Goal: Task Accomplishment & Management: Complete application form

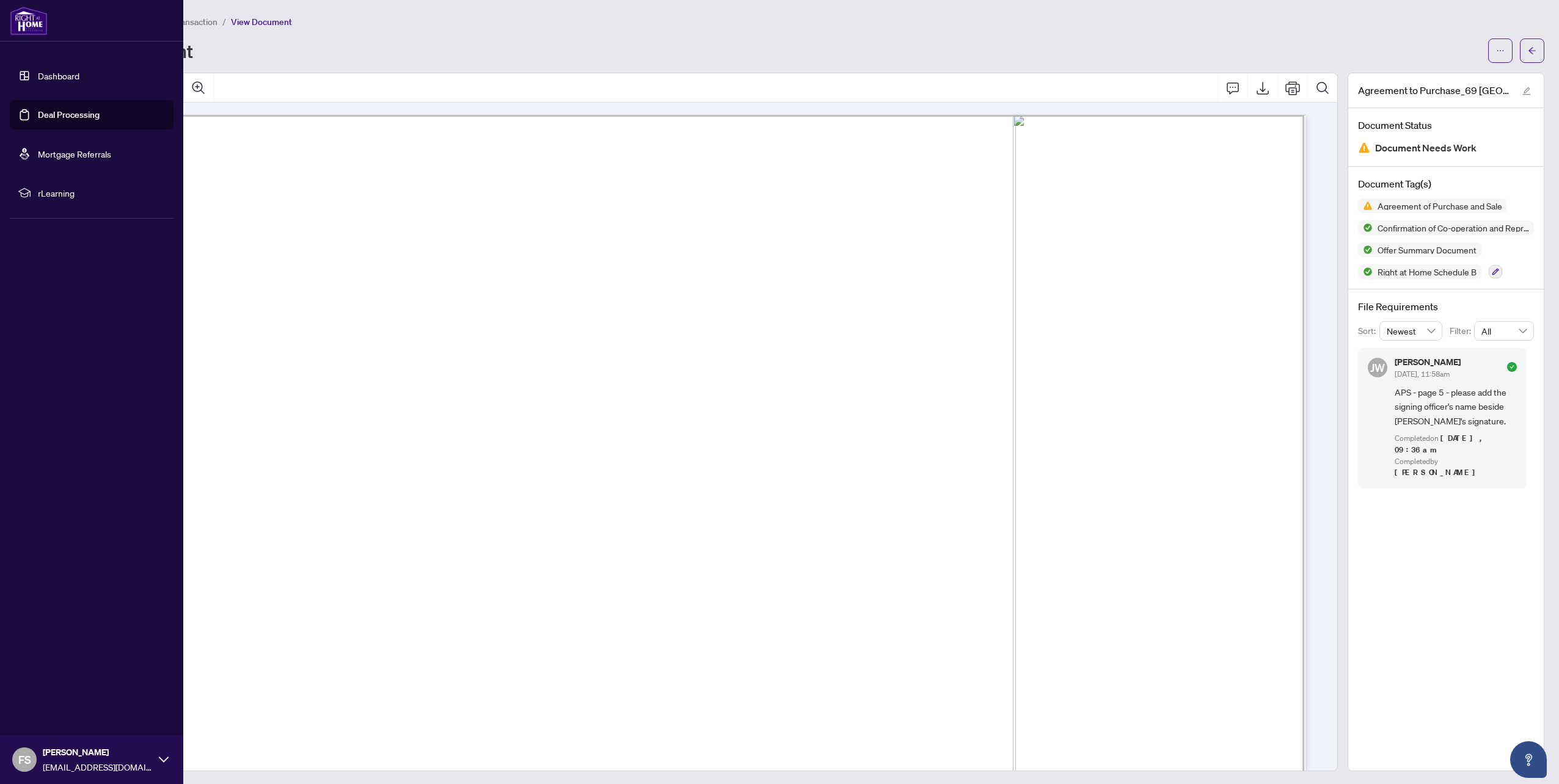
click at [62, 70] on link "Dashboard" at bounding box center [59, 75] width 41 height 11
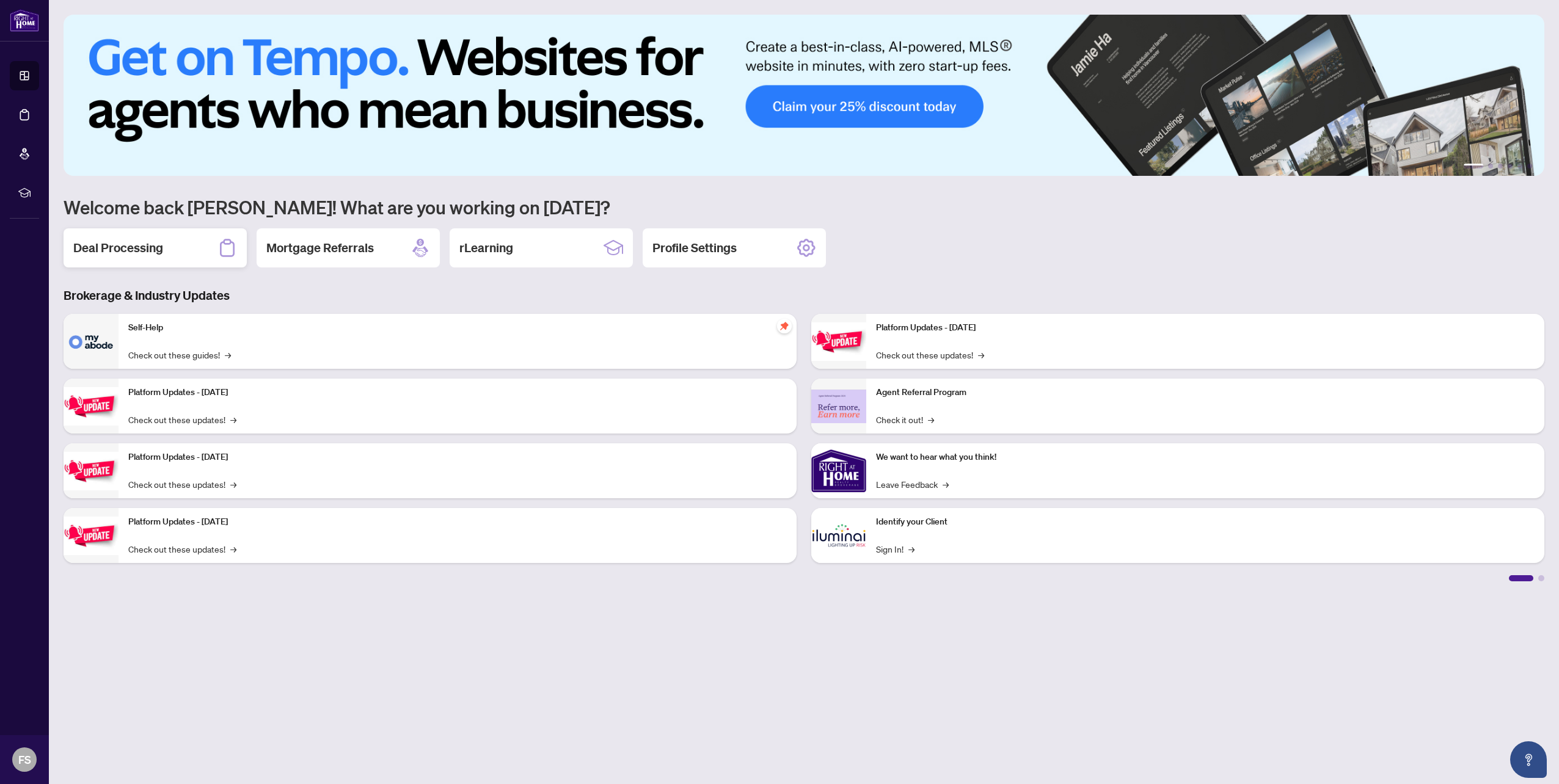
click at [147, 240] on h2 "Deal Processing" at bounding box center [118, 248] width 90 height 17
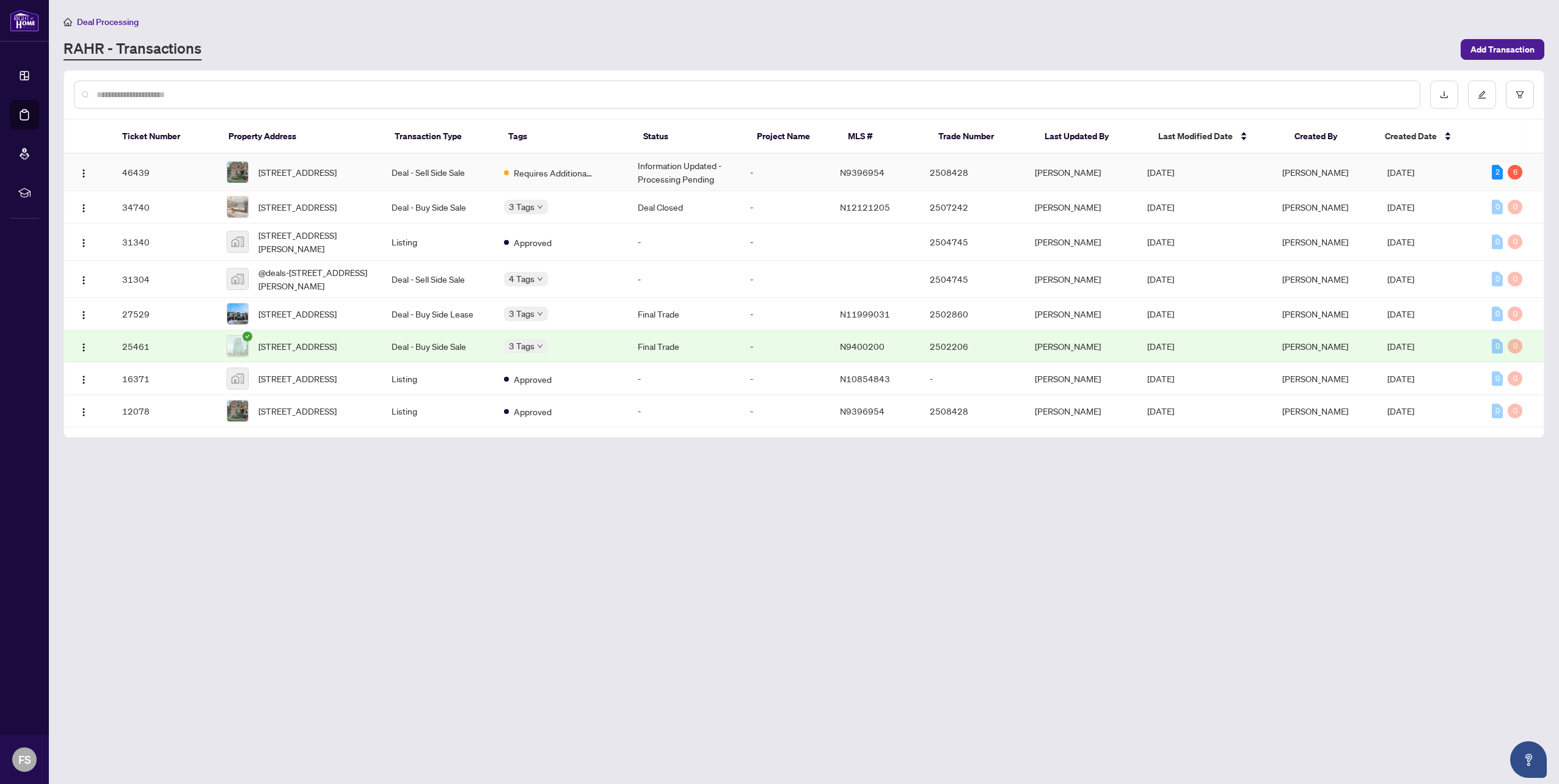
click at [710, 173] on td "Information Updated - Processing Pending" at bounding box center [684, 173] width 112 height 37
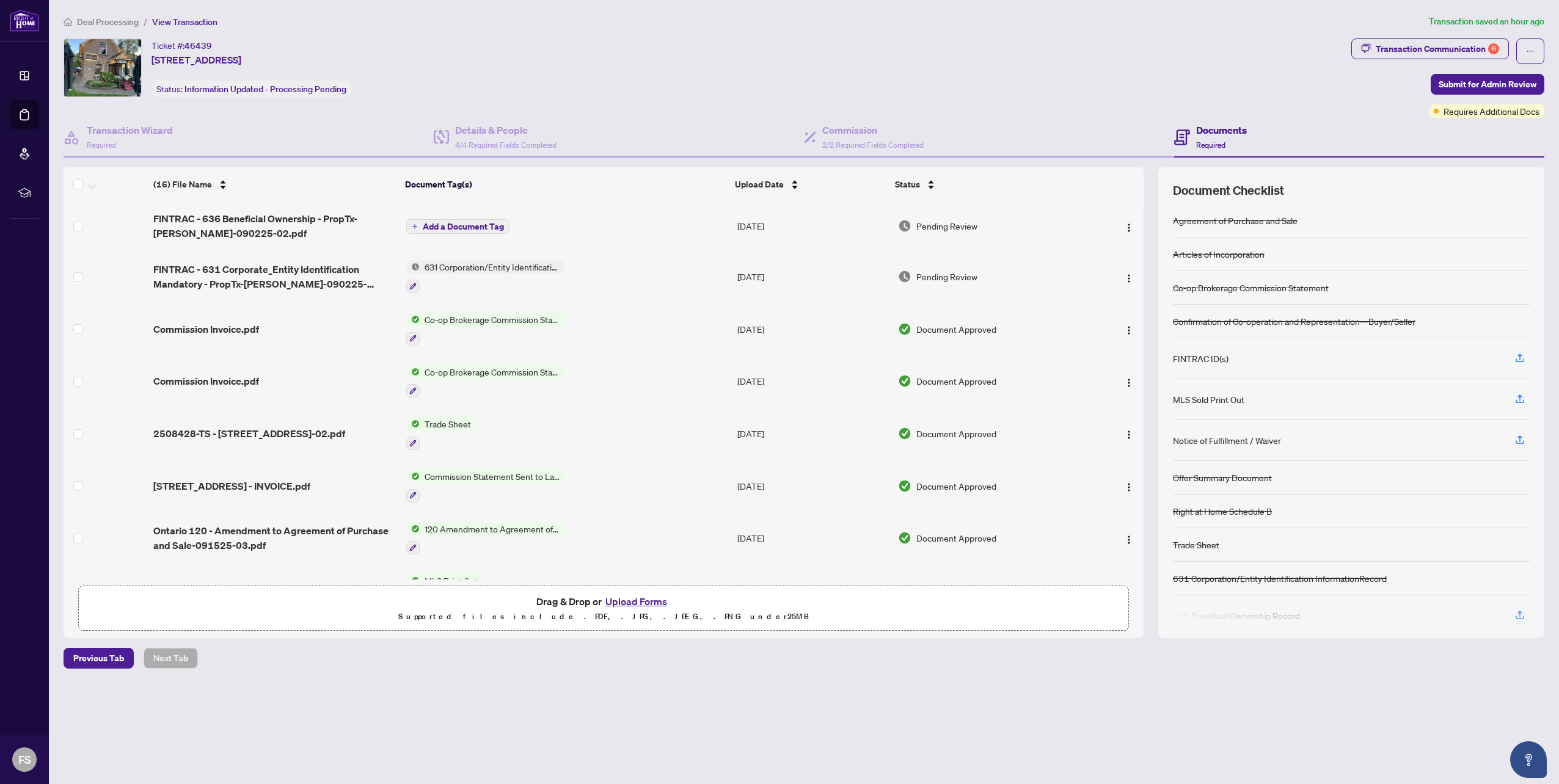
click at [465, 224] on span "Add a Document Tag" at bounding box center [463, 226] width 81 height 8
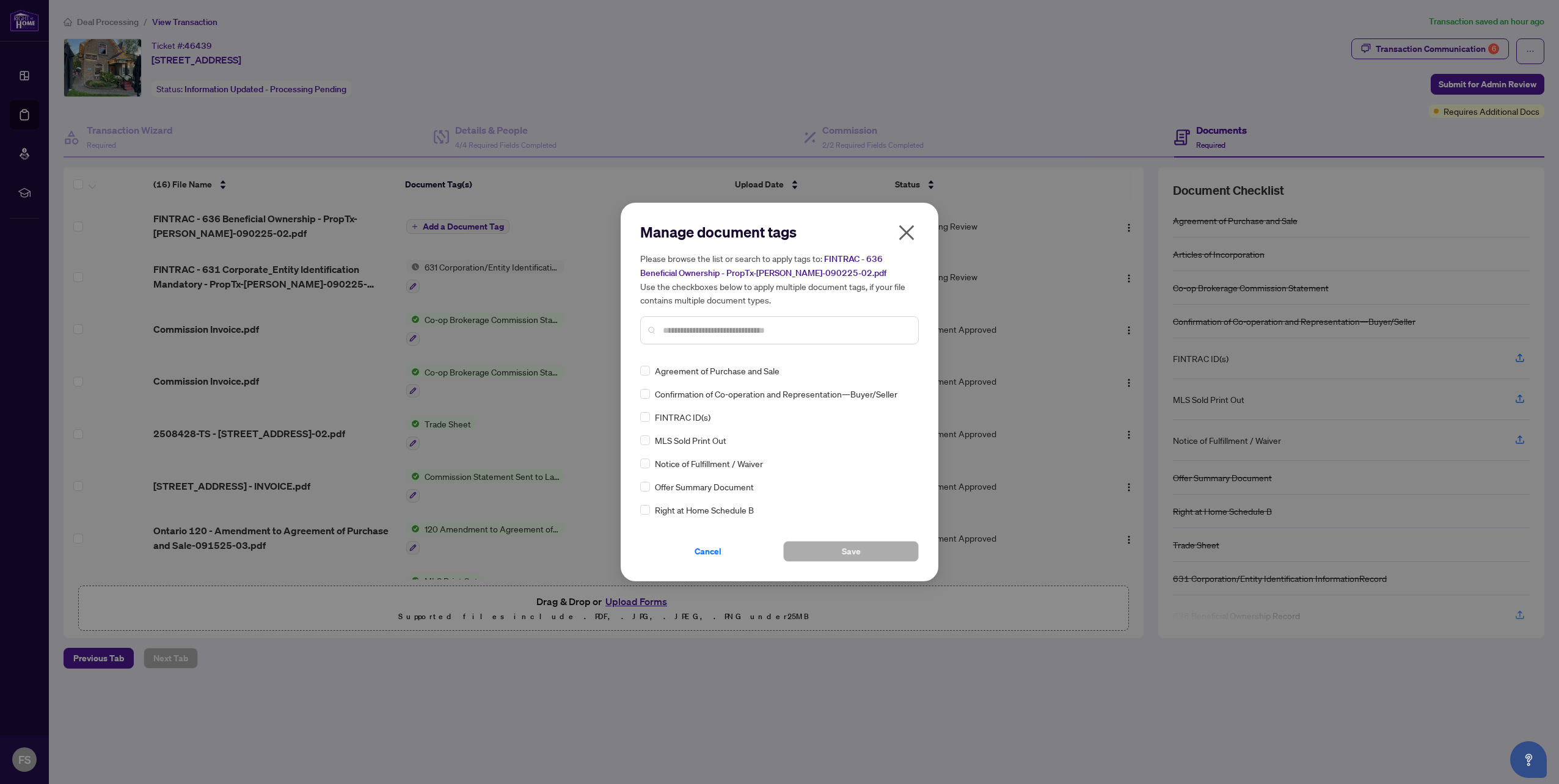
click at [678, 330] on input "text" at bounding box center [785, 330] width 246 height 14
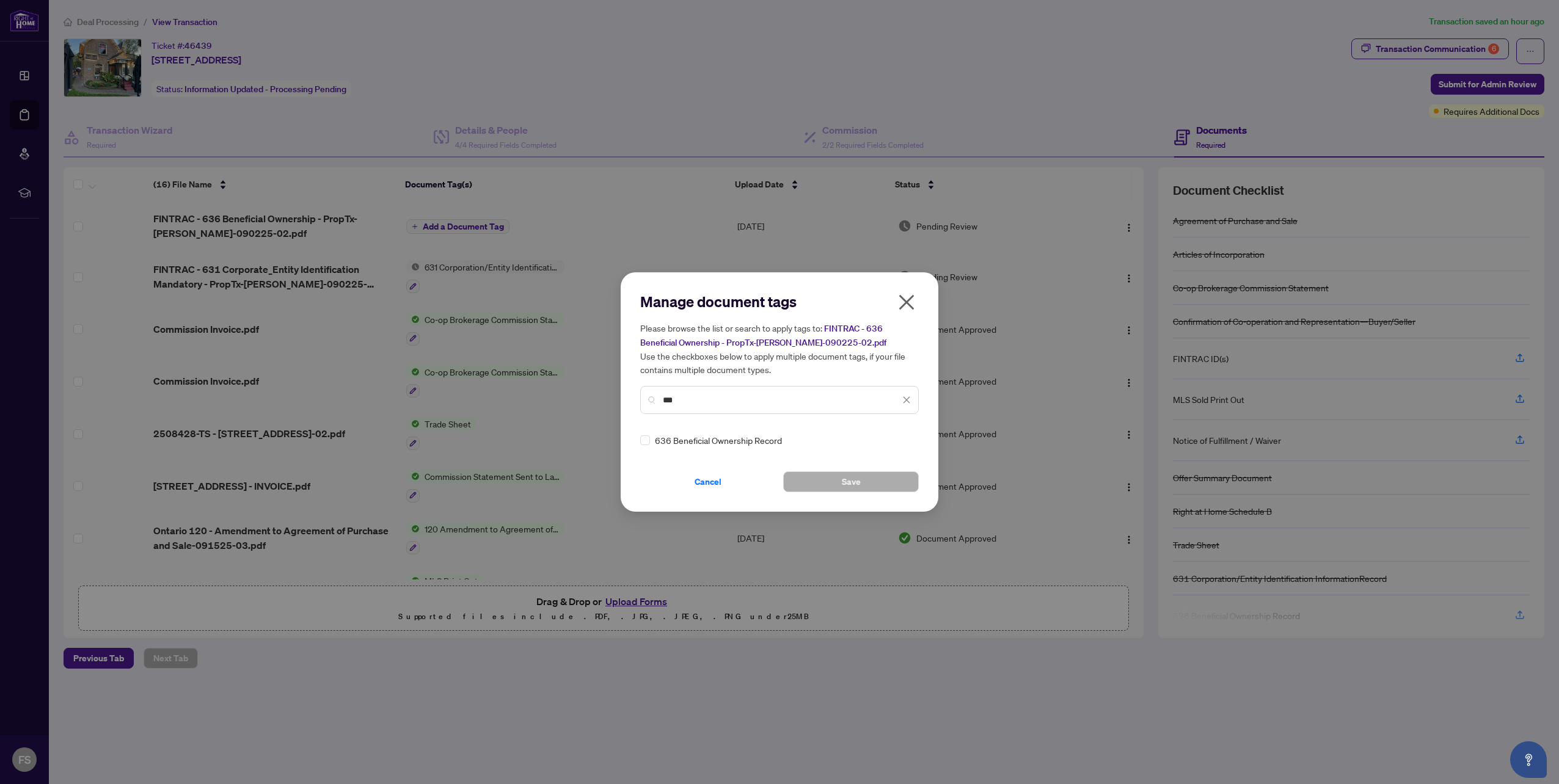
type input "***"
click at [697, 441] on span "636 Beneficial Ownership Record" at bounding box center [718, 440] width 127 height 14
click at [895, 485] on button "Save" at bounding box center [851, 482] width 135 height 21
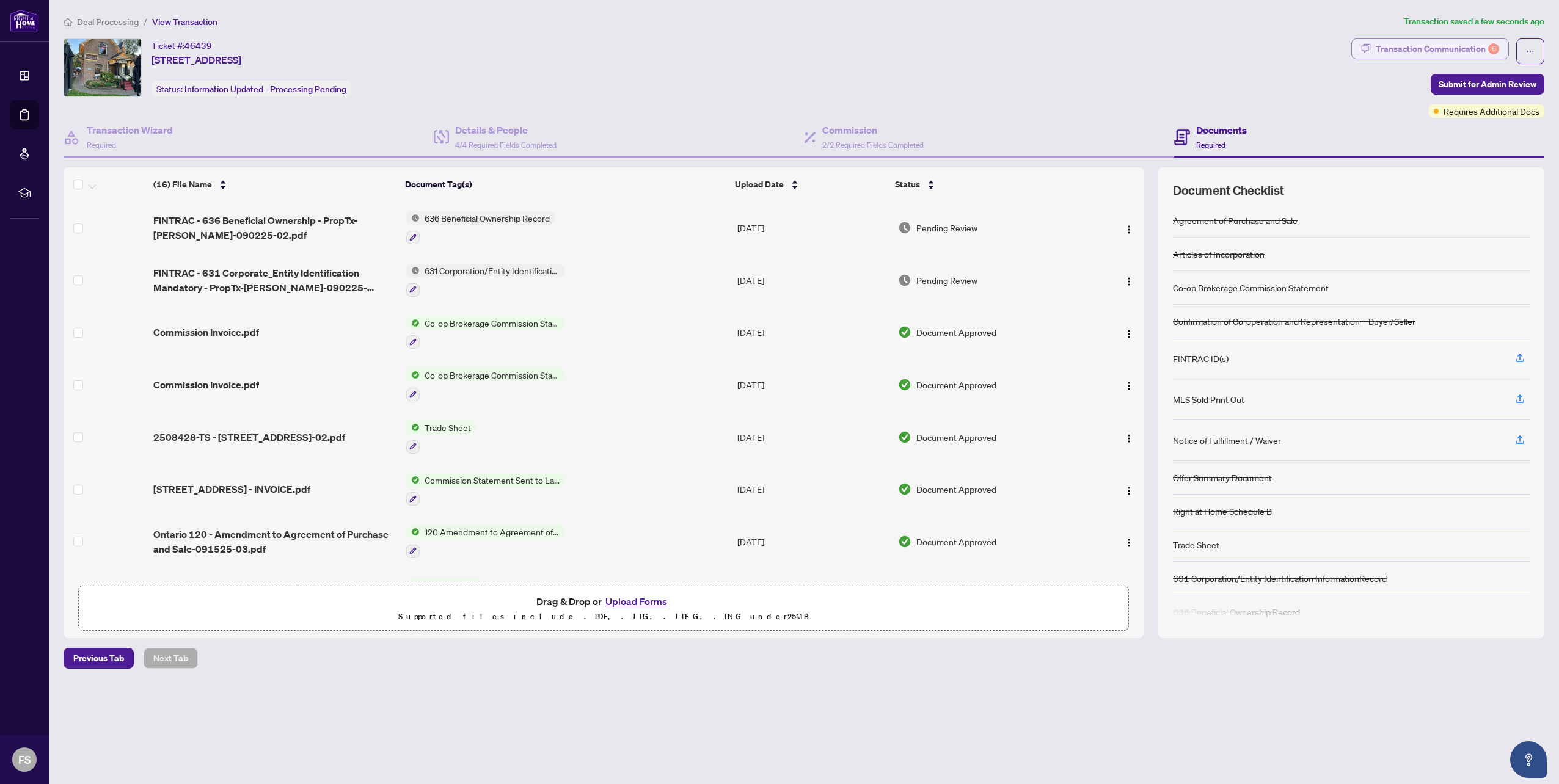
click at [1468, 44] on div "Transaction Communication 6" at bounding box center [1437, 49] width 123 height 19
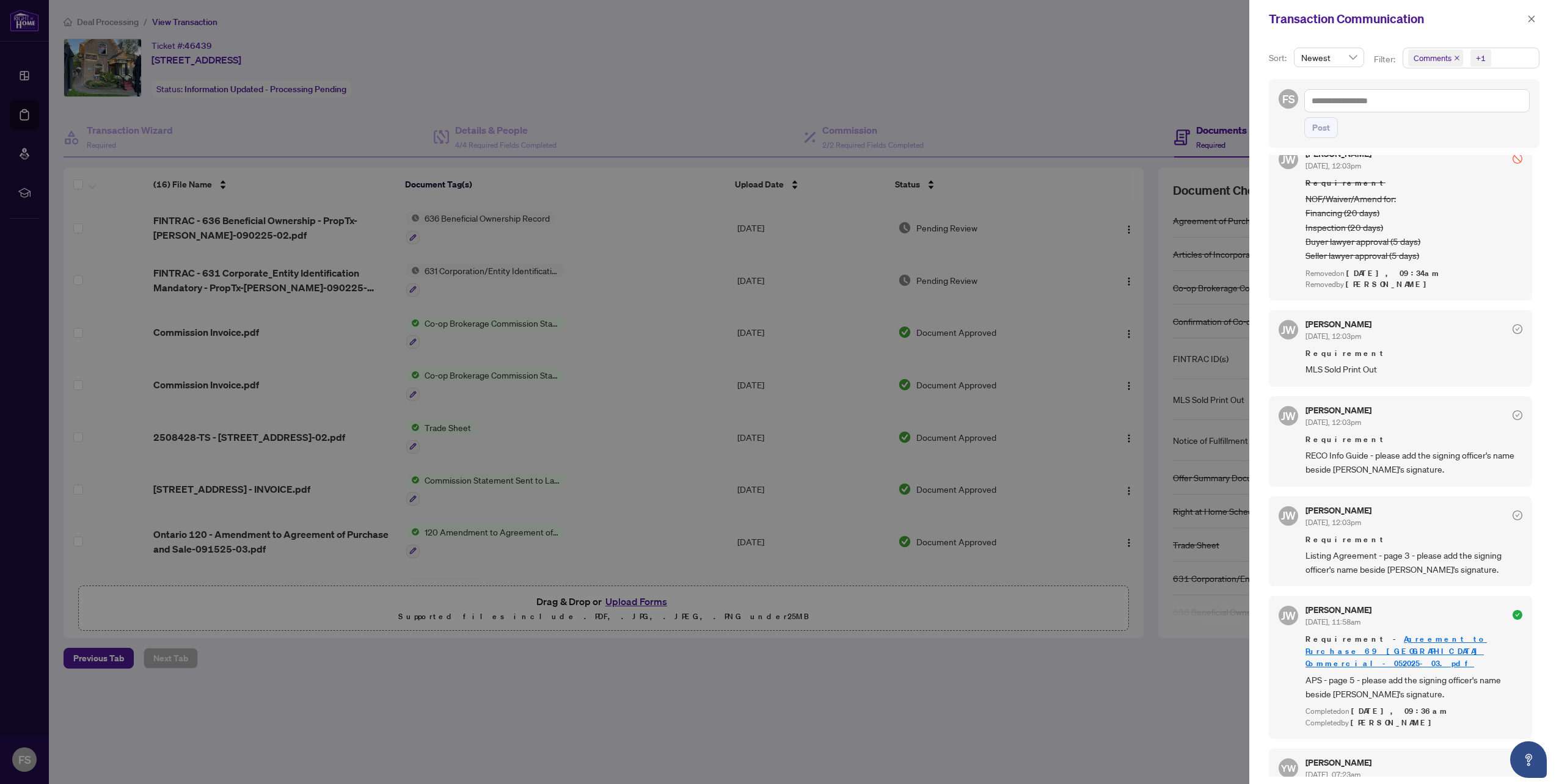
scroll to position [2175, 0]
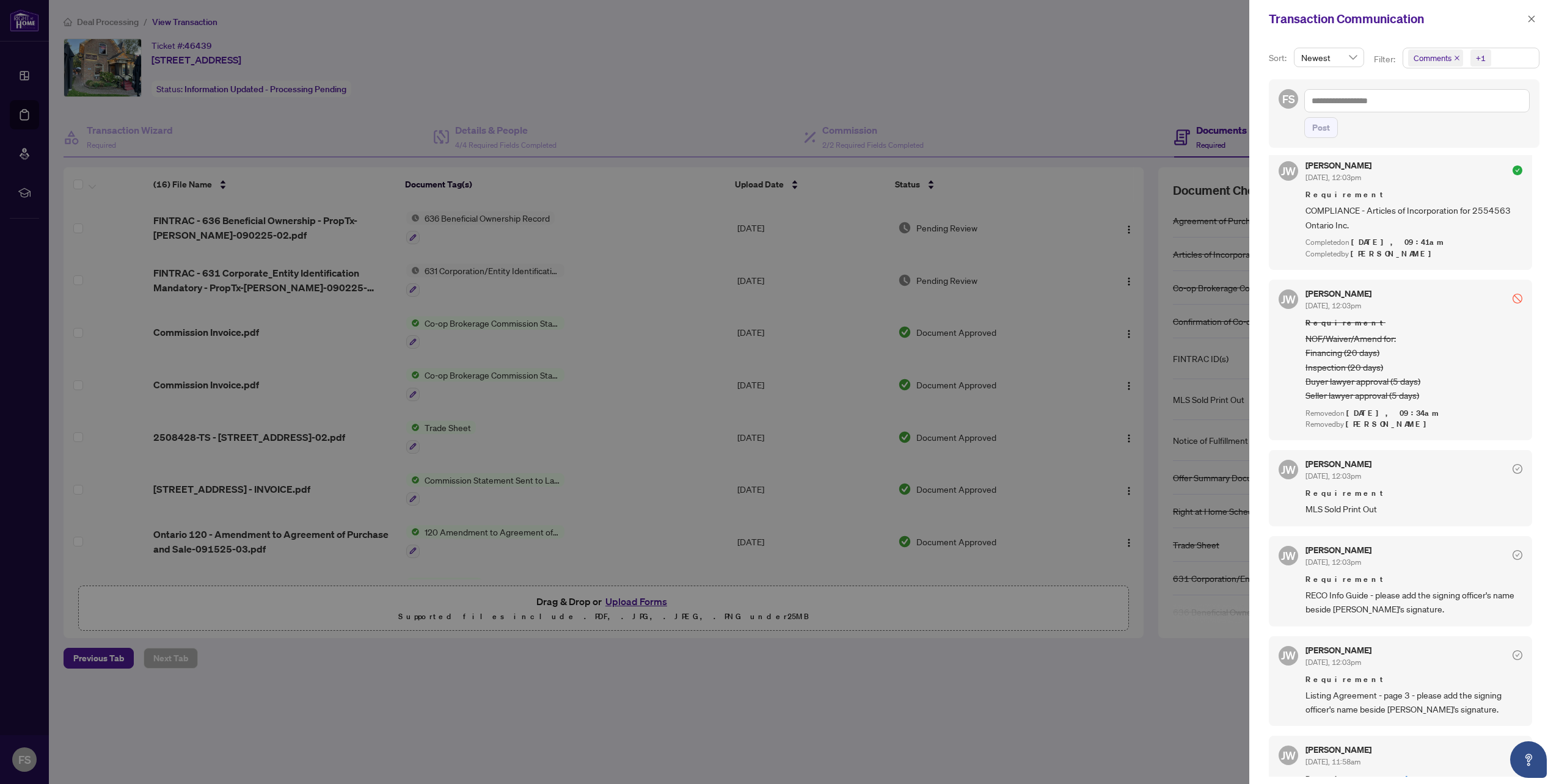
click at [906, 724] on div at bounding box center [779, 392] width 1559 height 784
click at [786, 741] on div at bounding box center [779, 392] width 1559 height 784
click at [639, 600] on div at bounding box center [779, 392] width 1559 height 784
drag, startPoint x: 1531, startPoint y: 17, endPoint x: 1525, endPoint y: 24, distance: 9.2
click at [1531, 17] on icon "close" at bounding box center [1531, 19] width 8 height 8
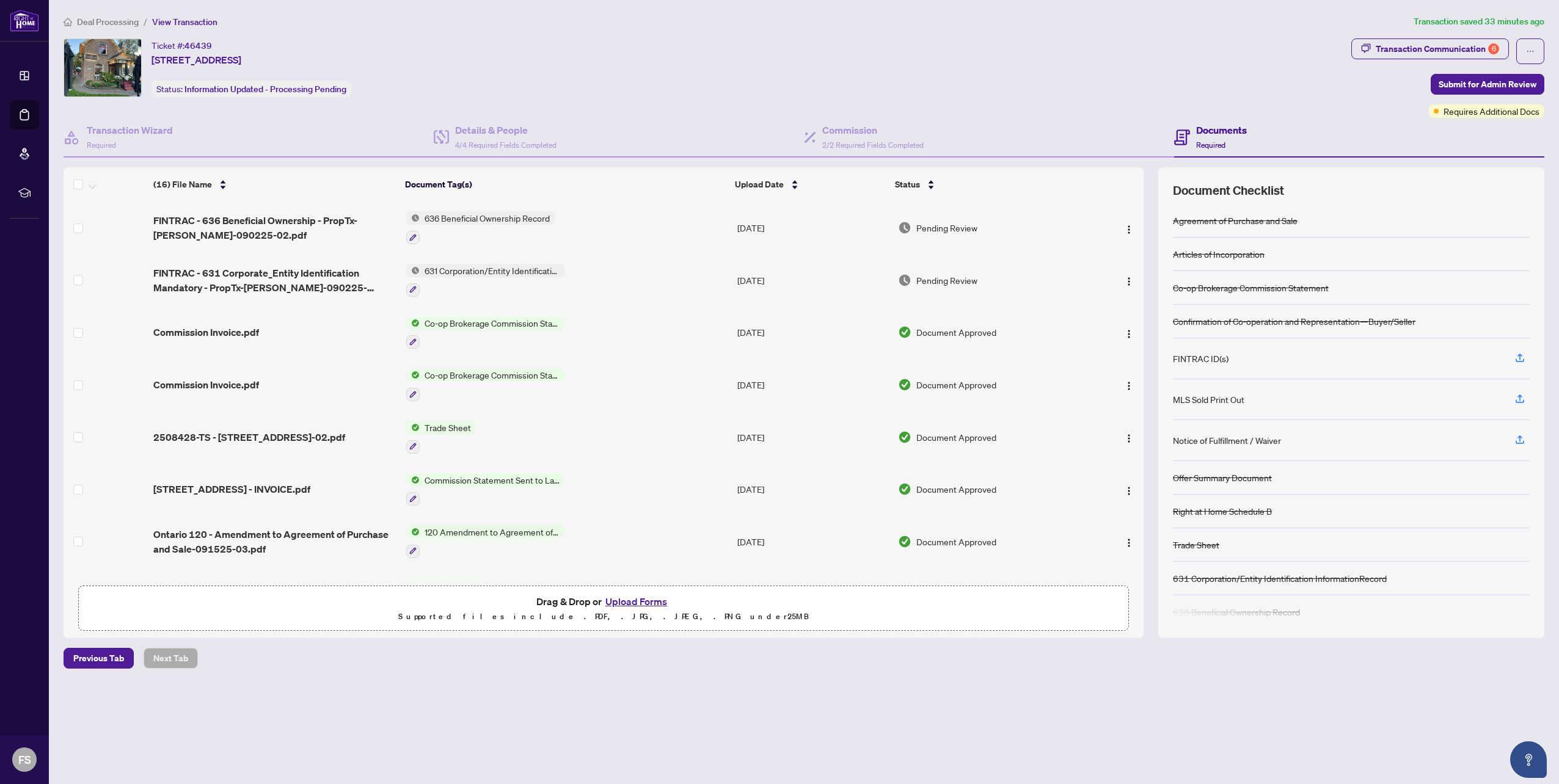
click at [642, 598] on button "Upload Forms" at bounding box center [636, 601] width 69 height 16
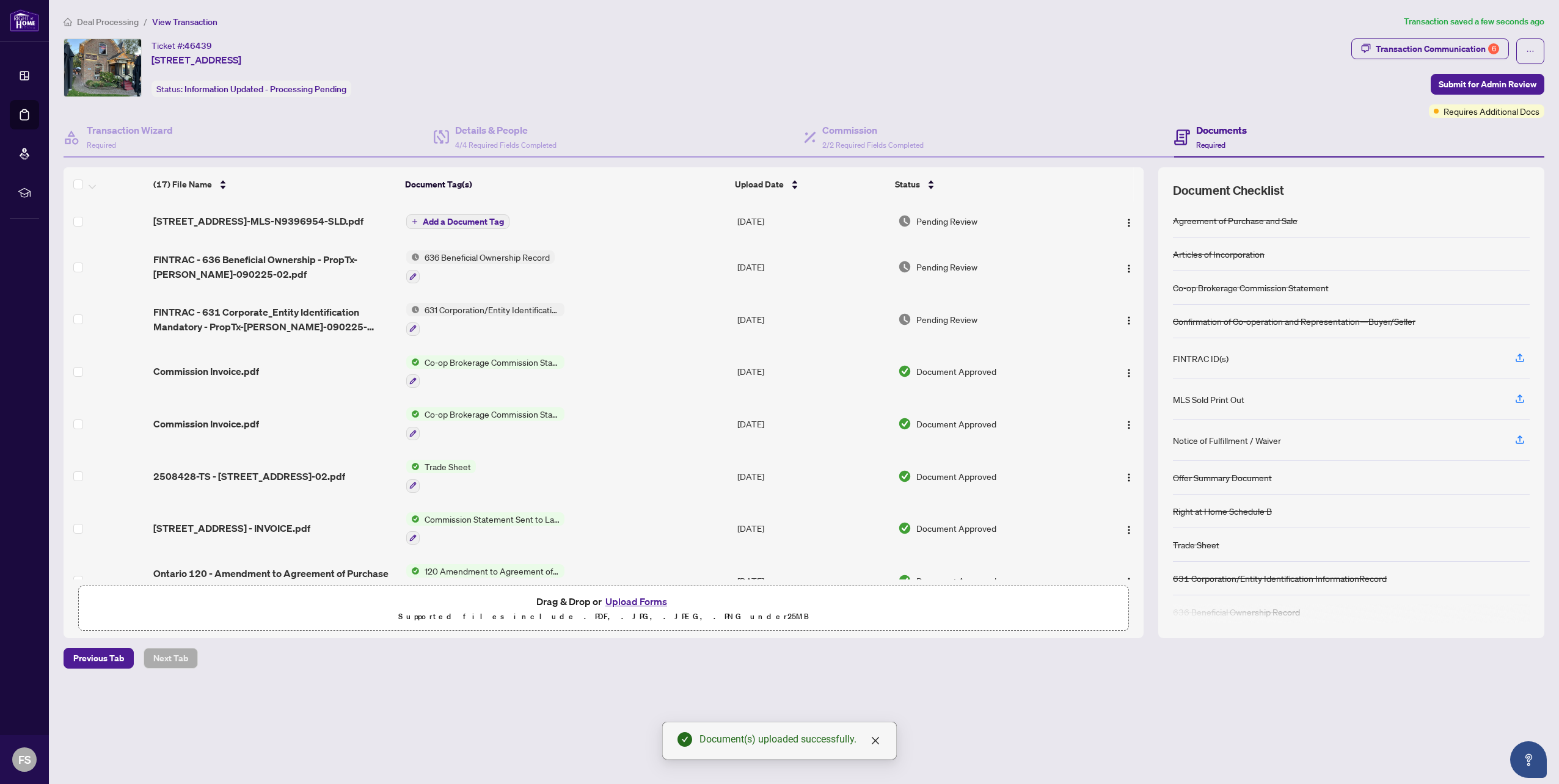
click at [498, 220] on span "Add a Document Tag" at bounding box center [463, 221] width 81 height 8
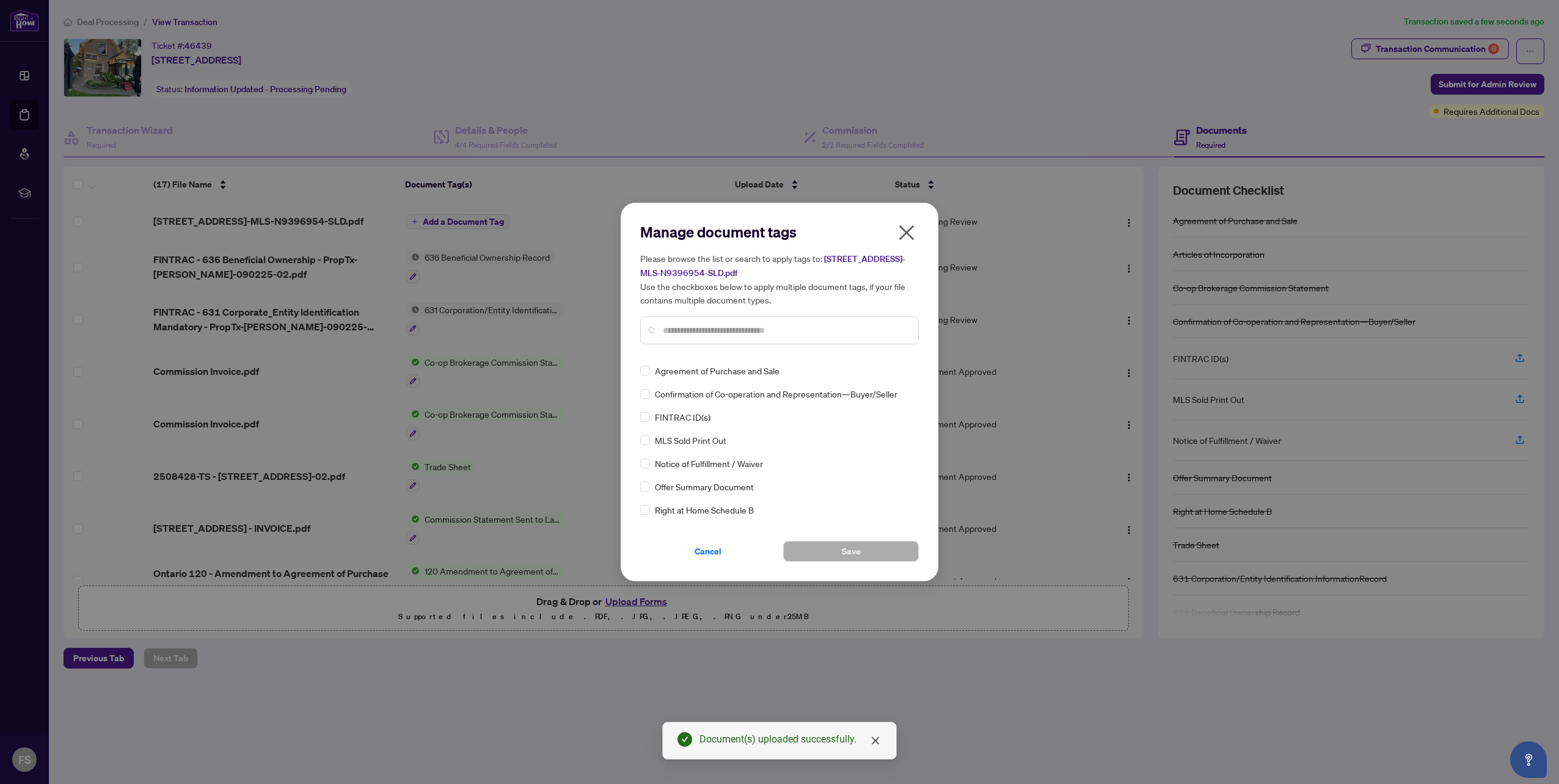
click at [650, 439] on div "MLS Sold Print Out" at bounding box center [775, 440] width 271 height 14
click at [863, 555] on button "Save" at bounding box center [851, 551] width 135 height 21
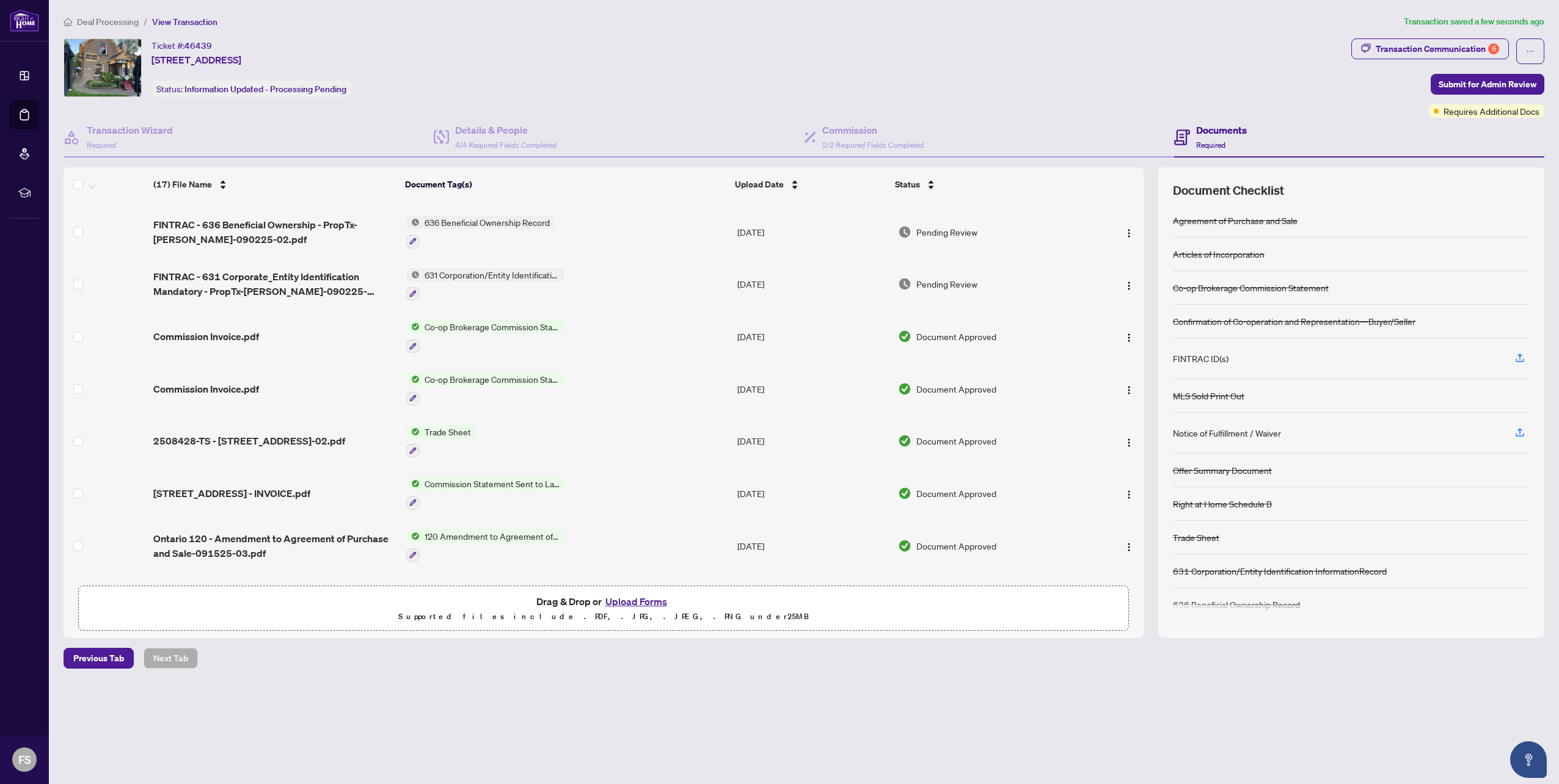
scroll to position [0, 0]
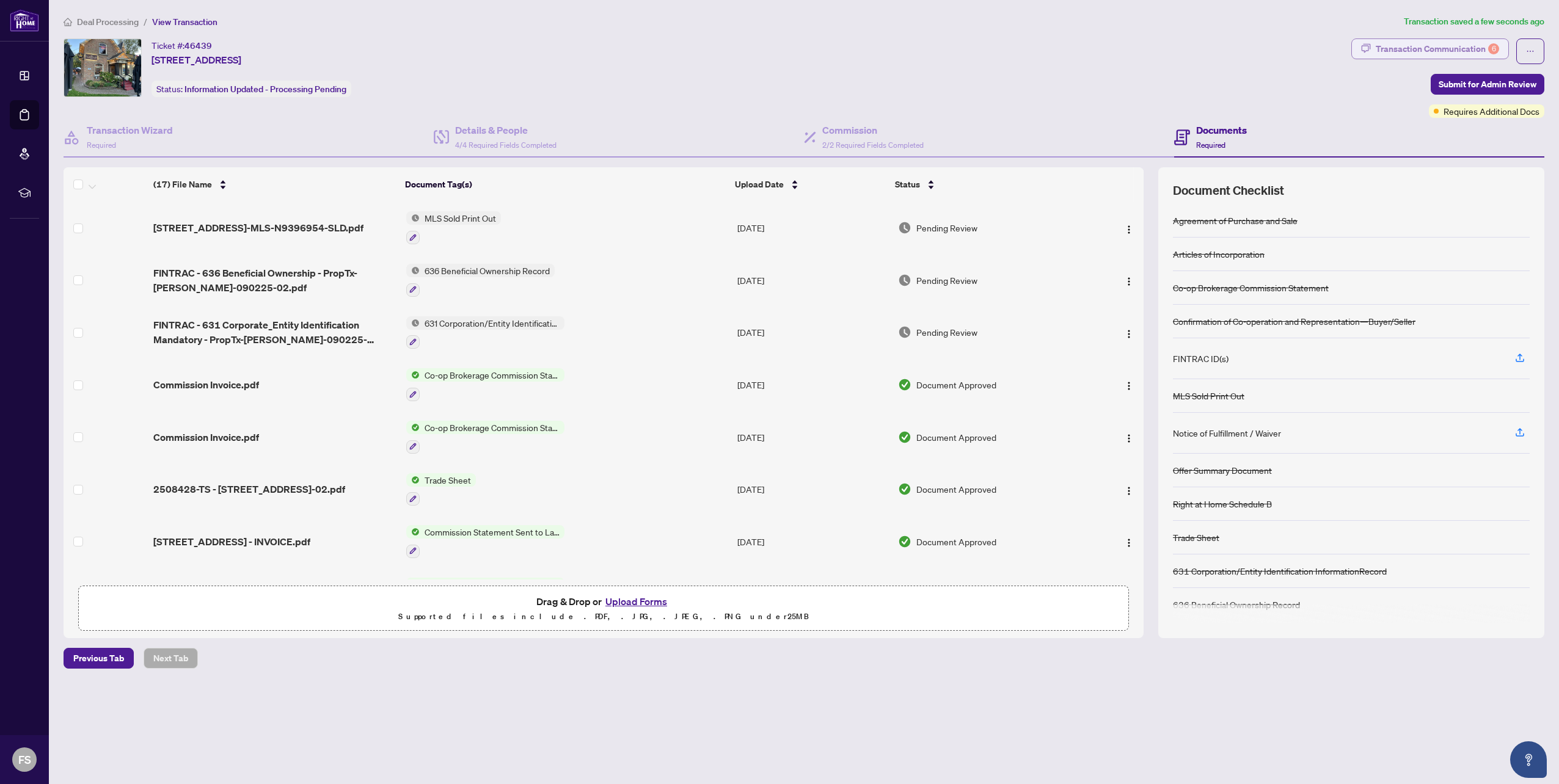
click at [1460, 46] on div "Transaction Communication 6" at bounding box center [1437, 49] width 123 height 19
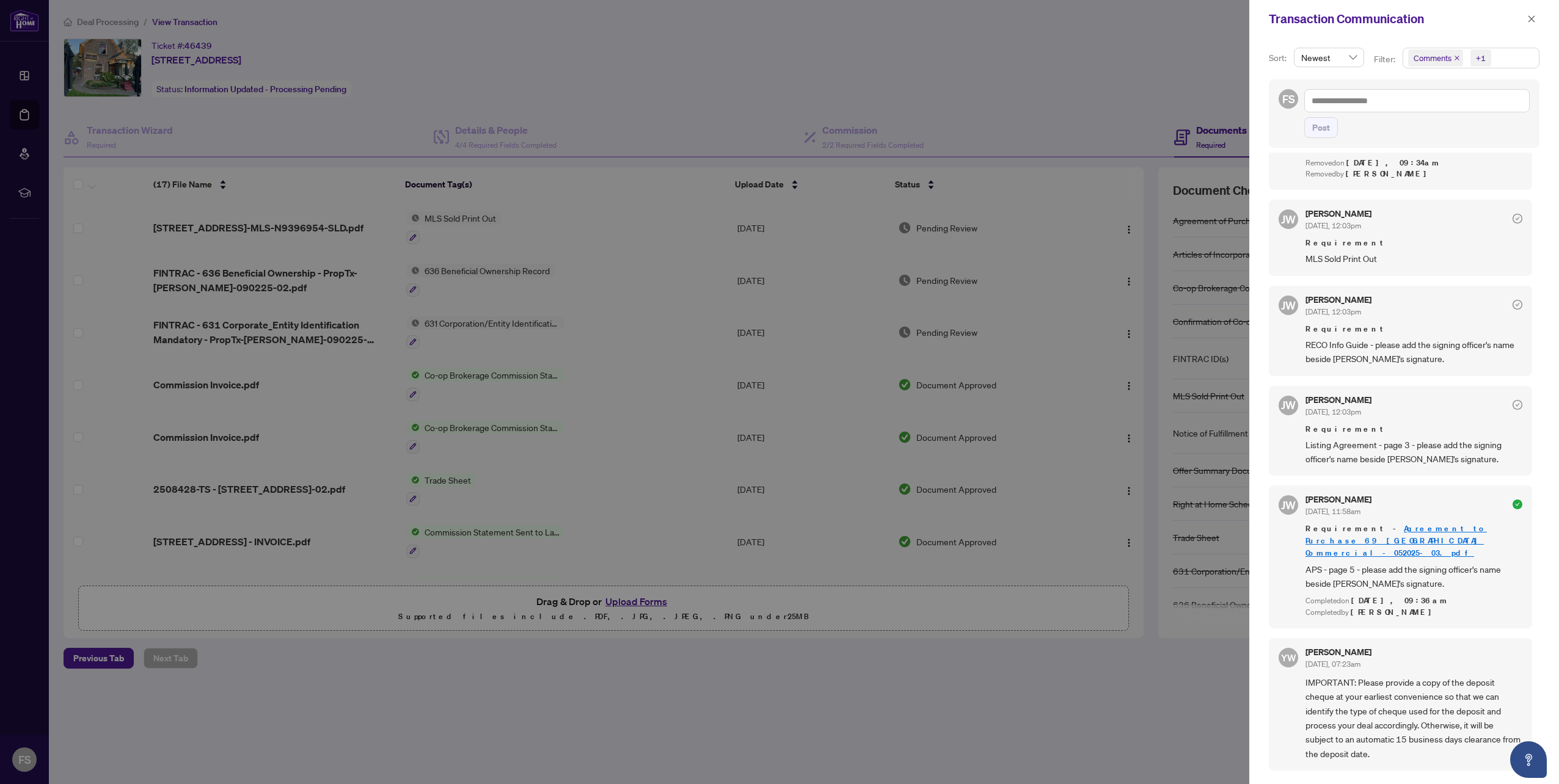
scroll to position [2420, 0]
click at [1531, 17] on icon "close" at bounding box center [1531, 19] width 8 height 8
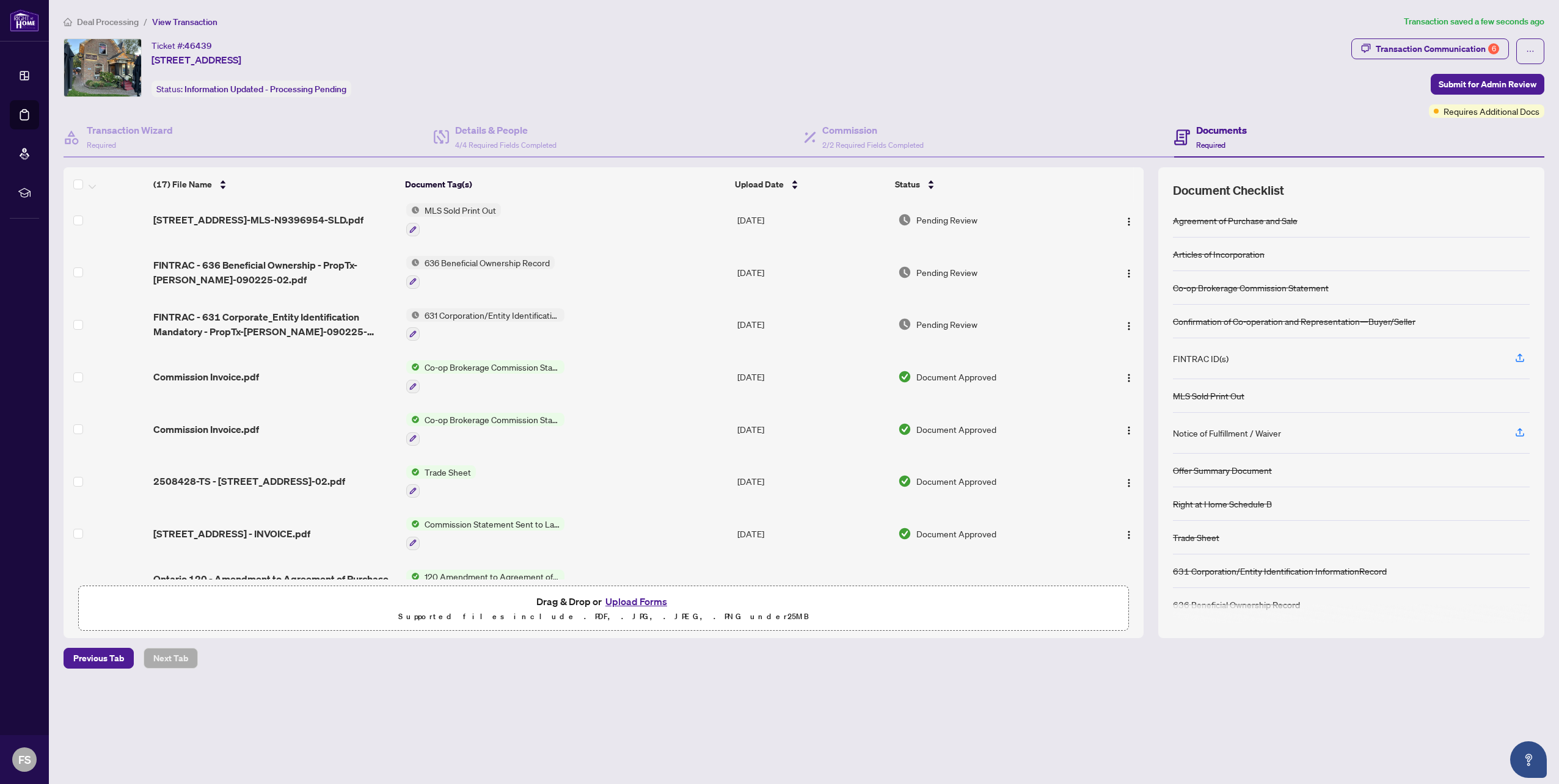
scroll to position [0, 0]
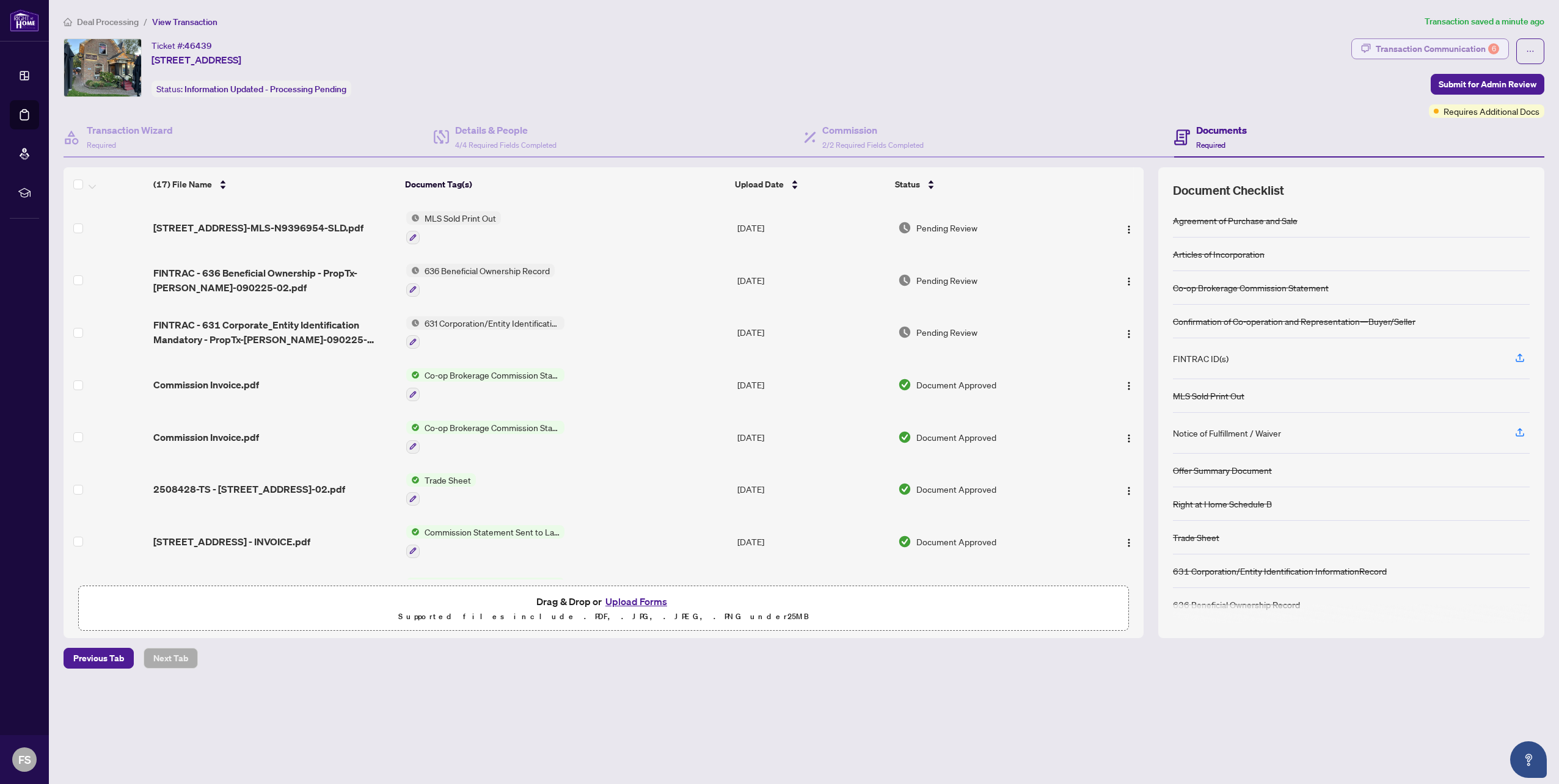
click at [1453, 44] on div "Transaction Communication 6" at bounding box center [1437, 49] width 123 height 19
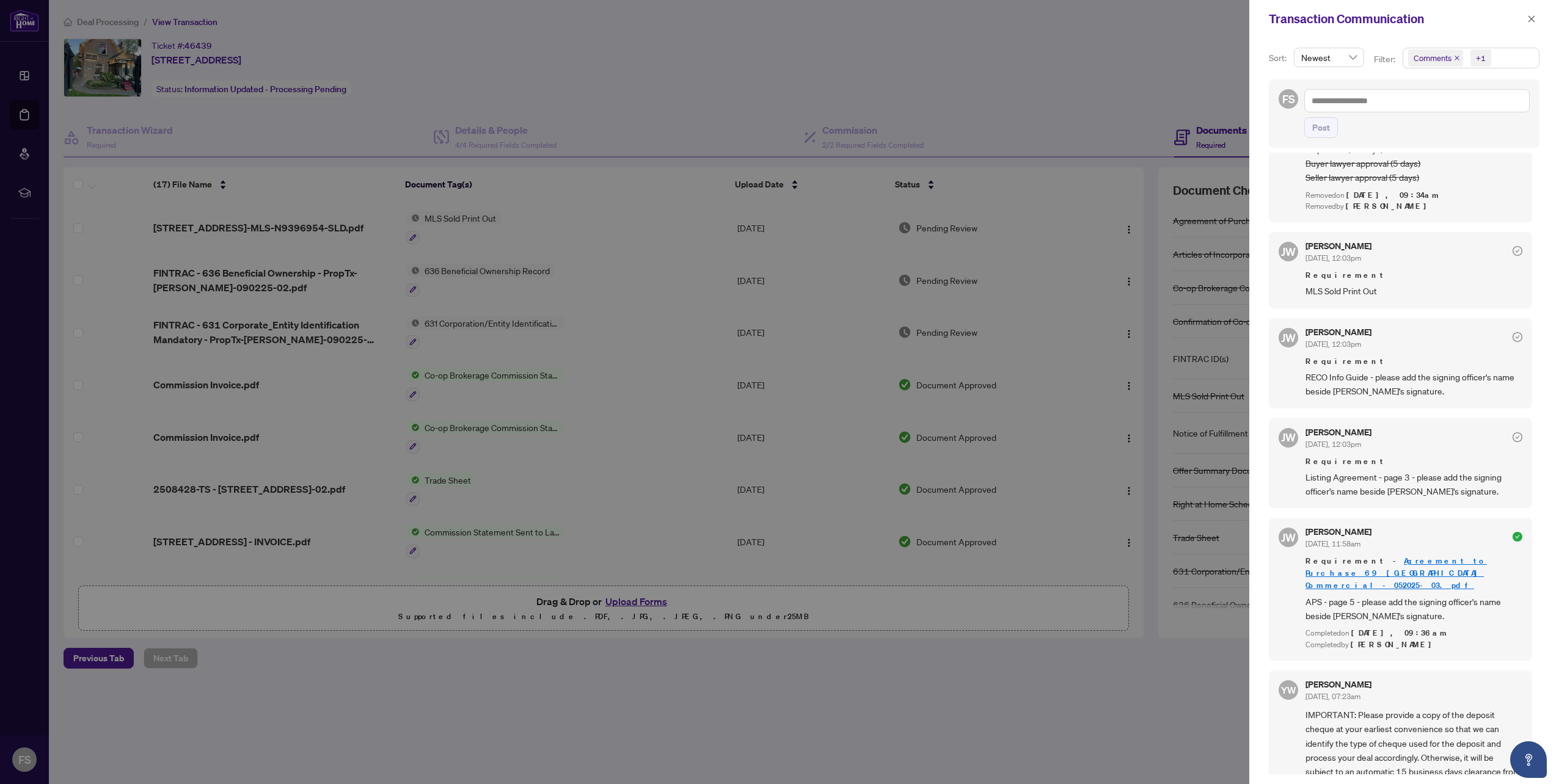
scroll to position [2358, 0]
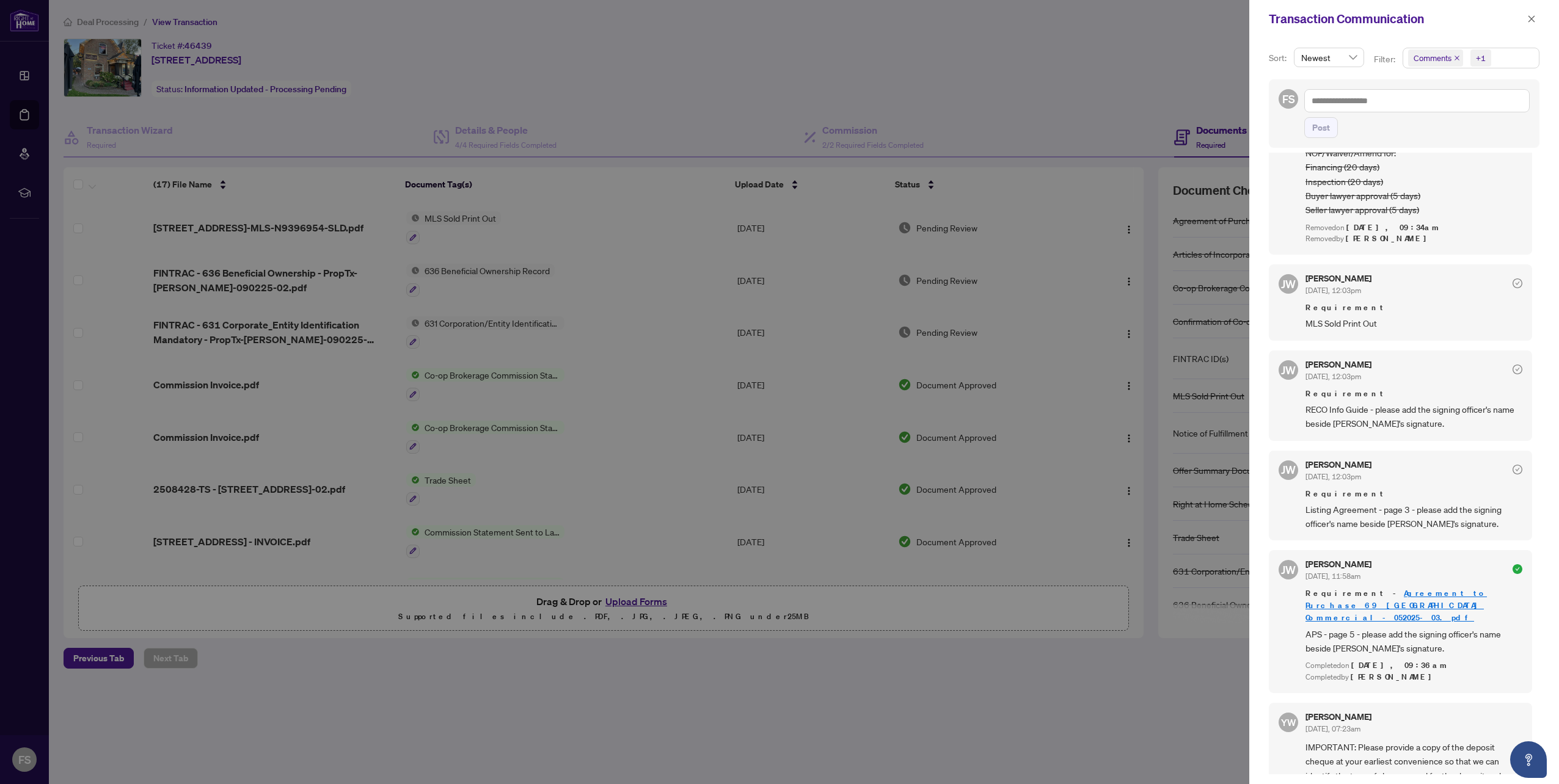
click at [1050, 729] on div at bounding box center [779, 392] width 1559 height 784
click at [1531, 19] on icon "close" at bounding box center [1531, 19] width 6 height 6
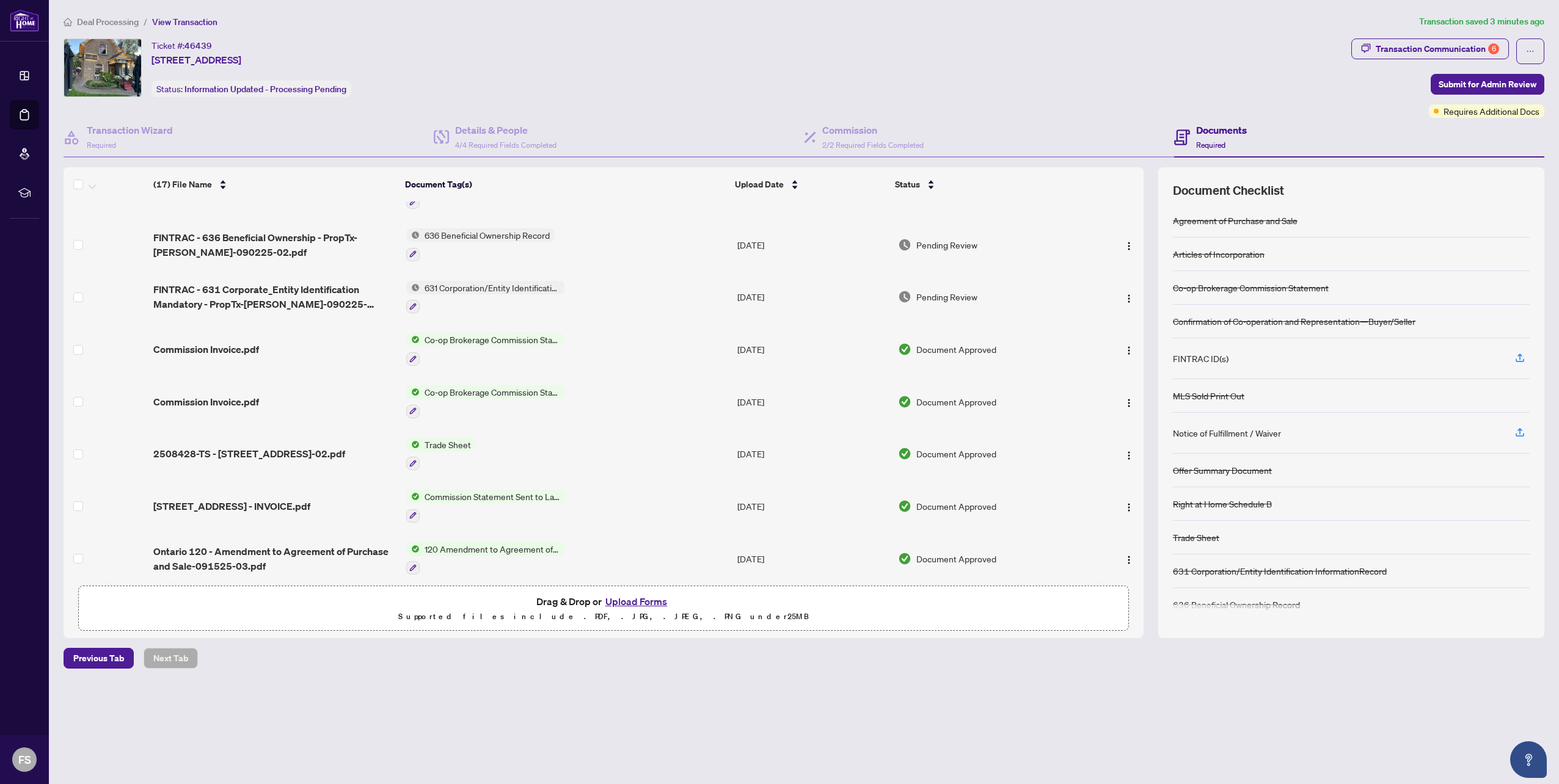
scroll to position [0, 0]
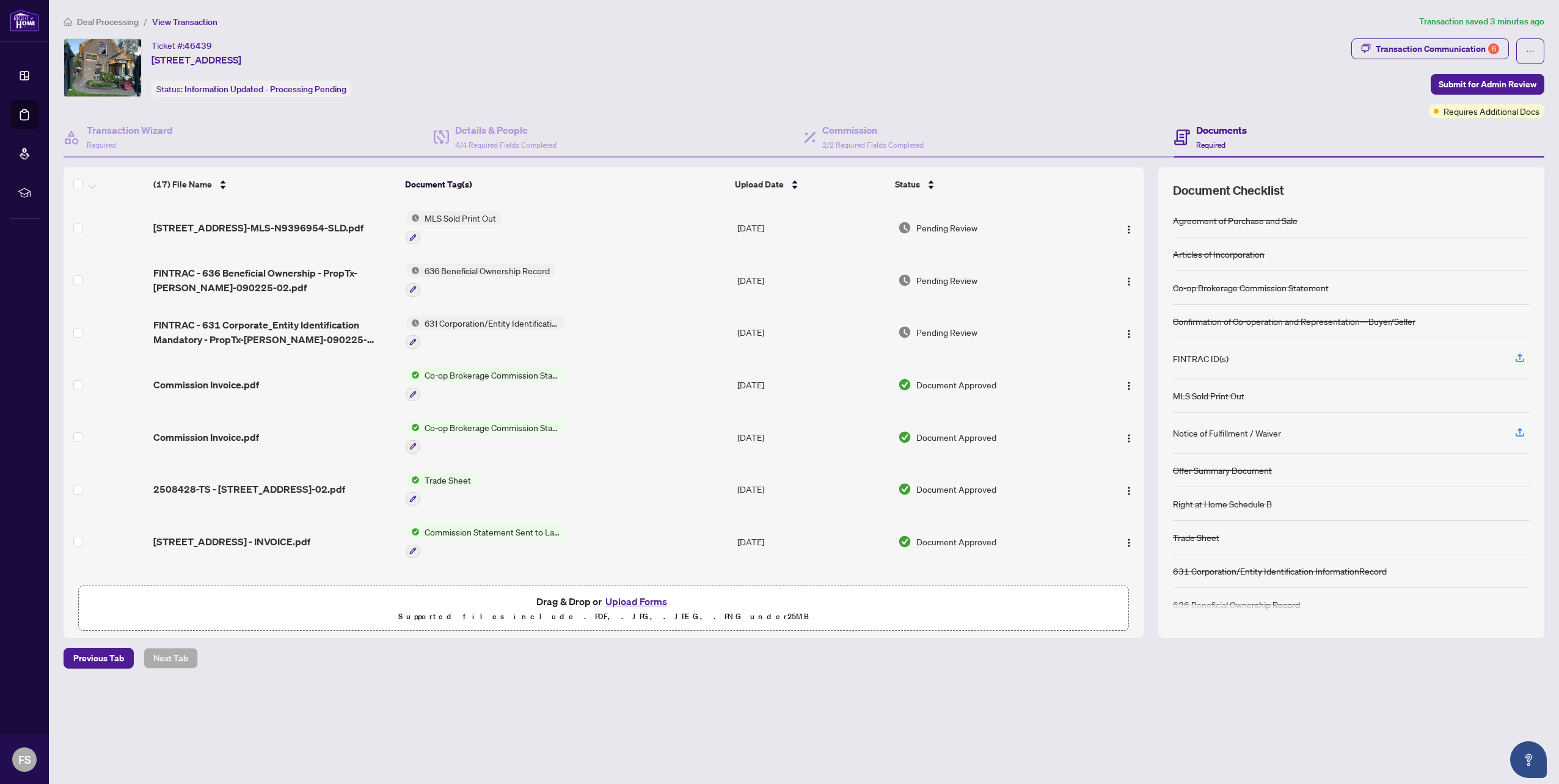
click at [103, 69] on img at bounding box center [102, 68] width 77 height 57
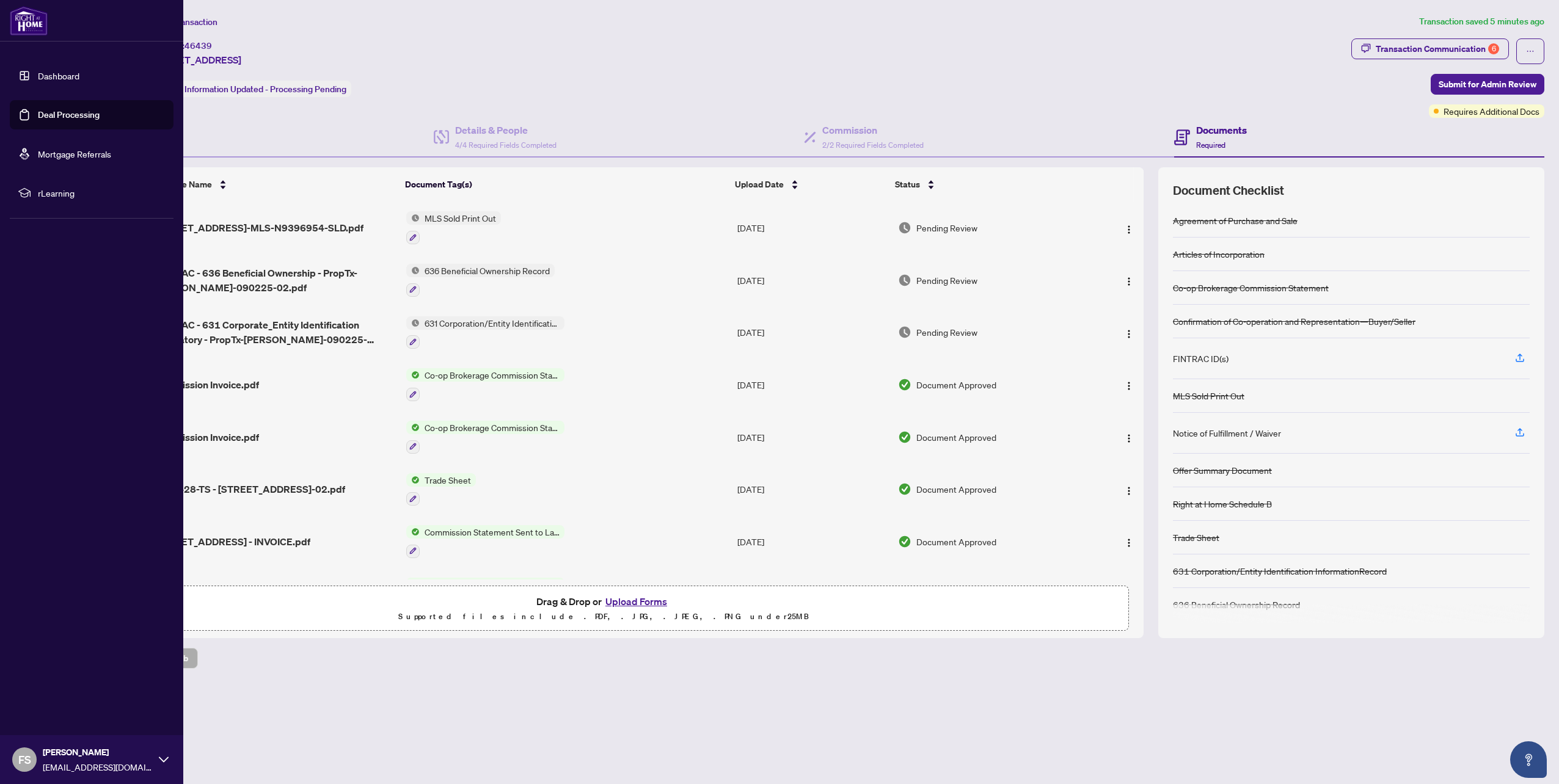
click at [48, 72] on link "Dashboard" at bounding box center [59, 75] width 41 height 11
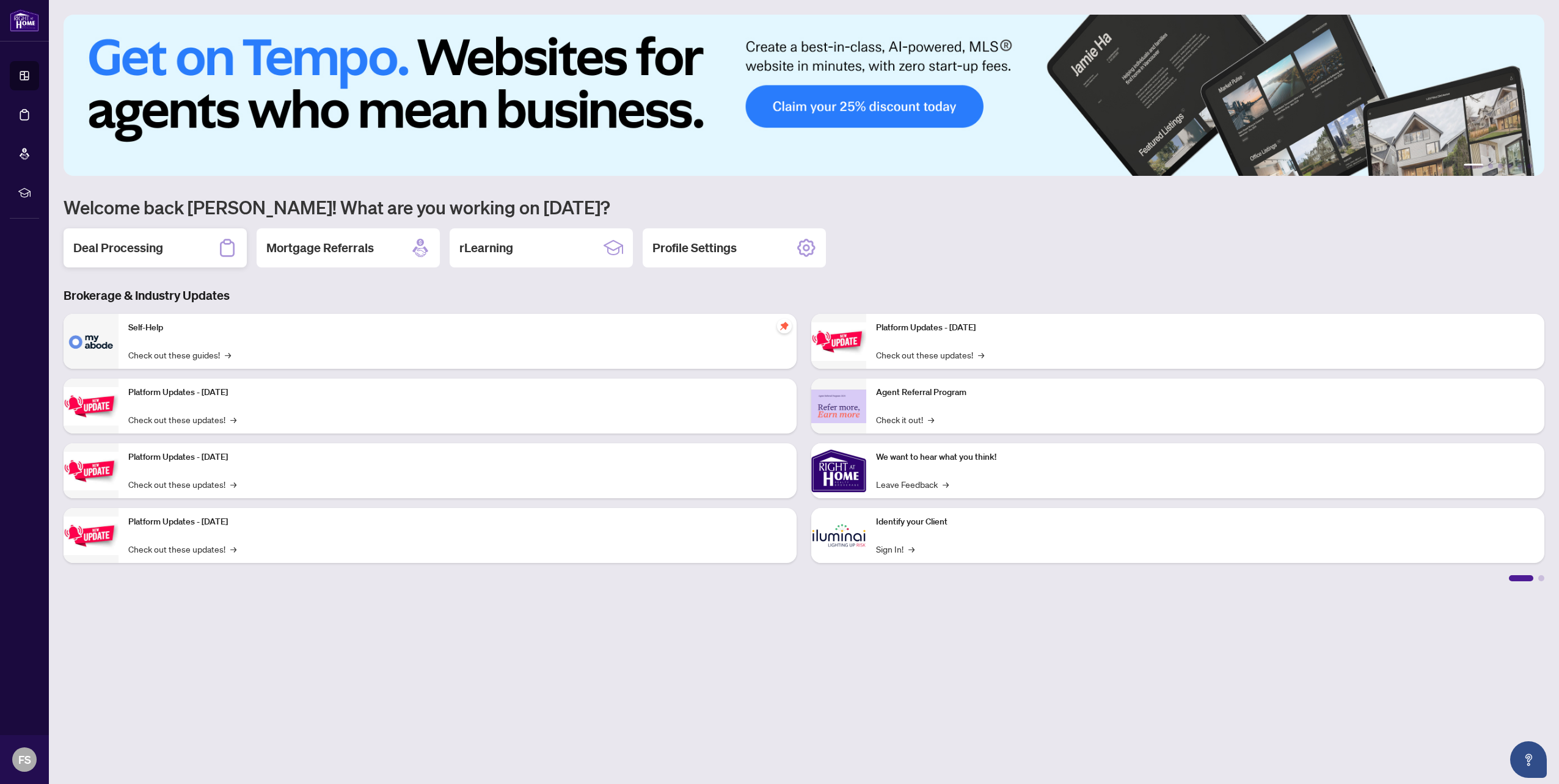
click at [130, 253] on h2 "Deal Processing" at bounding box center [118, 248] width 90 height 17
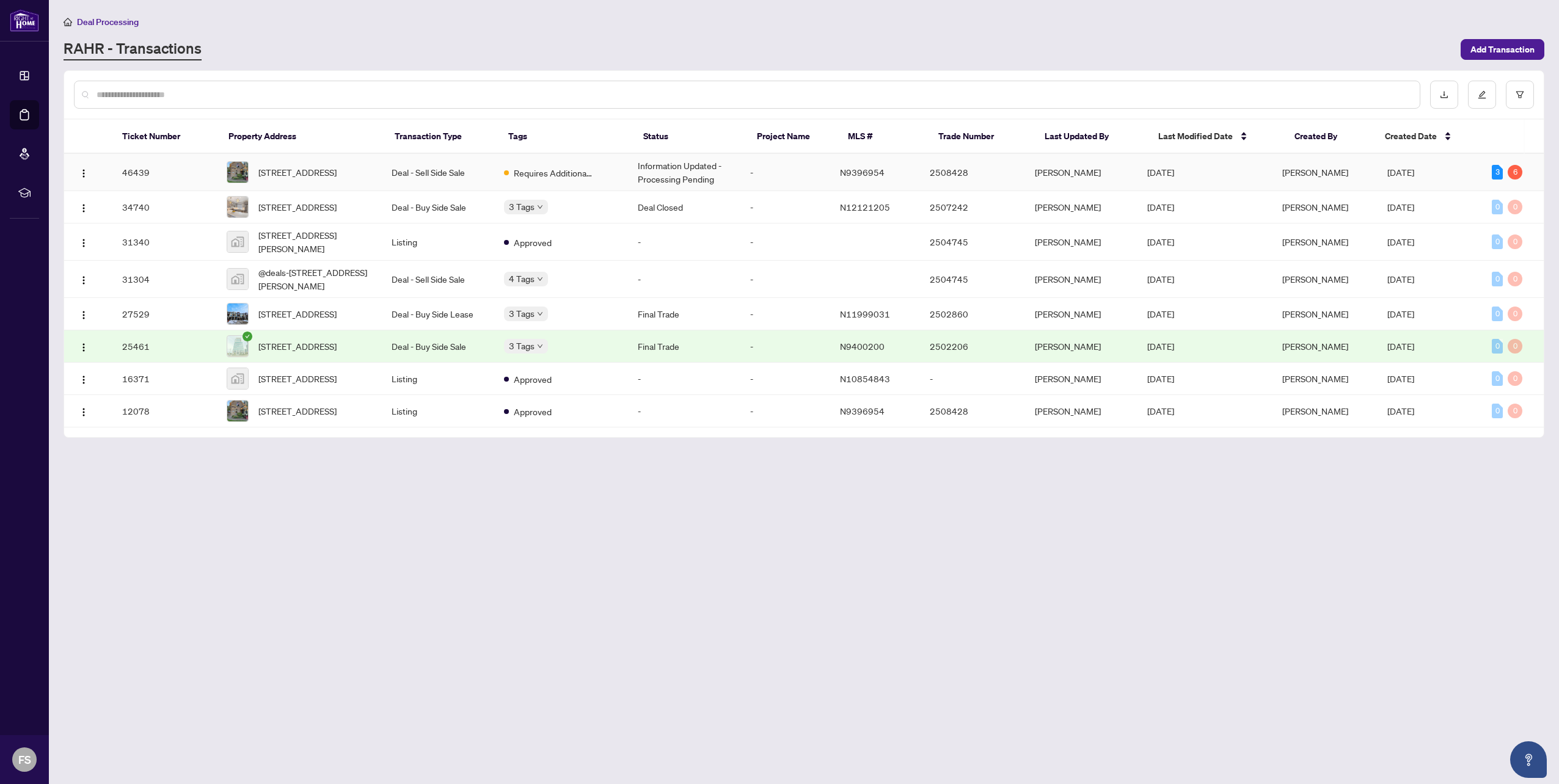
click at [805, 171] on td "-" at bounding box center [785, 173] width 90 height 37
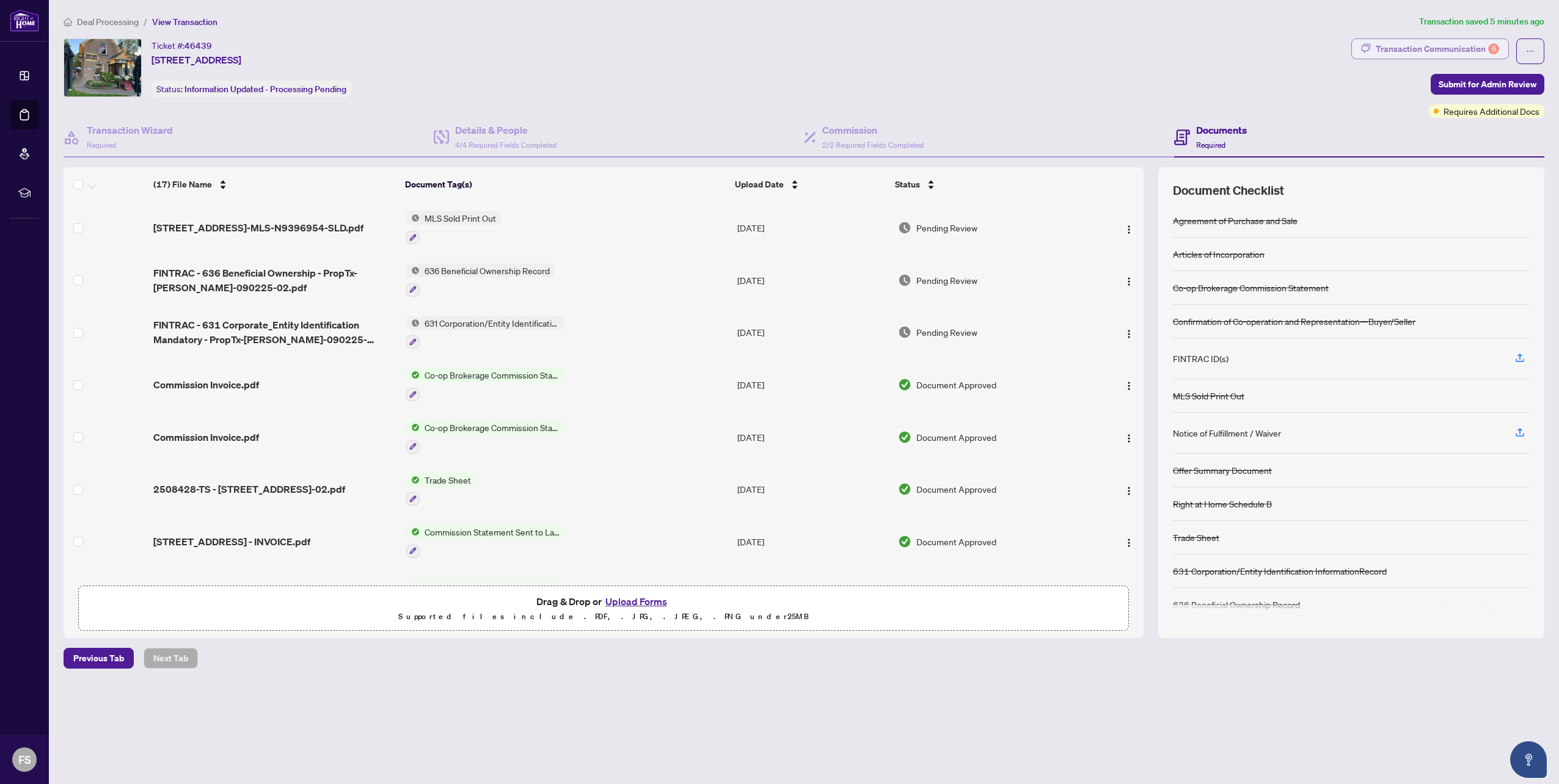
click at [1467, 48] on div "Transaction Communication 6" at bounding box center [1437, 49] width 123 height 19
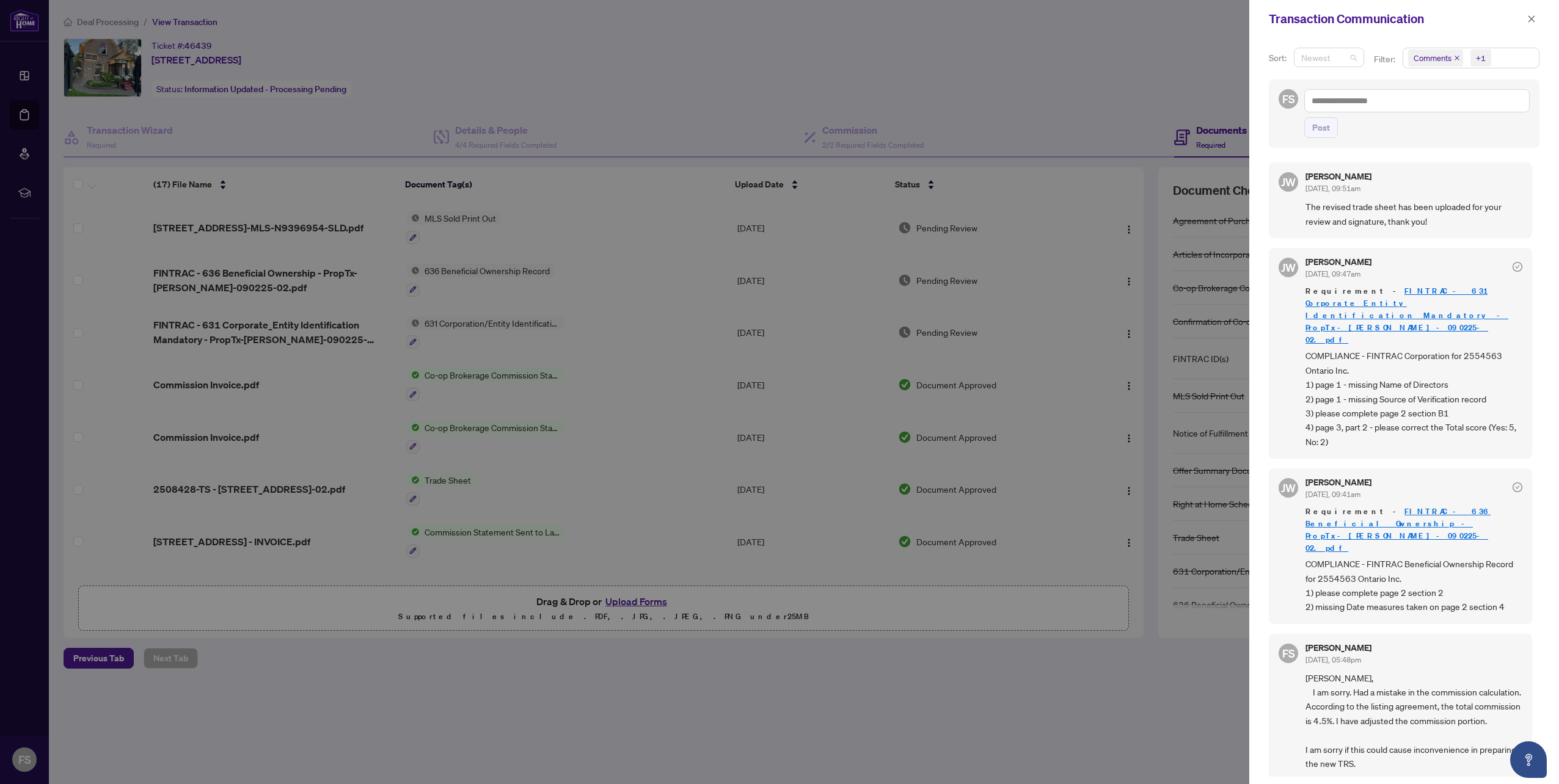
click at [1356, 55] on div "Newest" at bounding box center [1328, 57] width 70 height 19
click at [1455, 56] on icon "close" at bounding box center [1457, 58] width 5 height 5
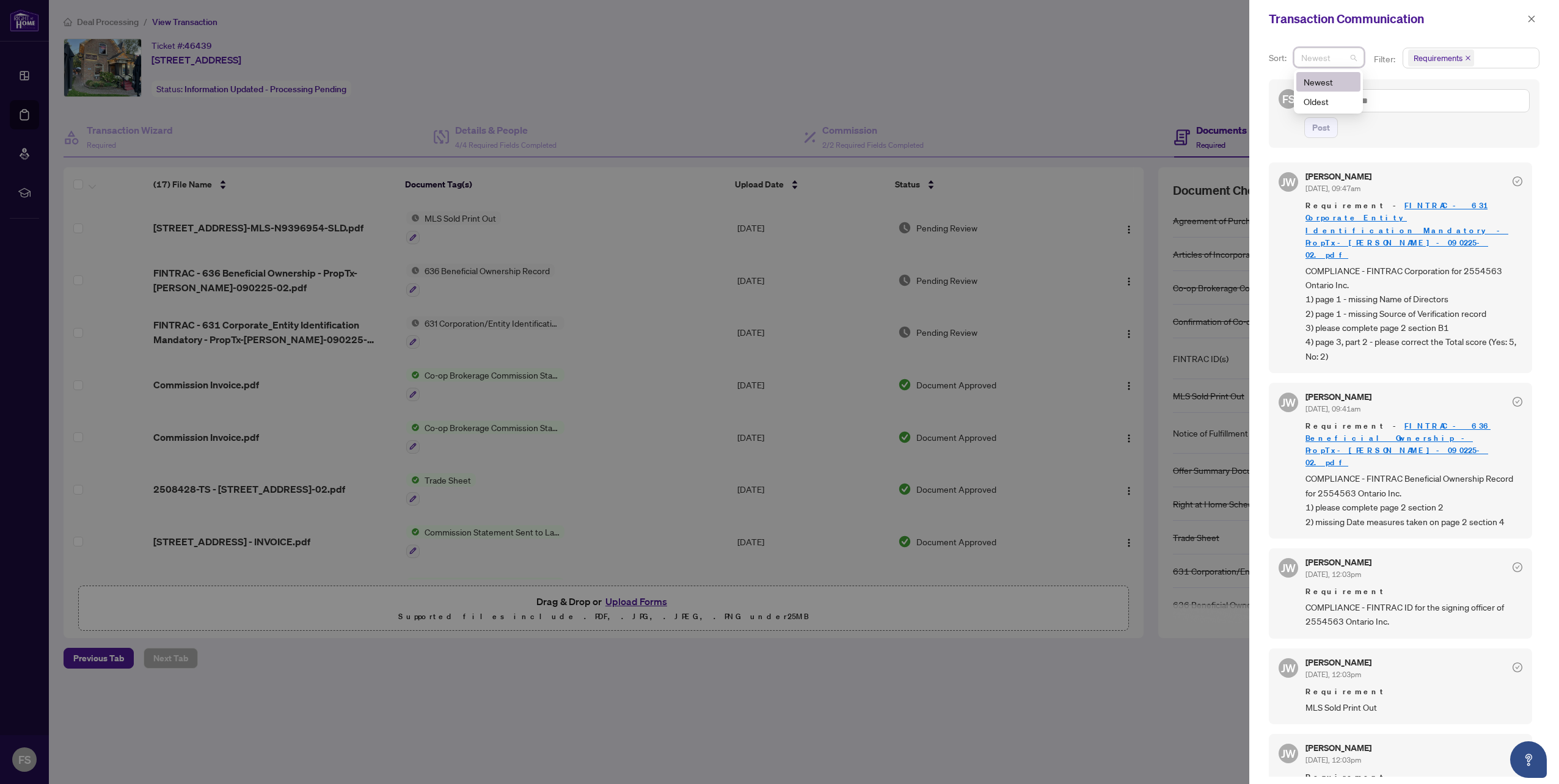
click at [1531, 126] on div "FS Post" at bounding box center [1404, 113] width 271 height 68
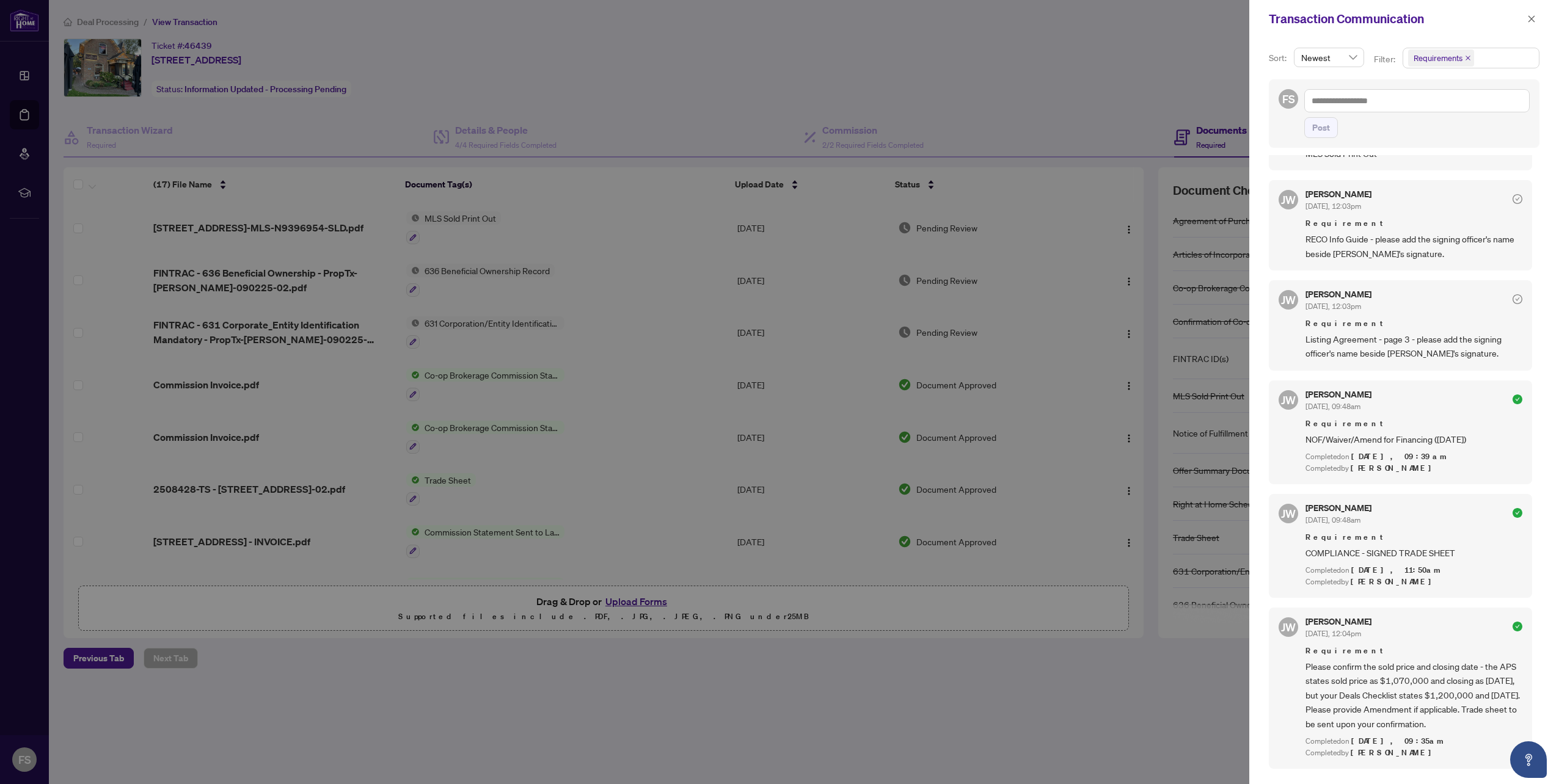
scroll to position [493, 0]
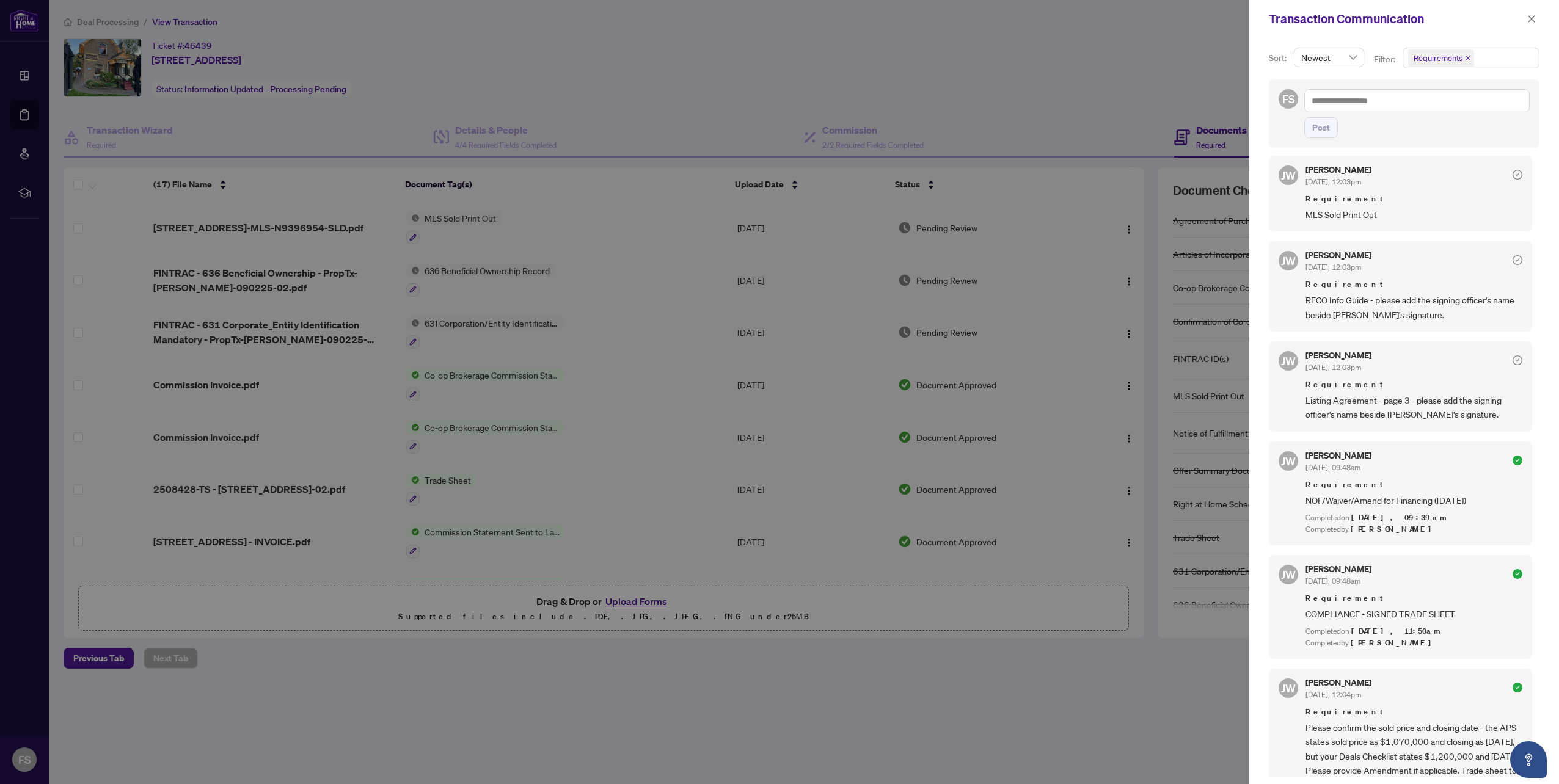
click at [944, 777] on div at bounding box center [779, 392] width 1559 height 784
click at [1533, 22] on icon "close" at bounding box center [1531, 19] width 8 height 8
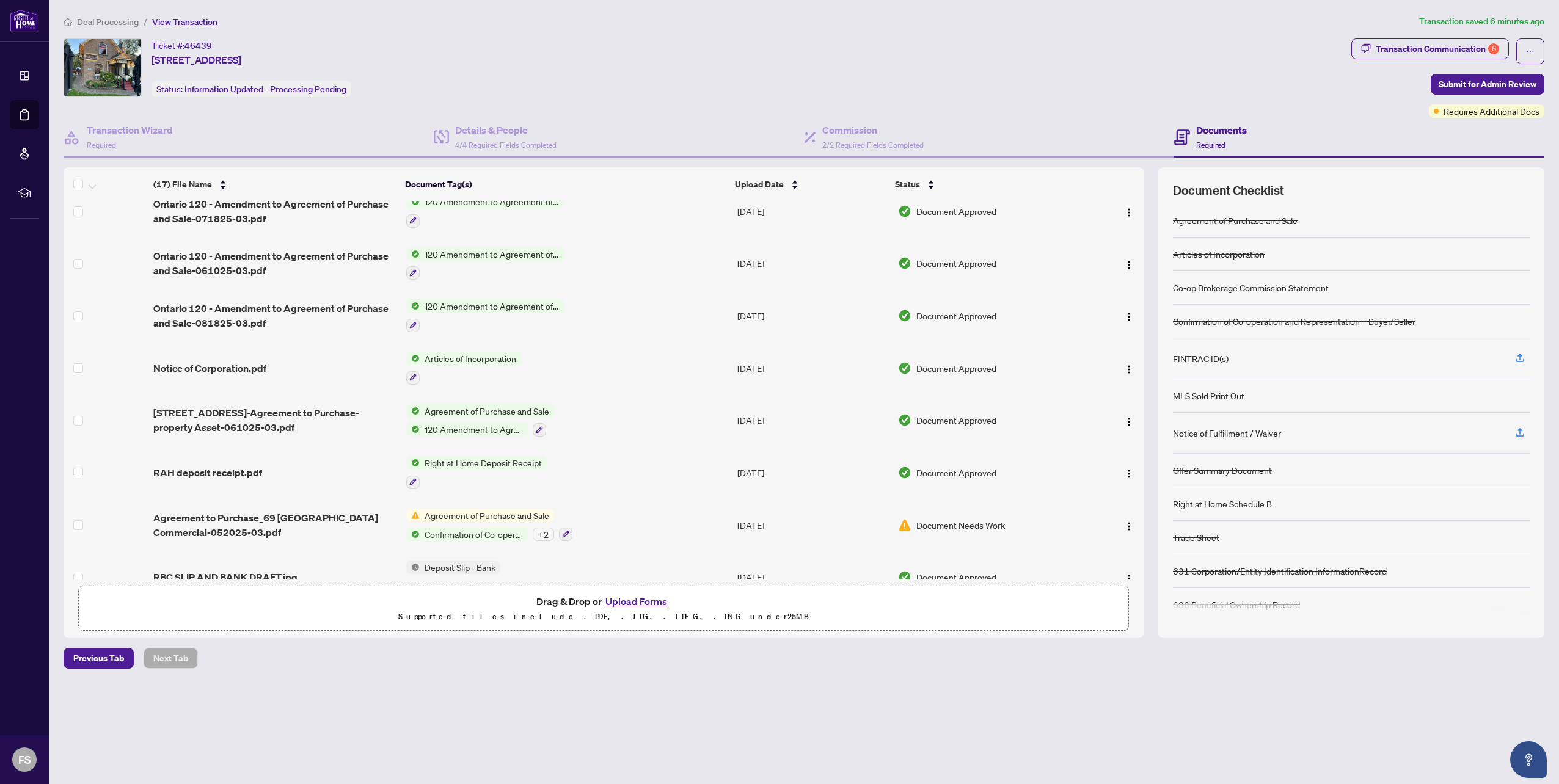
scroll to position [501, 0]
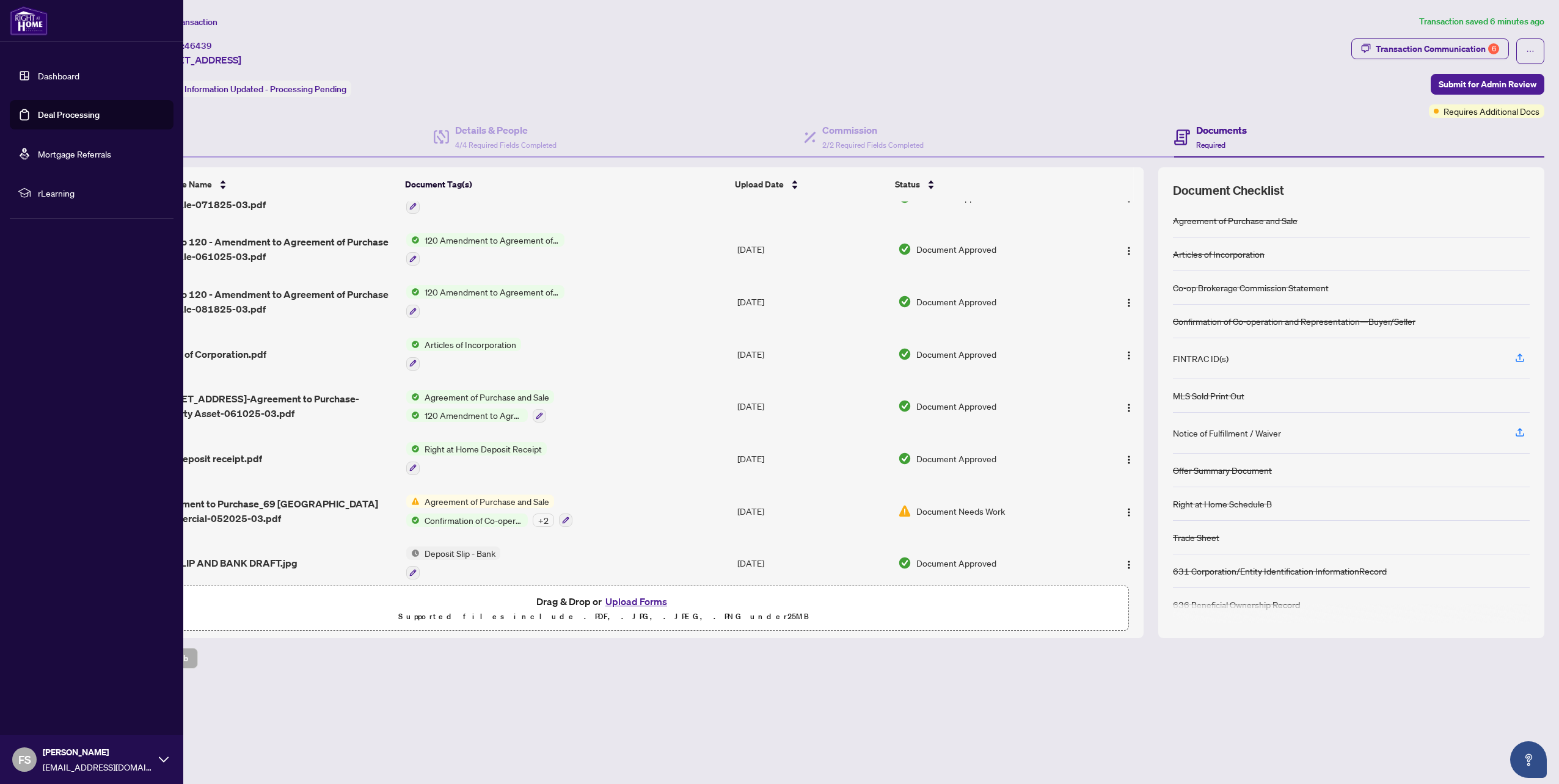
click at [57, 75] on link "Dashboard" at bounding box center [59, 75] width 41 height 11
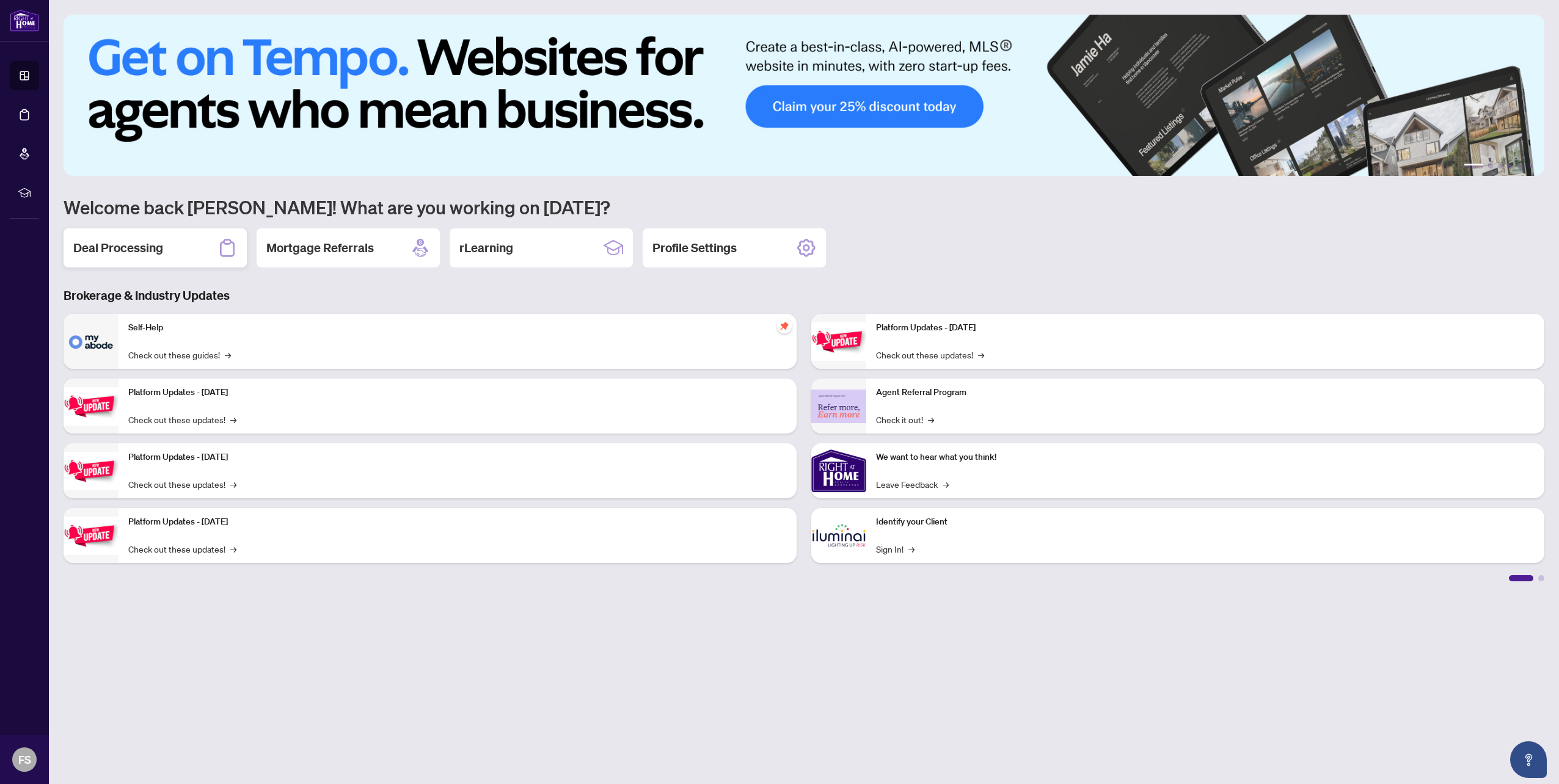
click at [83, 242] on h2 "Deal Processing" at bounding box center [118, 248] width 90 height 17
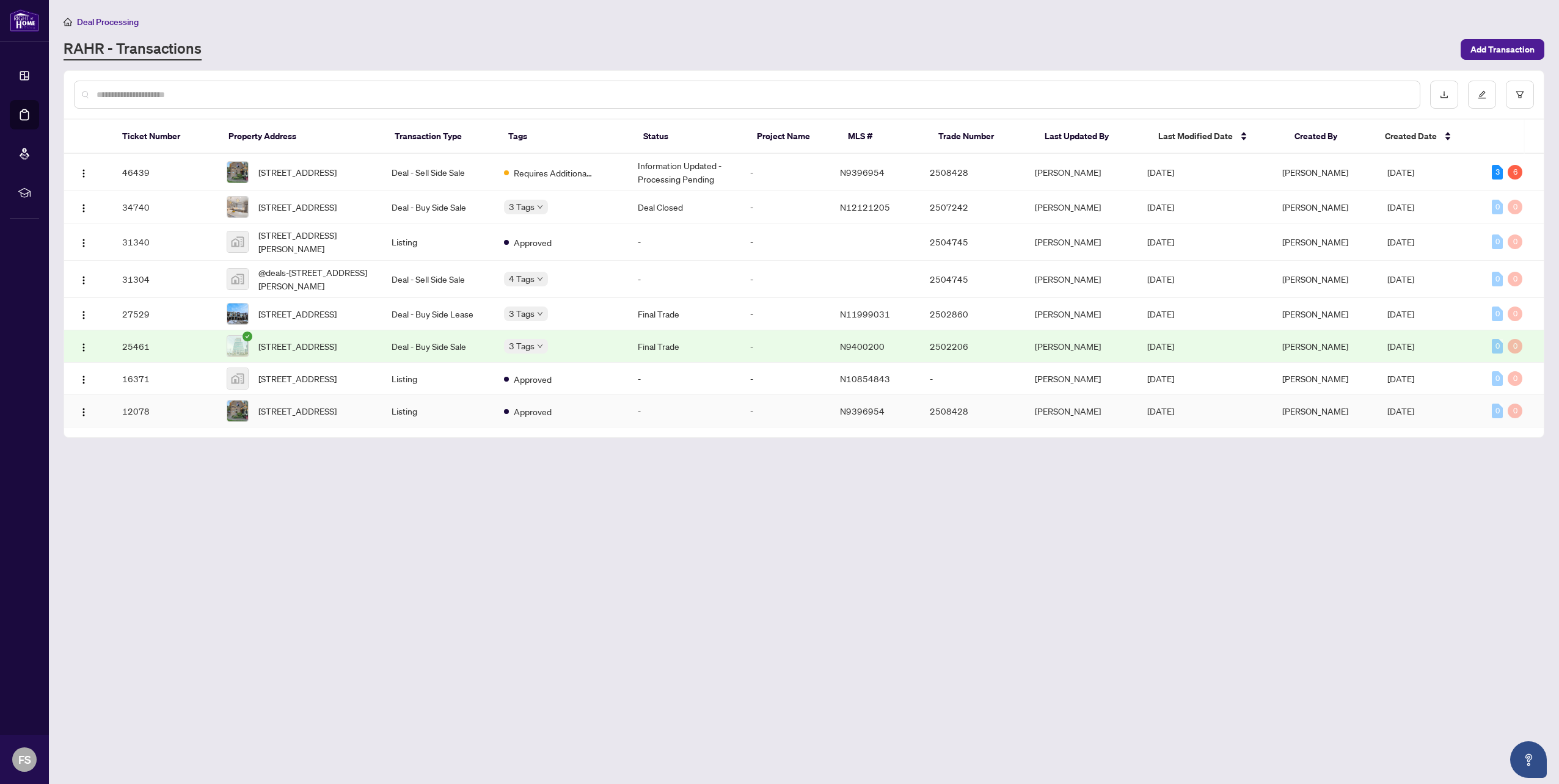
click at [708, 427] on td "-" at bounding box center [684, 411] width 112 height 32
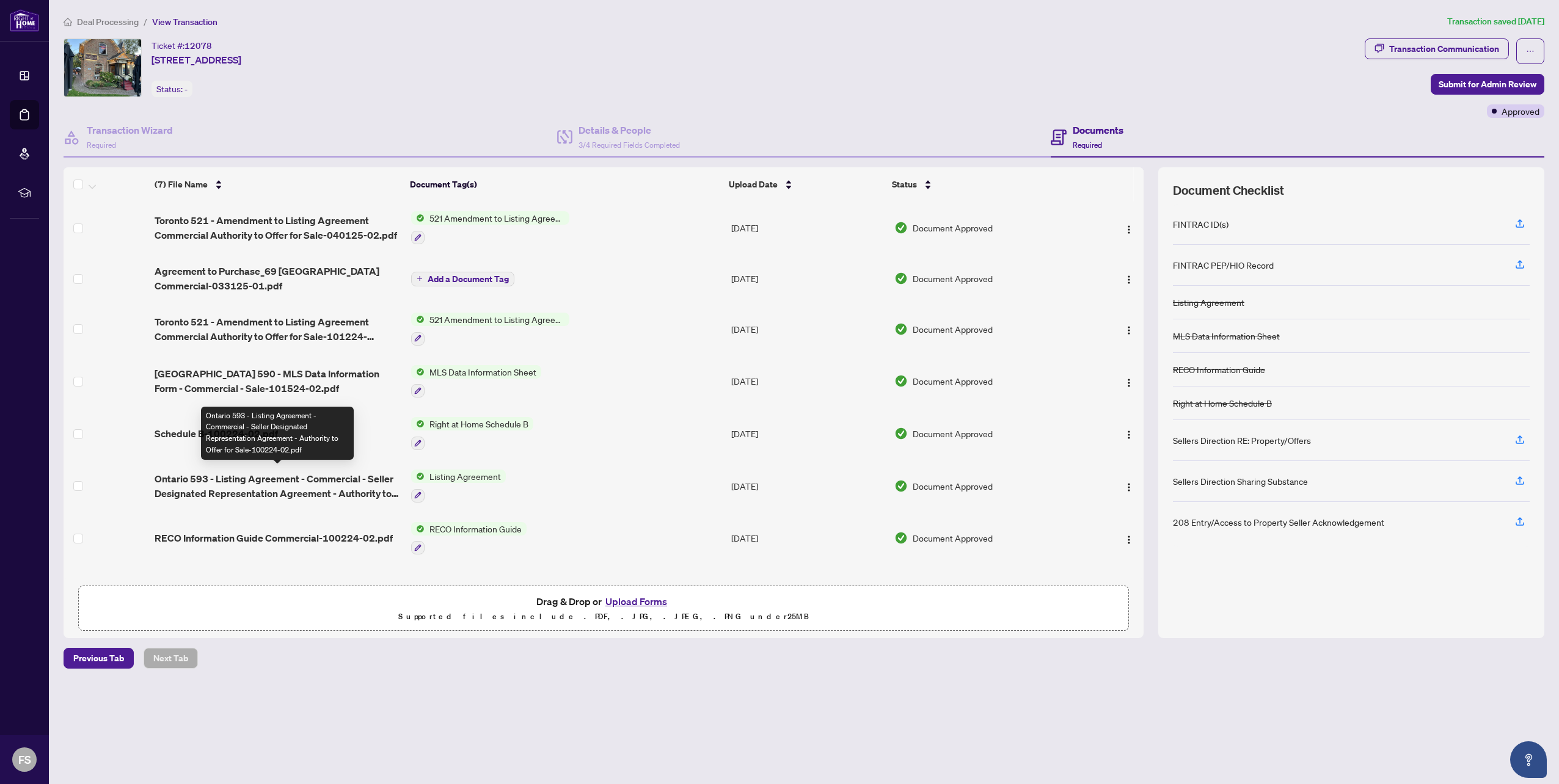
click at [312, 483] on span "Ontario 593 - Listing Agreement - Commercial - Seller Designated Representation…" at bounding box center [278, 486] width 247 height 29
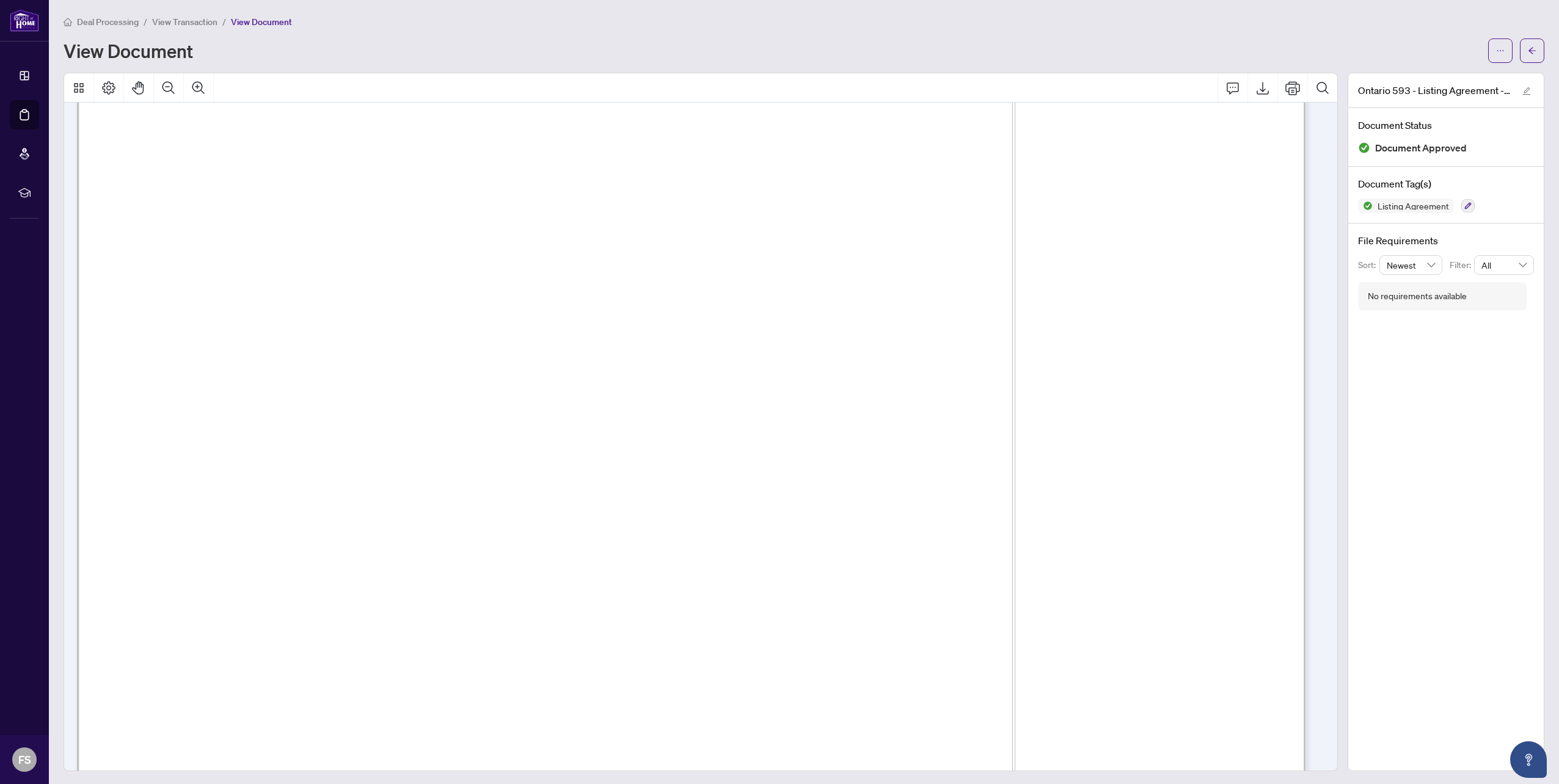
scroll to position [244, 0]
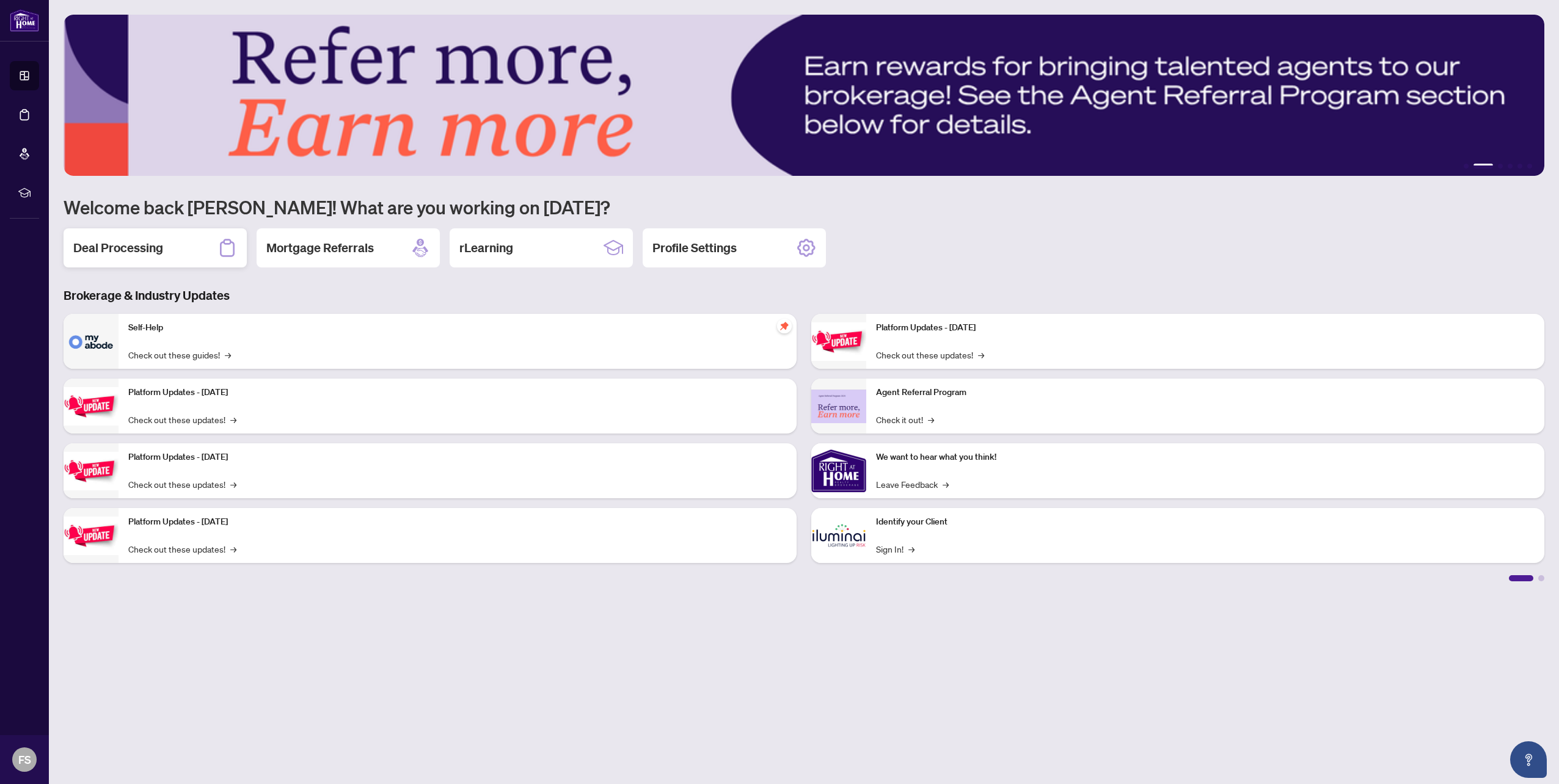
click at [159, 252] on h2 "Deal Processing" at bounding box center [118, 248] width 90 height 17
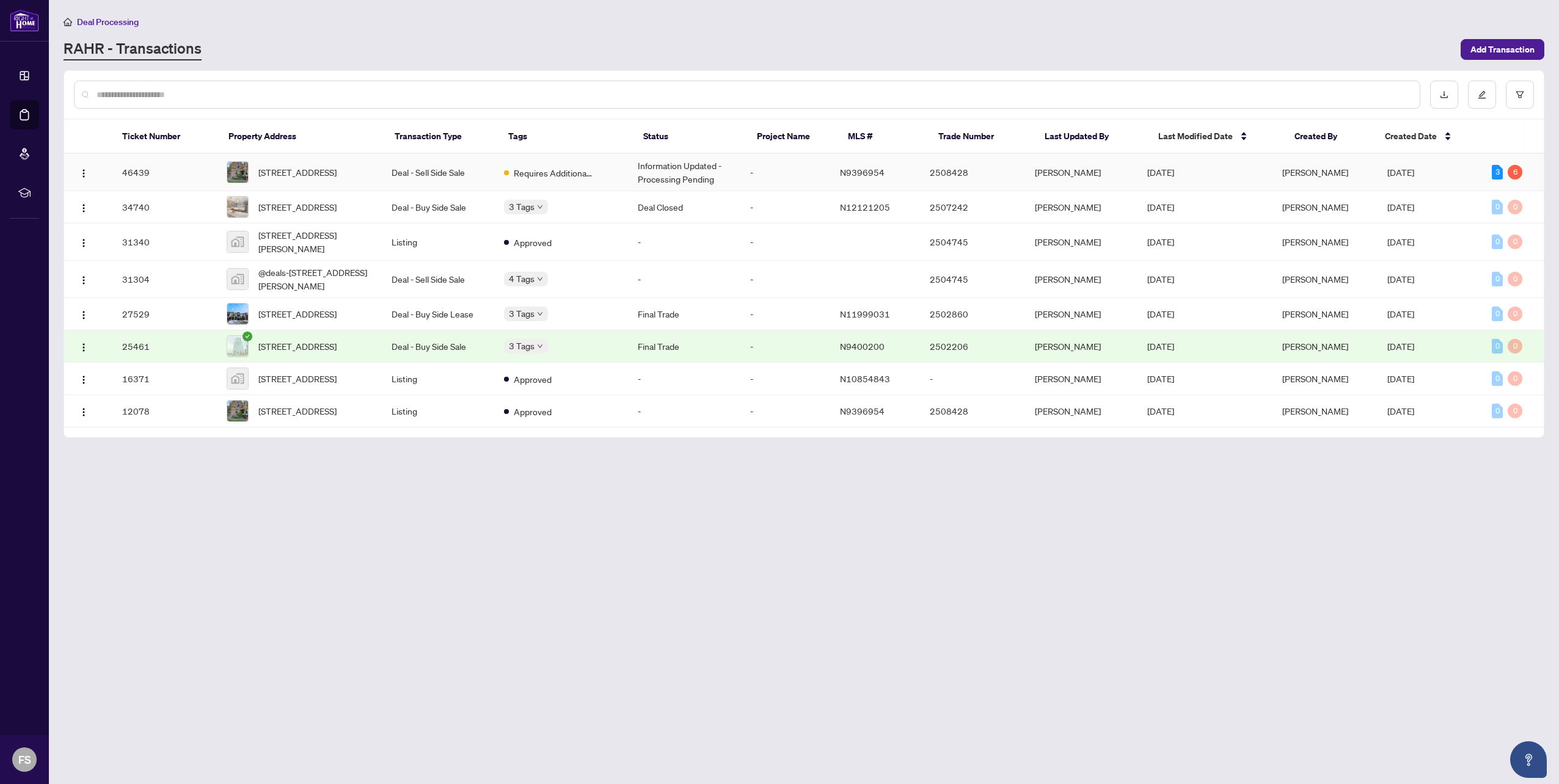
click at [829, 172] on td "-" at bounding box center [785, 173] width 90 height 37
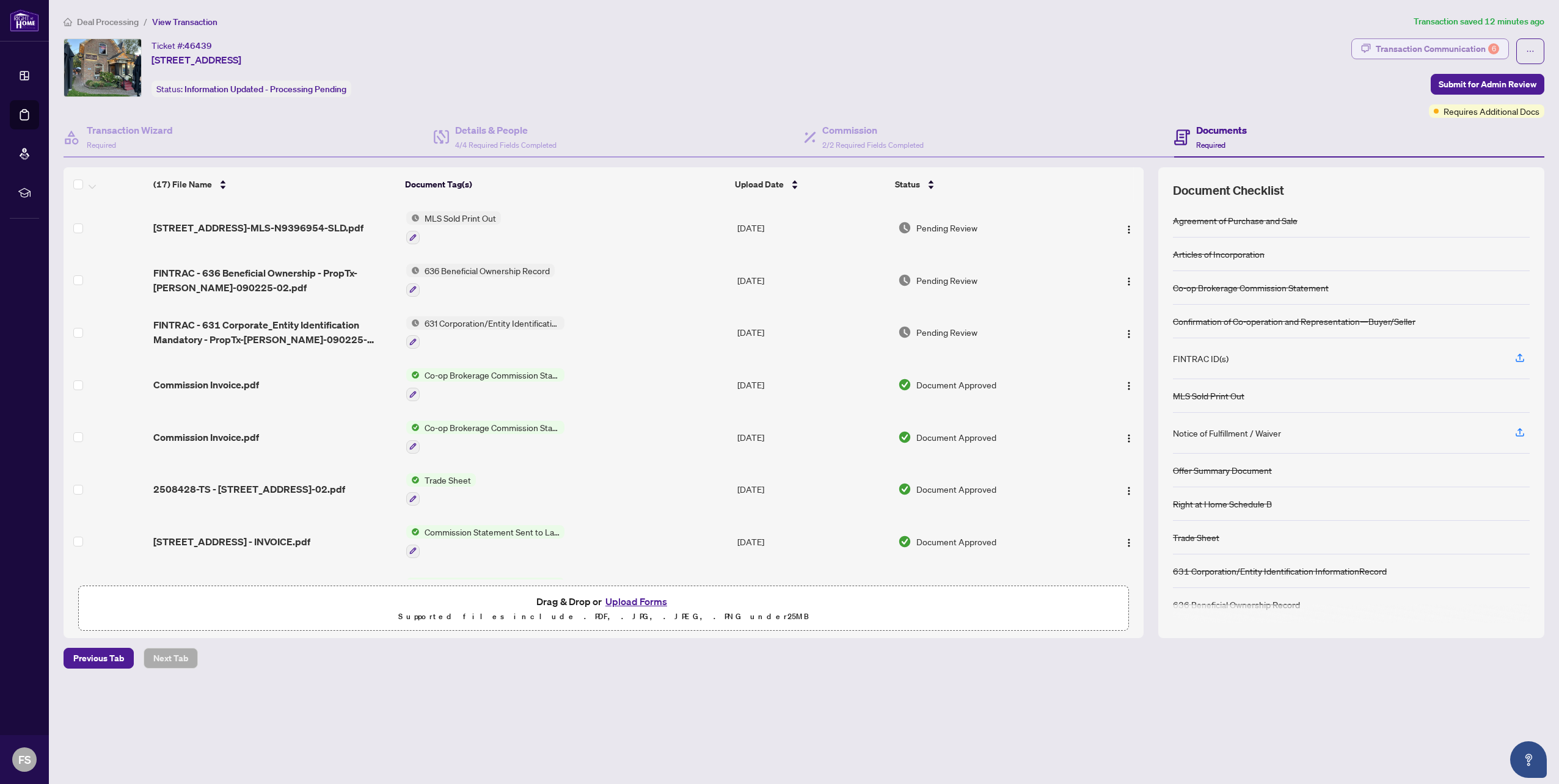
click at [1462, 53] on div "Transaction Communication 6" at bounding box center [1437, 49] width 123 height 19
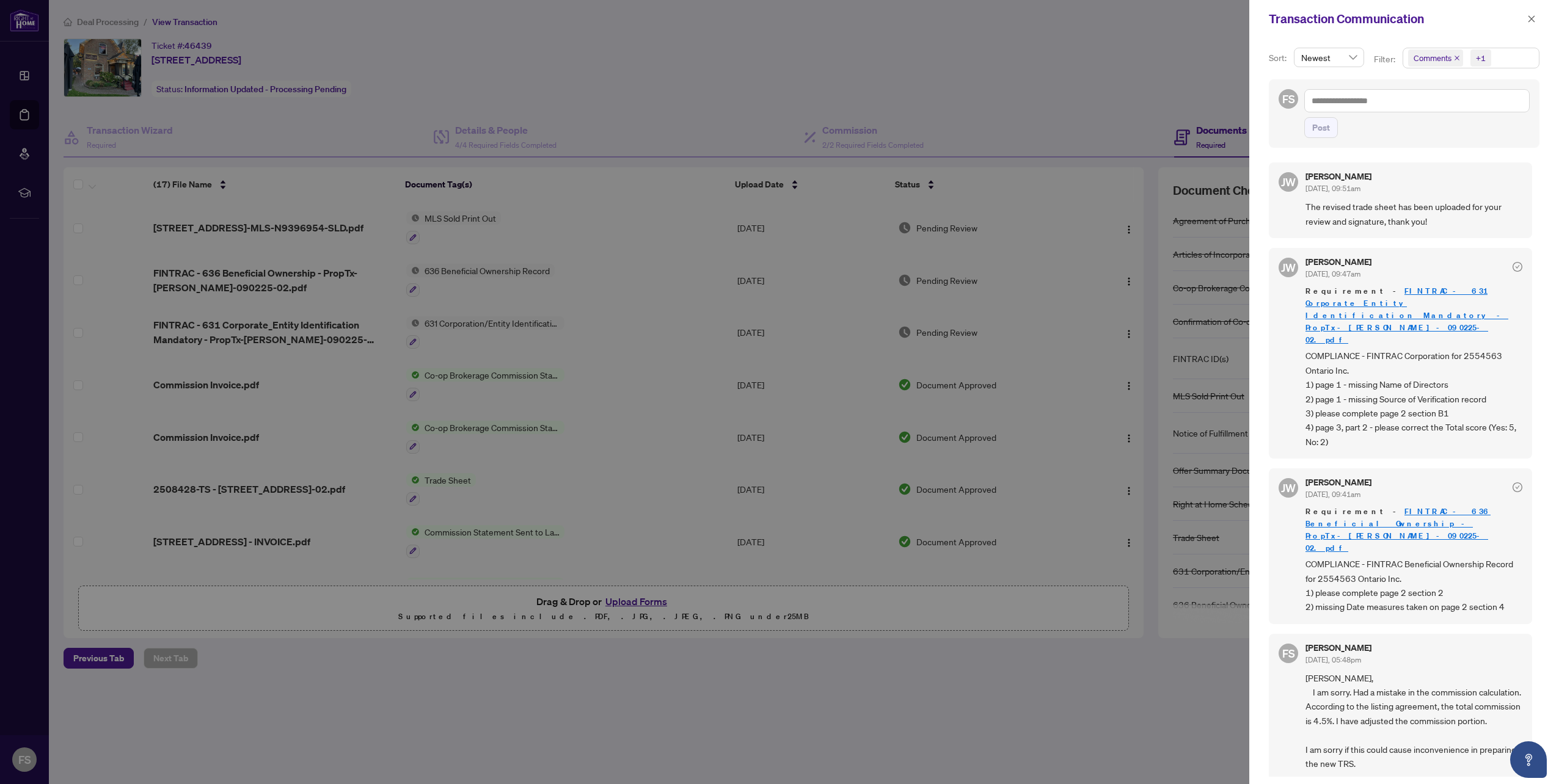
click at [1456, 57] on icon "close" at bounding box center [1457, 57] width 6 height 6
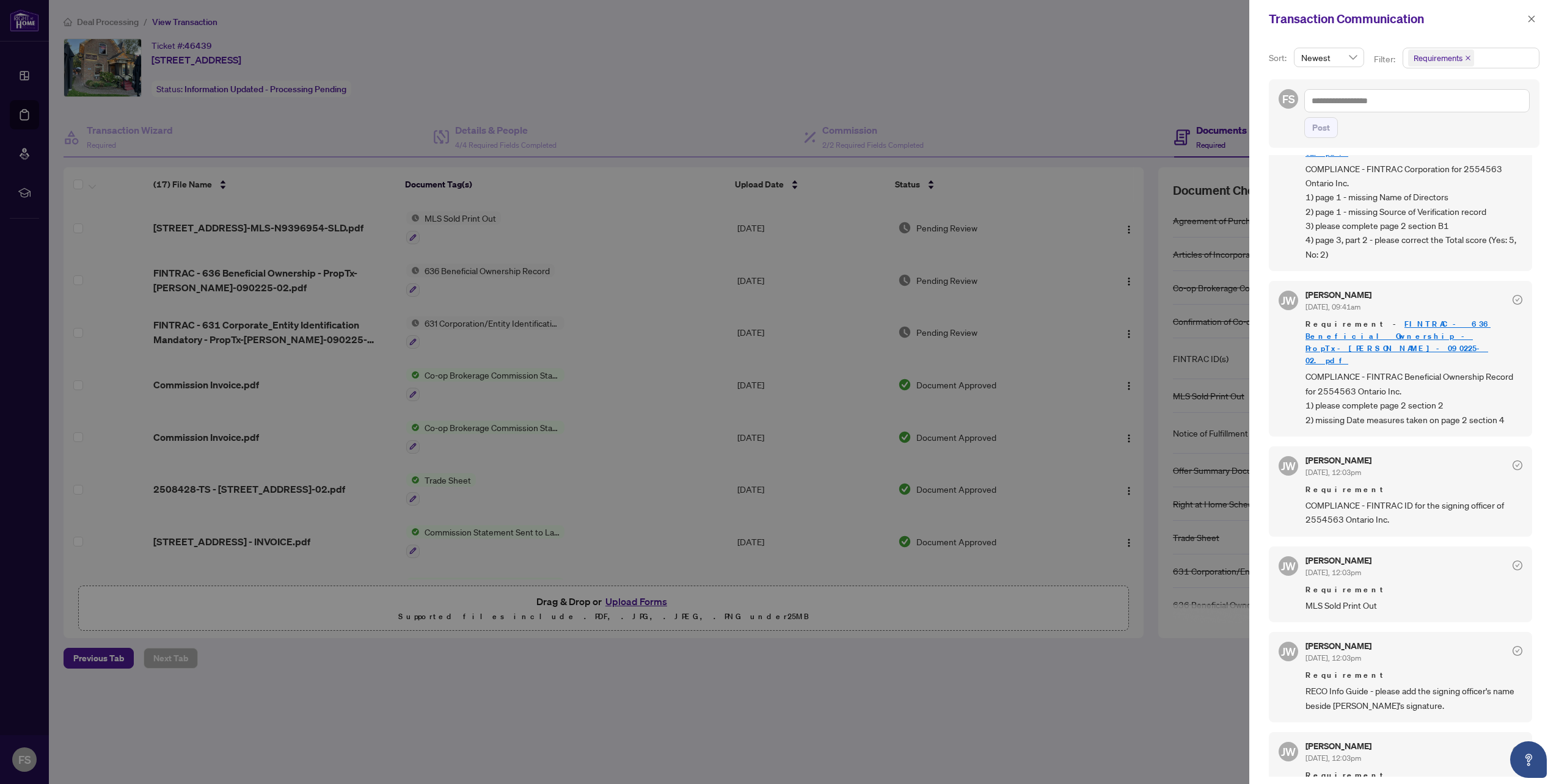
scroll to position [122, 0]
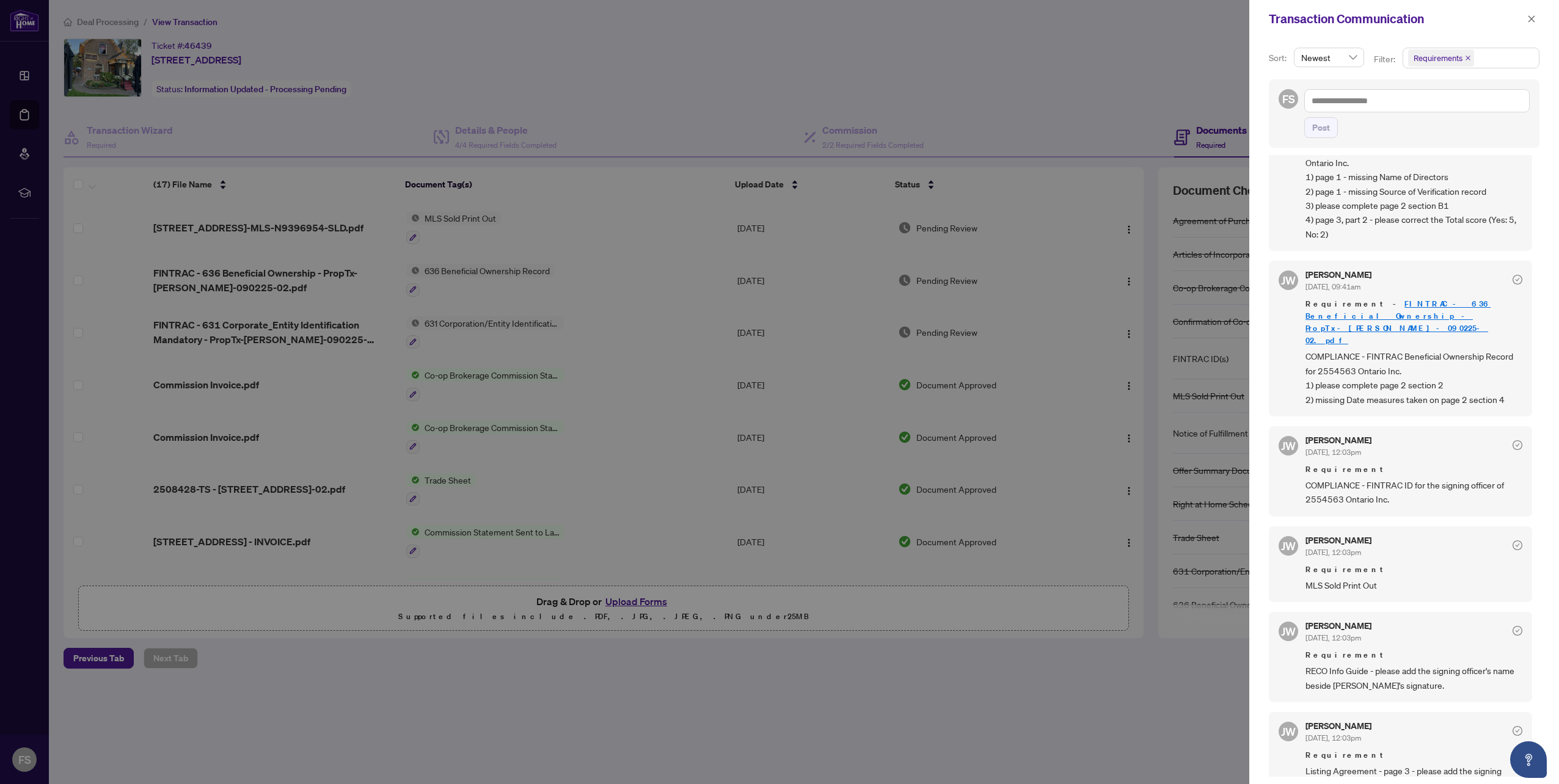
click at [712, 697] on div at bounding box center [779, 392] width 1559 height 784
click at [630, 602] on div at bounding box center [779, 392] width 1559 height 784
click at [1533, 20] on icon "close" at bounding box center [1531, 19] width 8 height 8
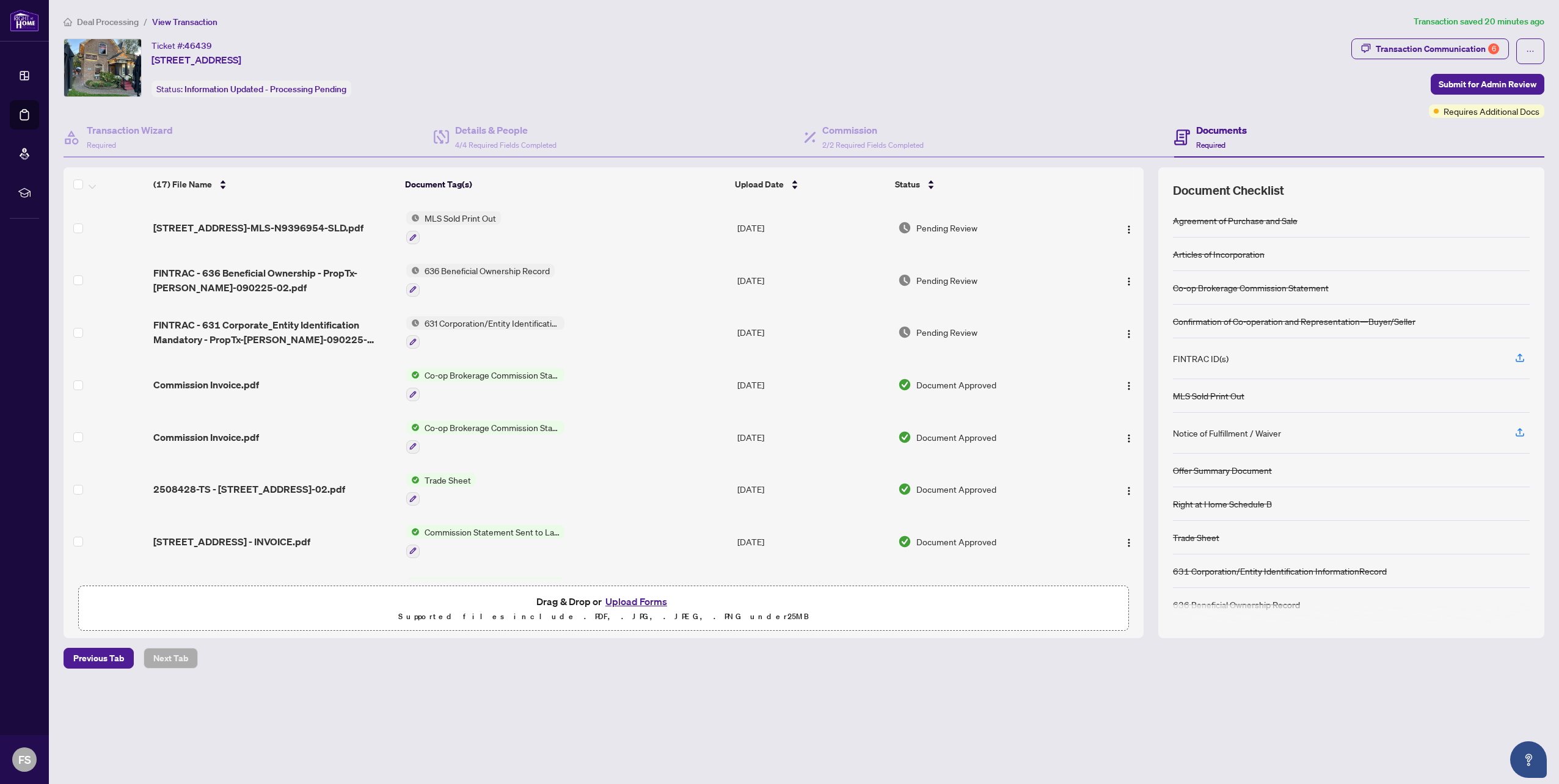
click at [626, 600] on button "Upload Forms" at bounding box center [636, 601] width 69 height 16
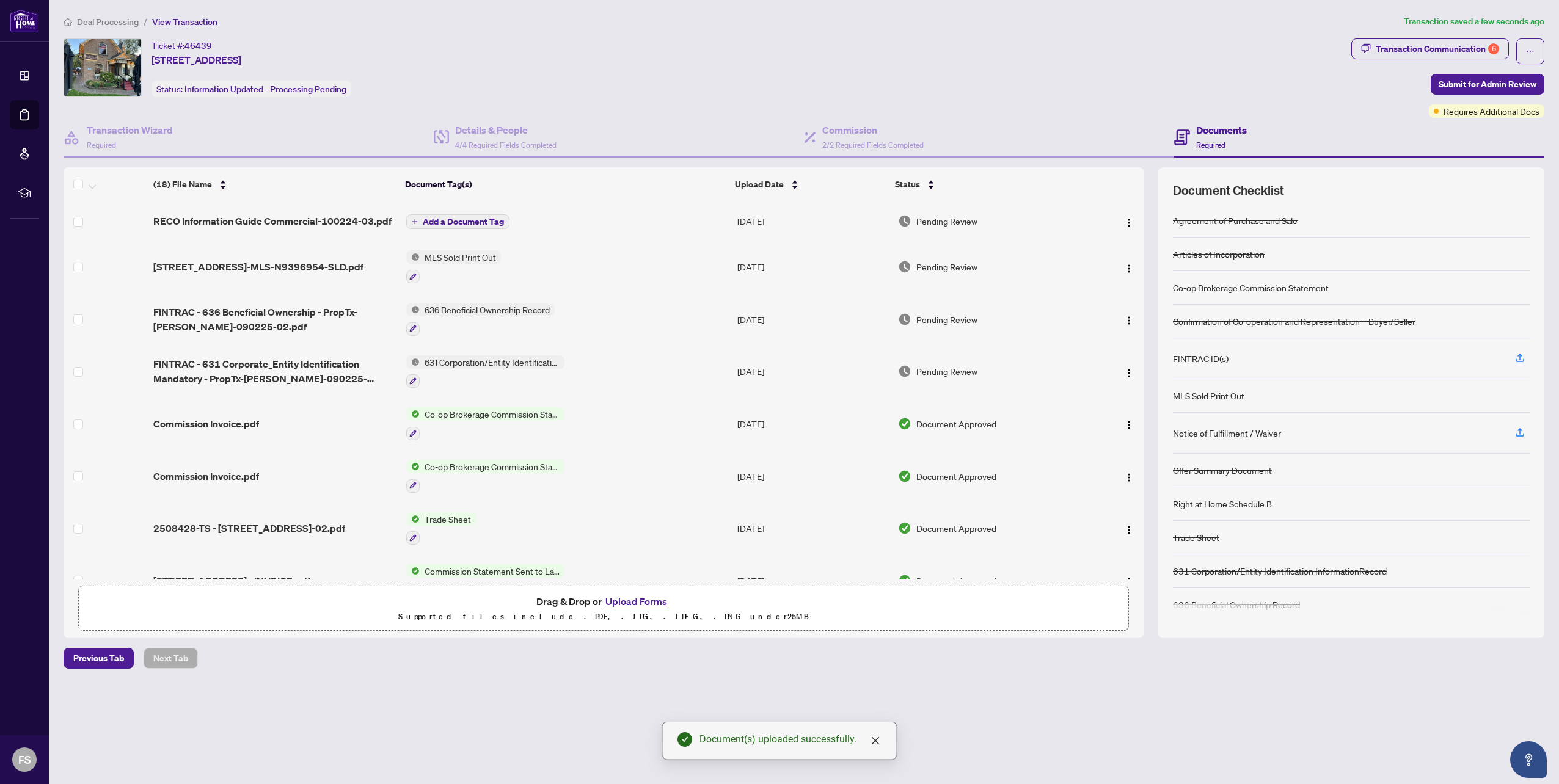
click at [460, 221] on span "Add a Document Tag" at bounding box center [463, 221] width 81 height 8
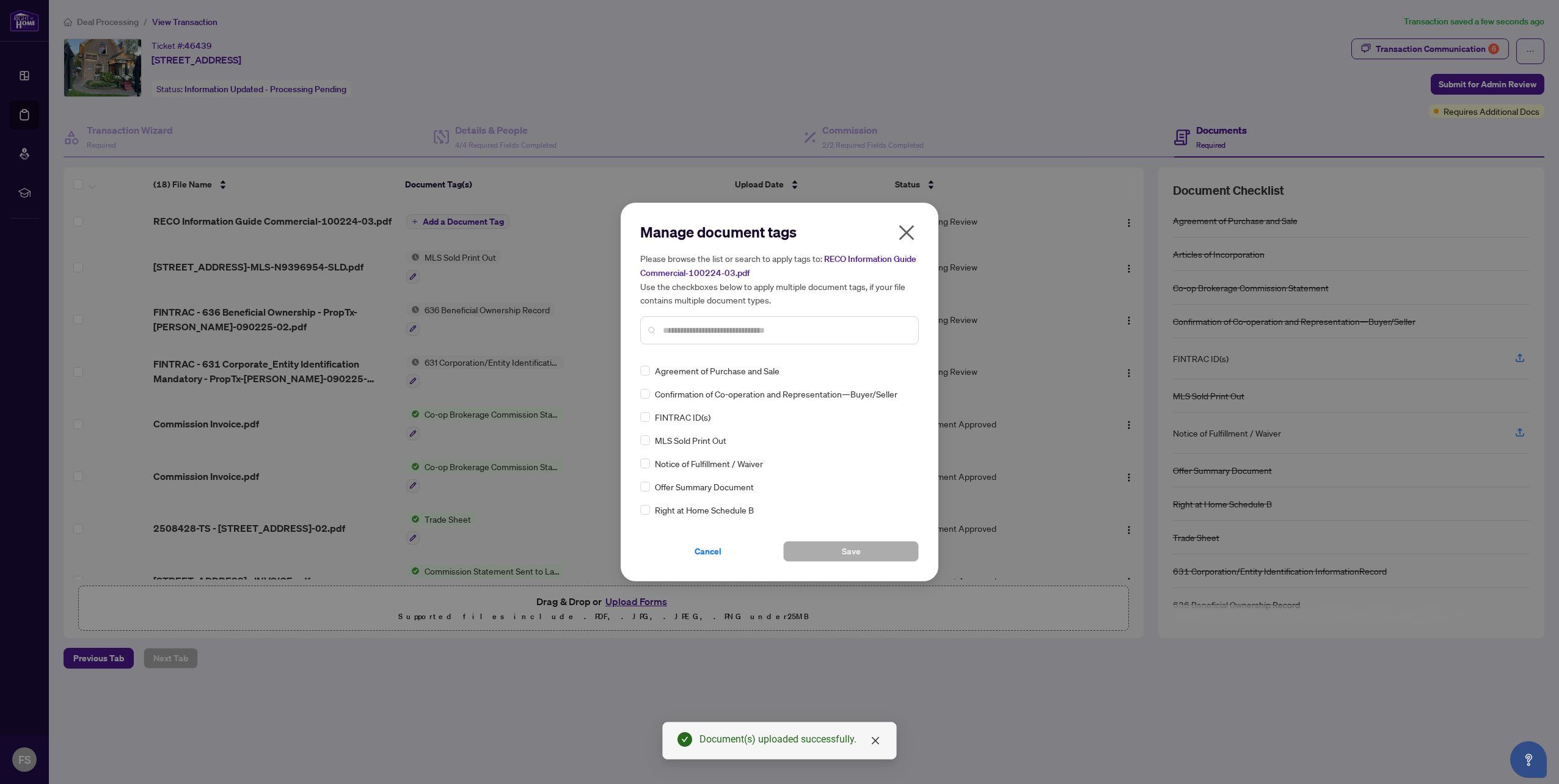
click at [682, 330] on input "text" at bounding box center [785, 330] width 246 height 14
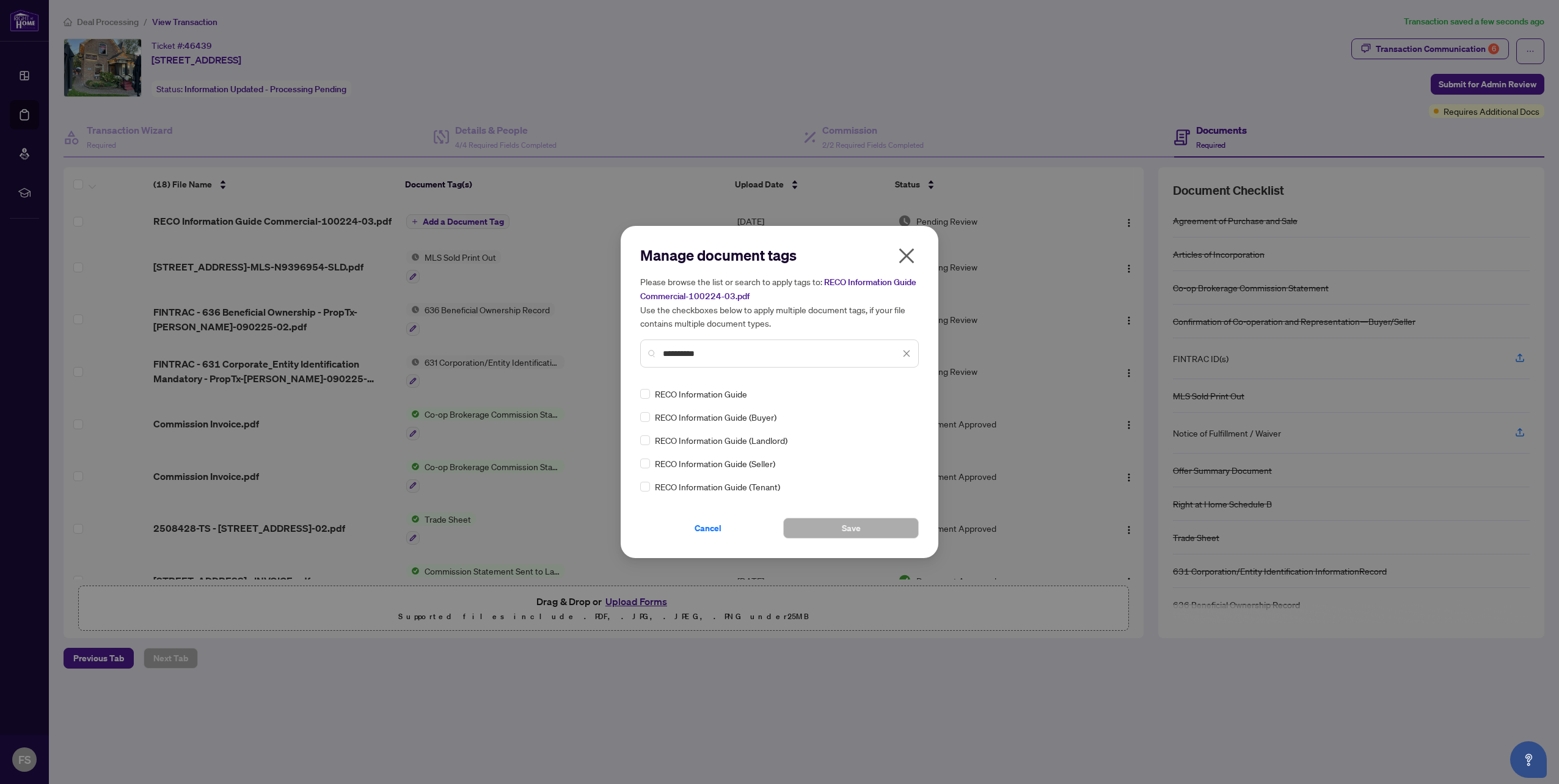
type input "**********"
click at [844, 527] on span "Save" at bounding box center [851, 528] width 19 height 19
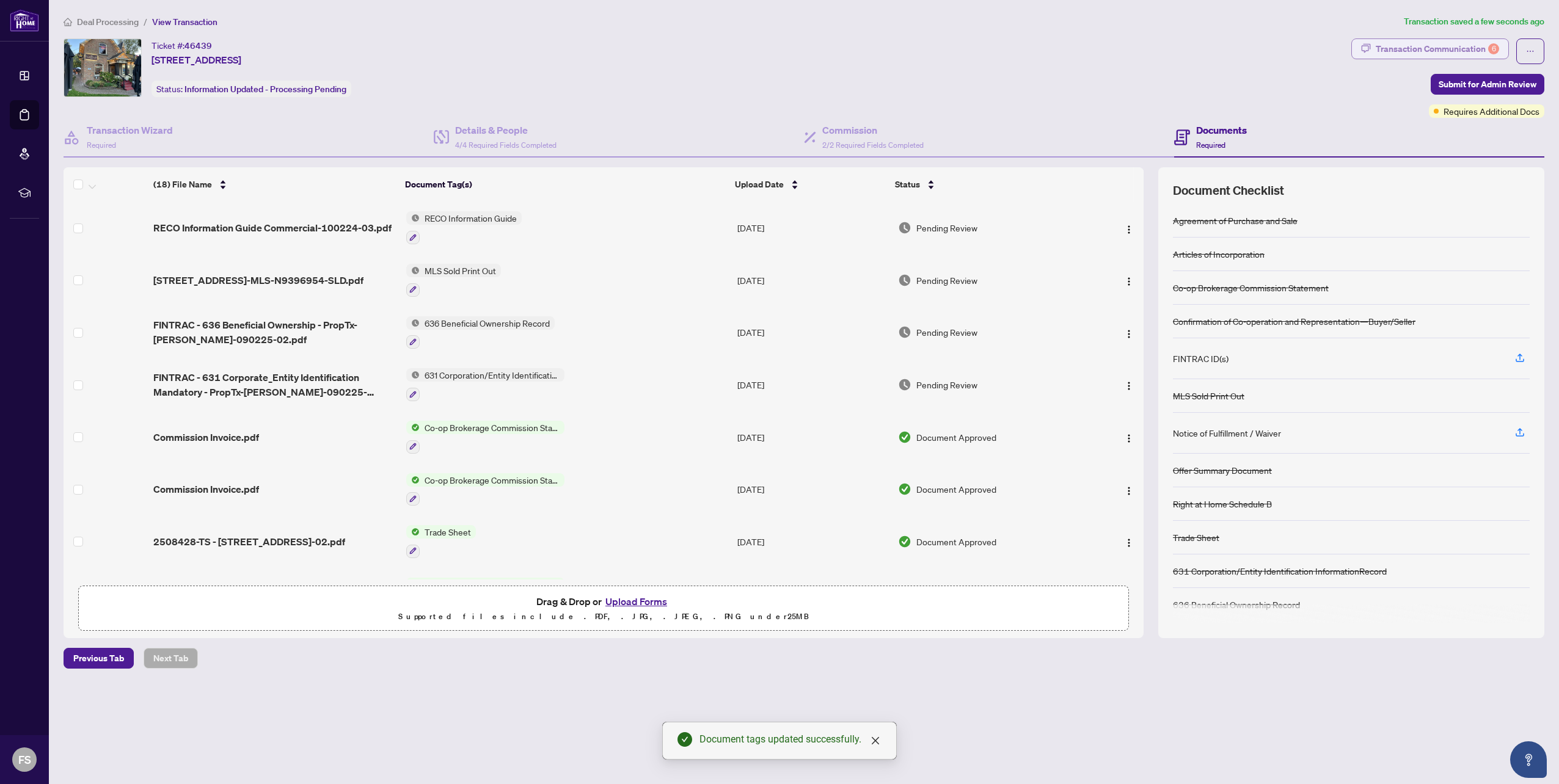
click at [1473, 50] on div "Transaction Communication 6" at bounding box center [1437, 49] width 123 height 19
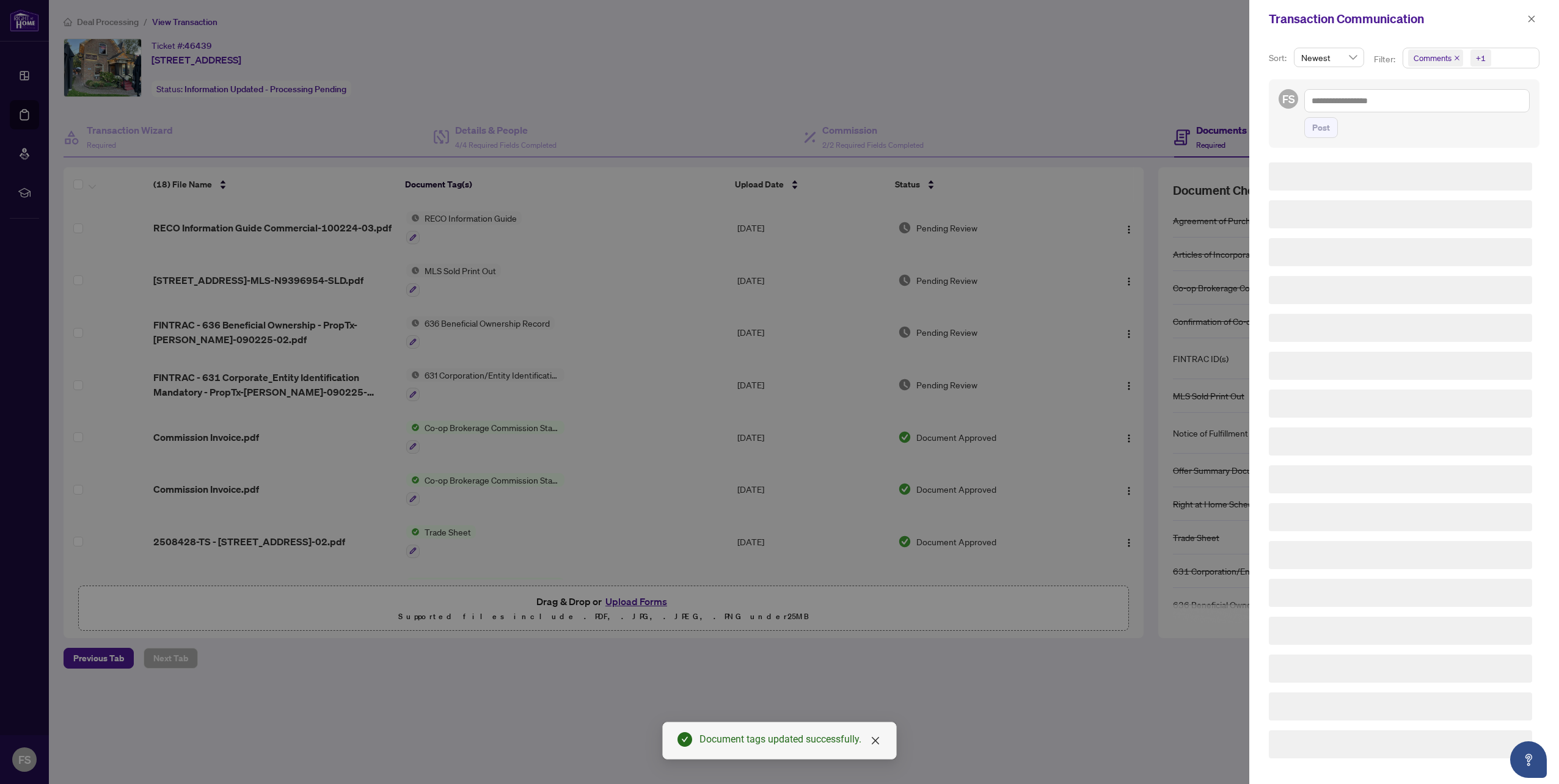
scroll to position [0, 0]
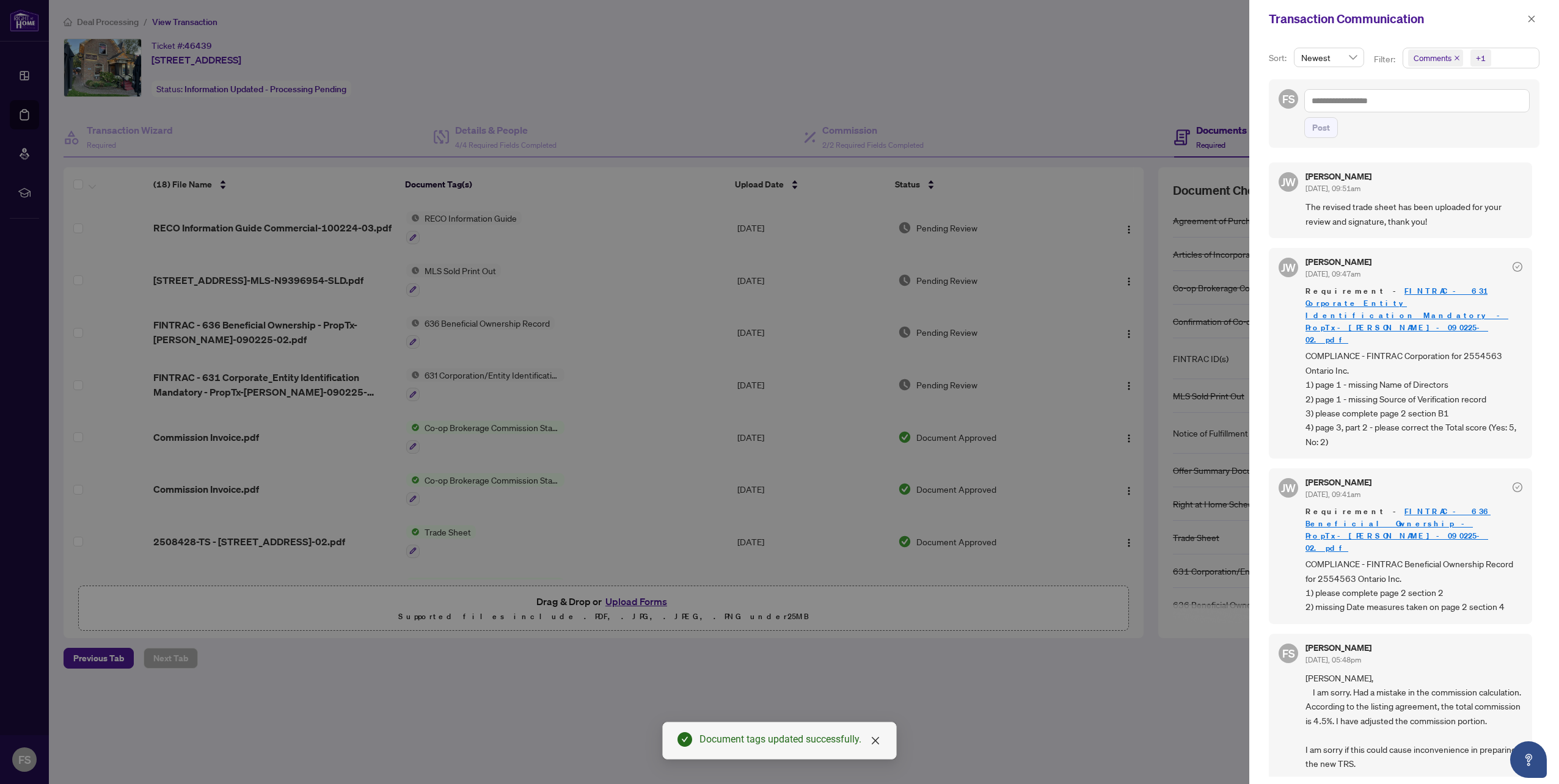
click at [1454, 57] on icon "close" at bounding box center [1457, 57] width 6 height 6
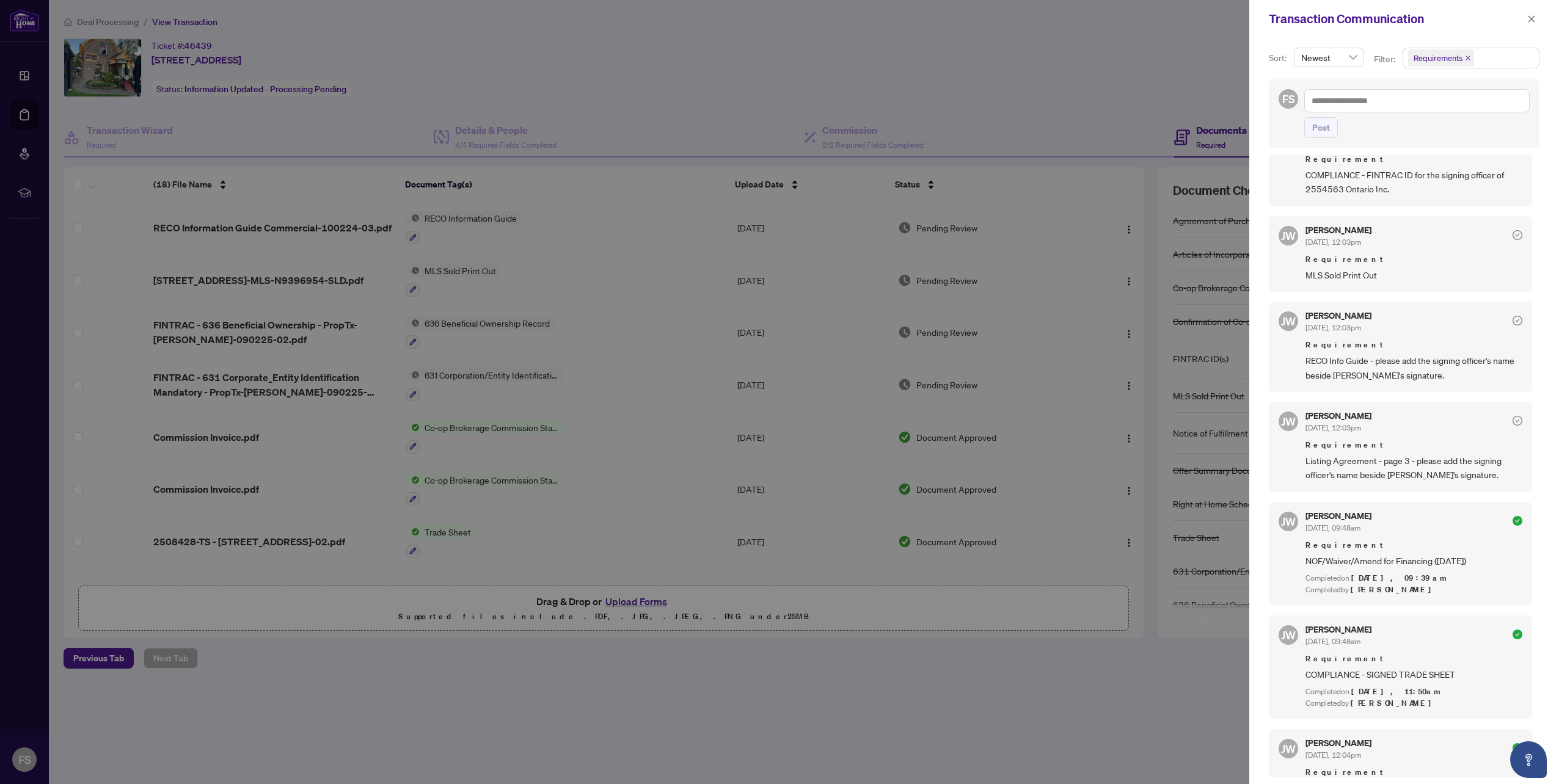
scroll to position [432, 0]
click at [661, 723] on div at bounding box center [779, 392] width 1559 height 784
click at [635, 600] on div at bounding box center [779, 392] width 1559 height 784
click at [1535, 17] on icon "close" at bounding box center [1531, 19] width 8 height 8
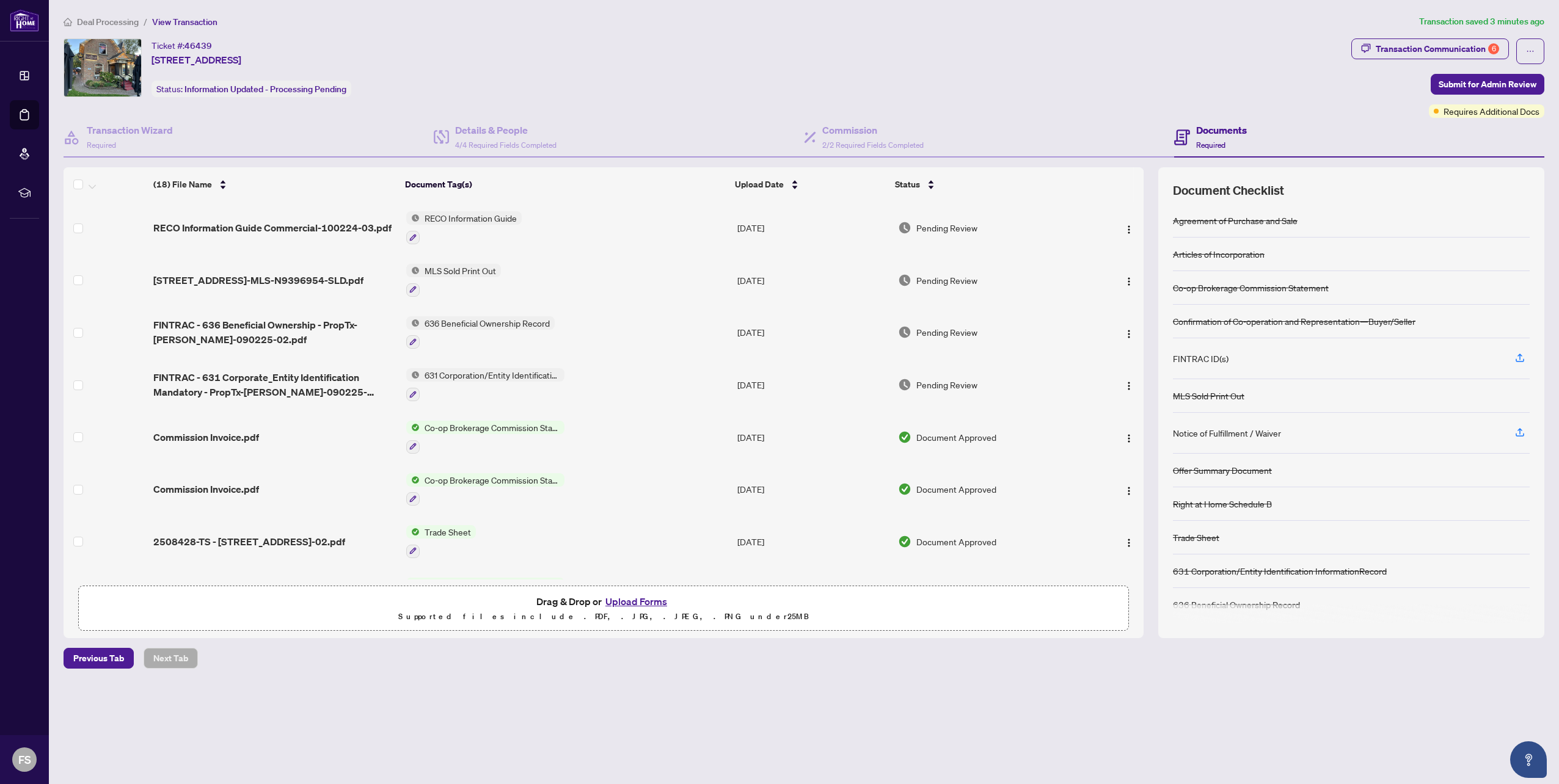
click at [635, 602] on button "Upload Forms" at bounding box center [636, 601] width 69 height 16
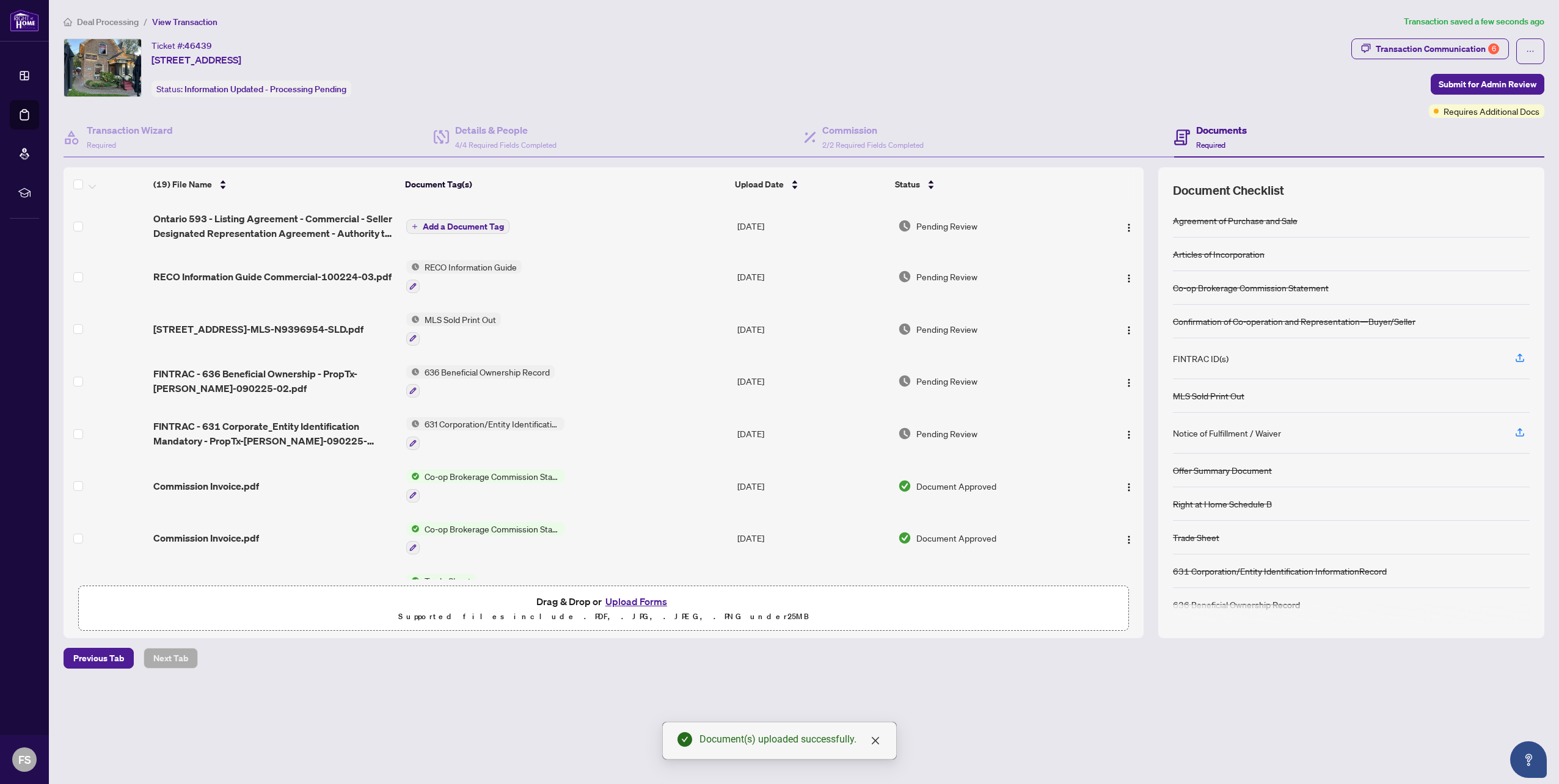
click at [485, 225] on span "Add a Document Tag" at bounding box center [463, 226] width 81 height 8
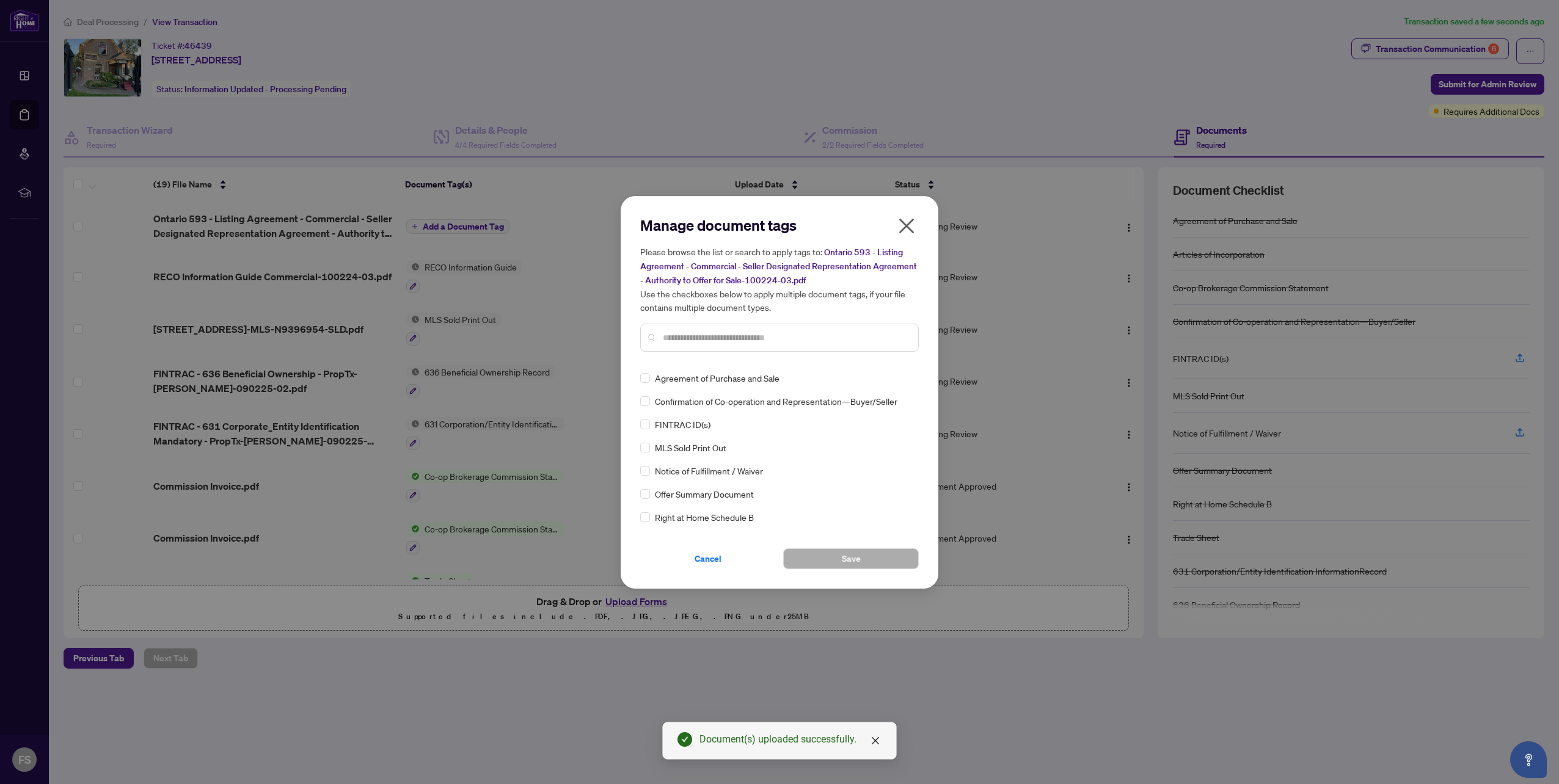
click at [688, 338] on input "text" at bounding box center [785, 338] width 246 height 14
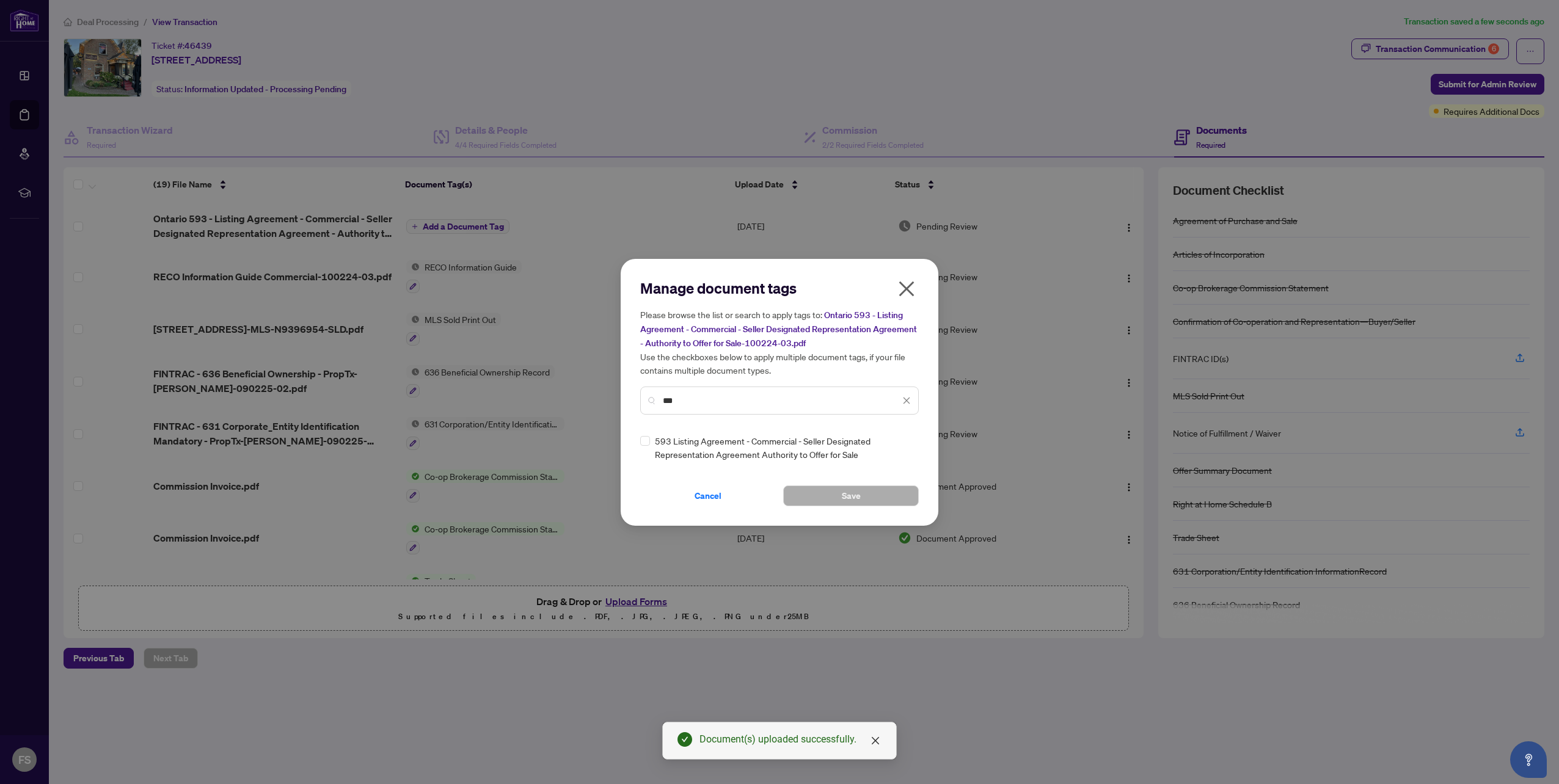
type input "***"
click at [650, 439] on div "593 Listing Agreement - Commercial - Seller Designated Representation Agreement…" at bounding box center [775, 448] width 271 height 27
click at [867, 497] on button "Save" at bounding box center [851, 495] width 135 height 21
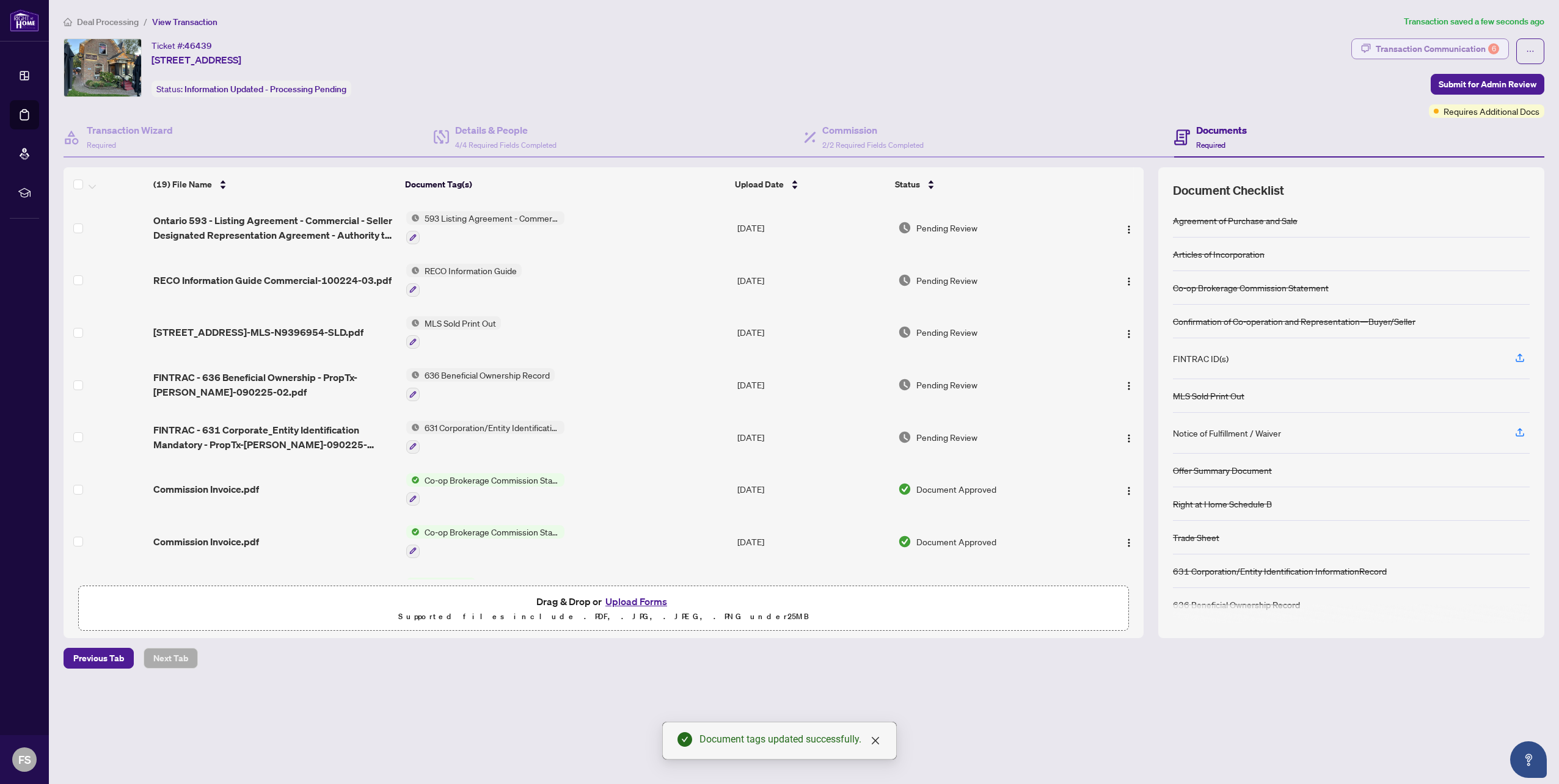
click at [1475, 53] on div "Transaction Communication 6" at bounding box center [1437, 49] width 123 height 19
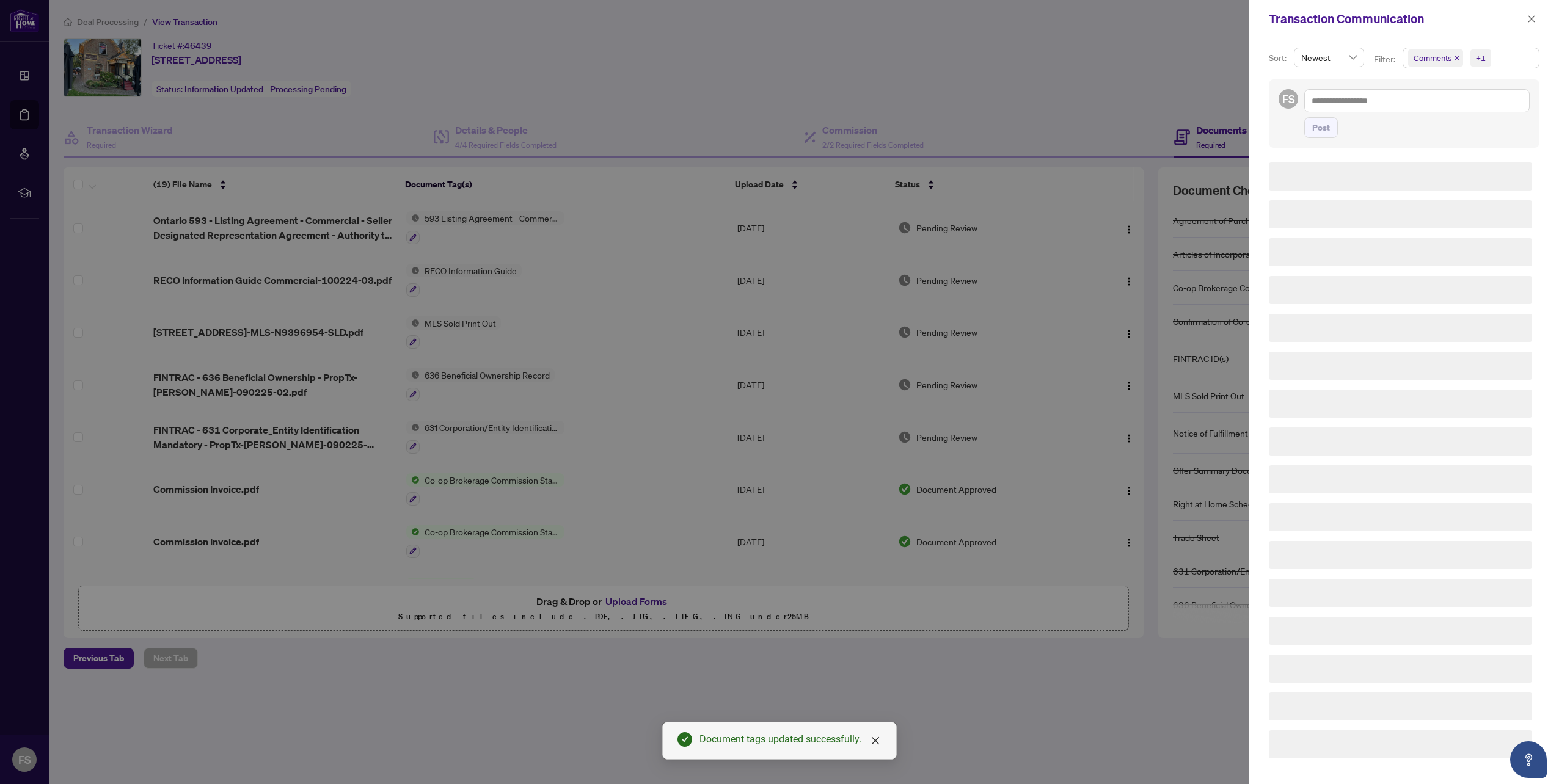
scroll to position [0, 0]
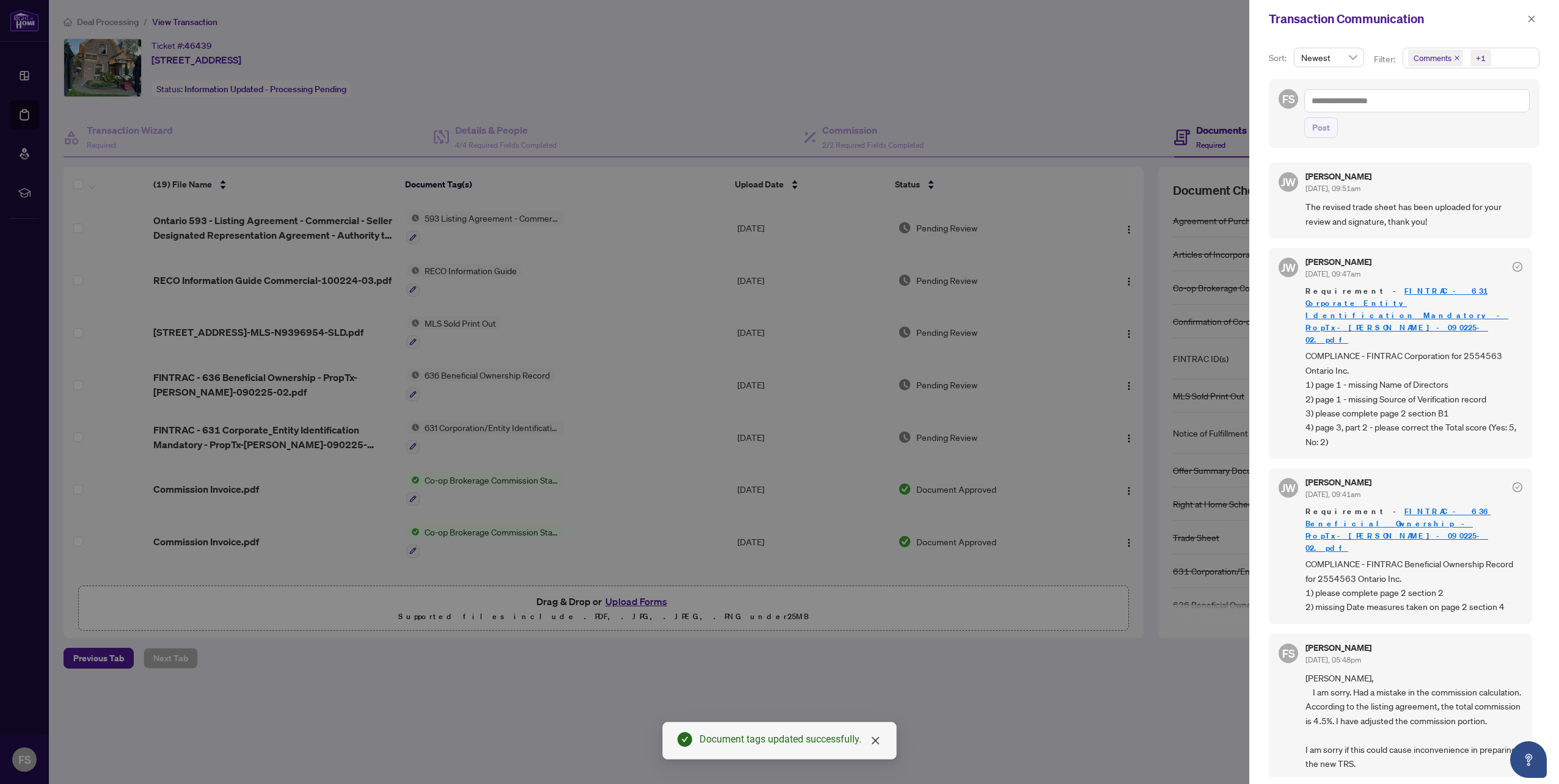
click at [1457, 57] on icon "close" at bounding box center [1457, 57] width 6 height 6
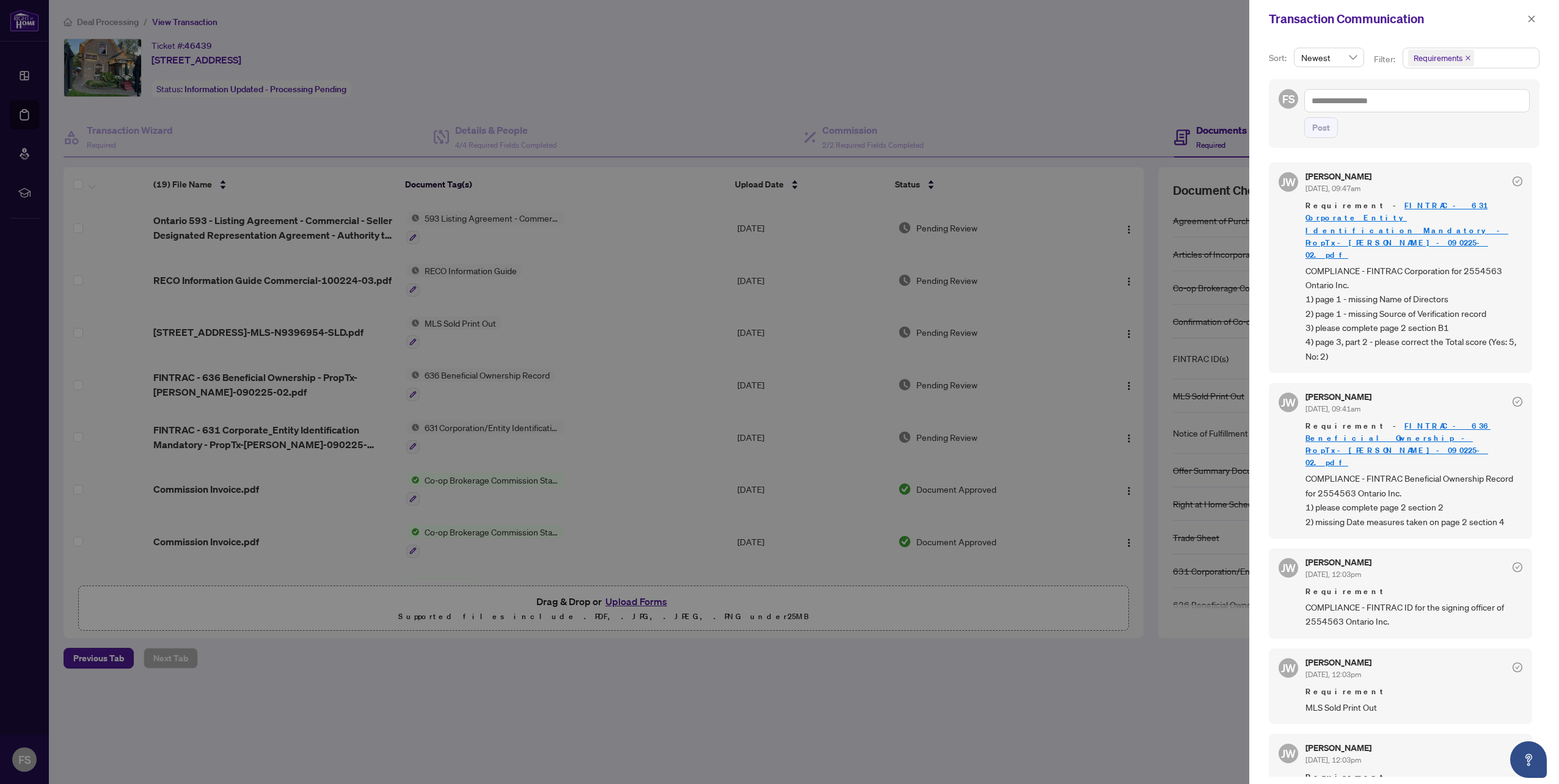
click at [1052, 54] on div at bounding box center [779, 392] width 1559 height 784
click at [1531, 16] on icon "close" at bounding box center [1531, 19] width 8 height 8
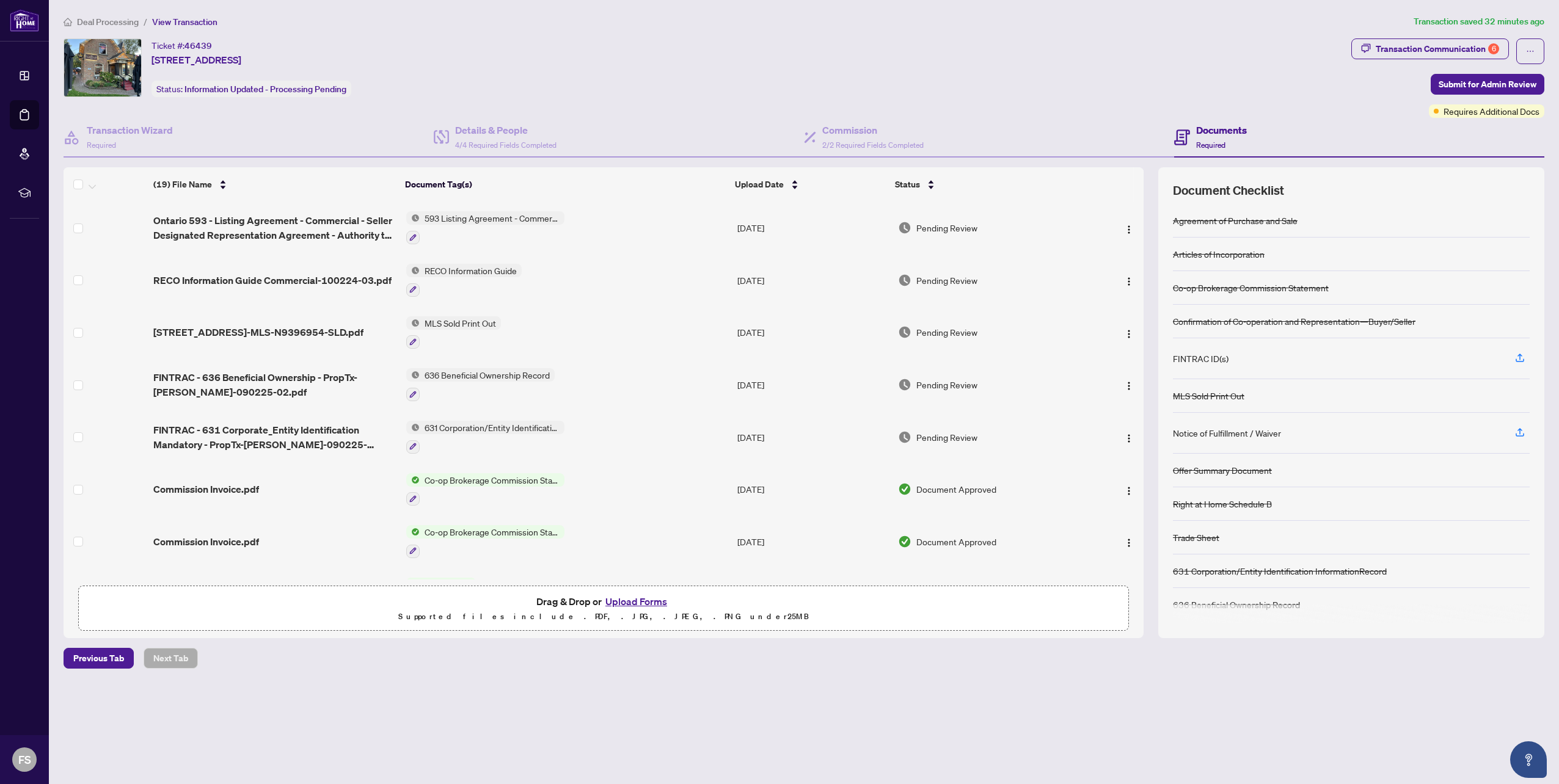
click at [625, 600] on button "Upload Forms" at bounding box center [636, 601] width 69 height 16
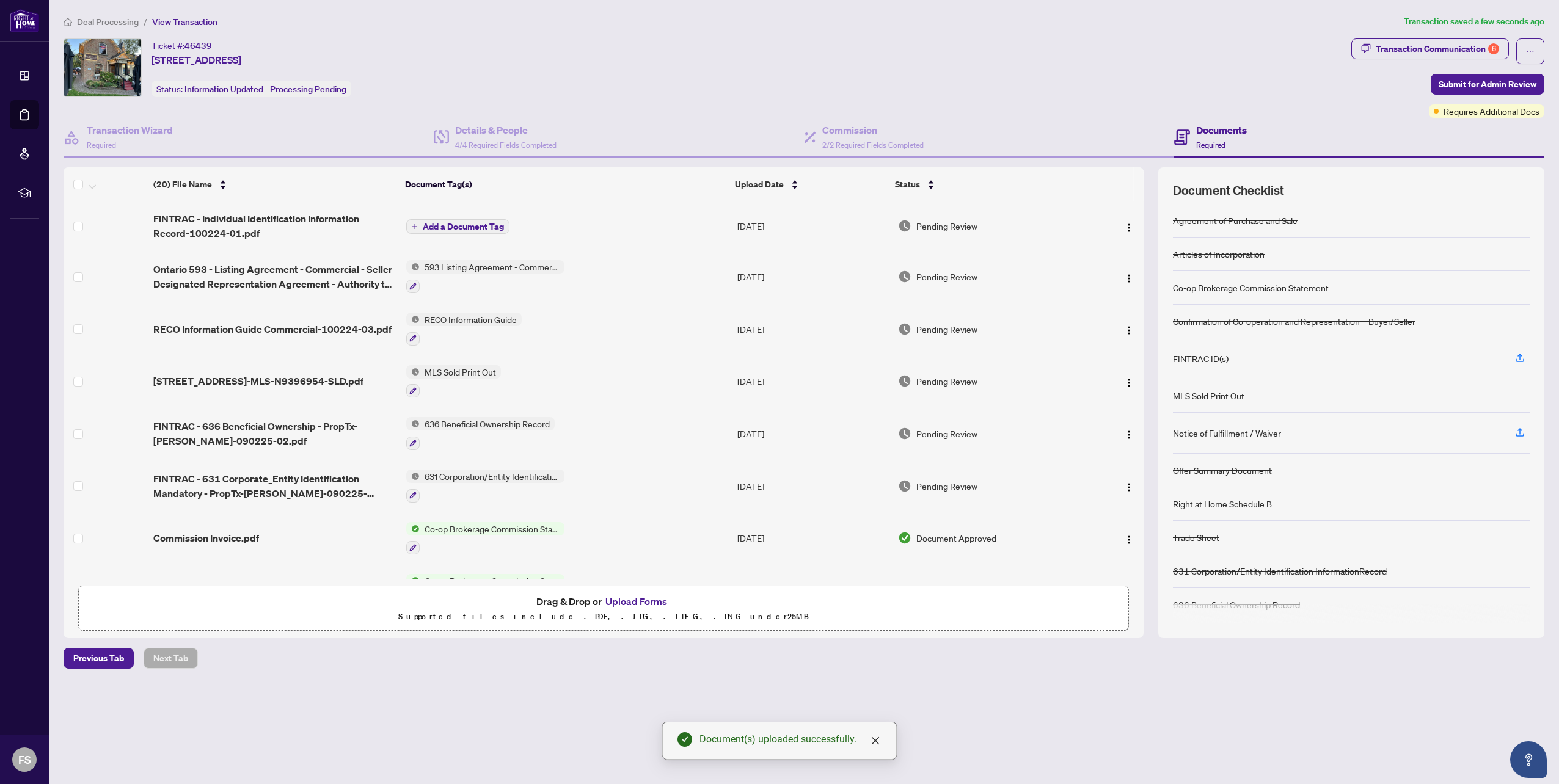
click at [638, 601] on button "Upload Forms" at bounding box center [636, 601] width 69 height 16
click at [430, 226] on span "Add a Document Tag" at bounding box center [463, 226] width 81 height 8
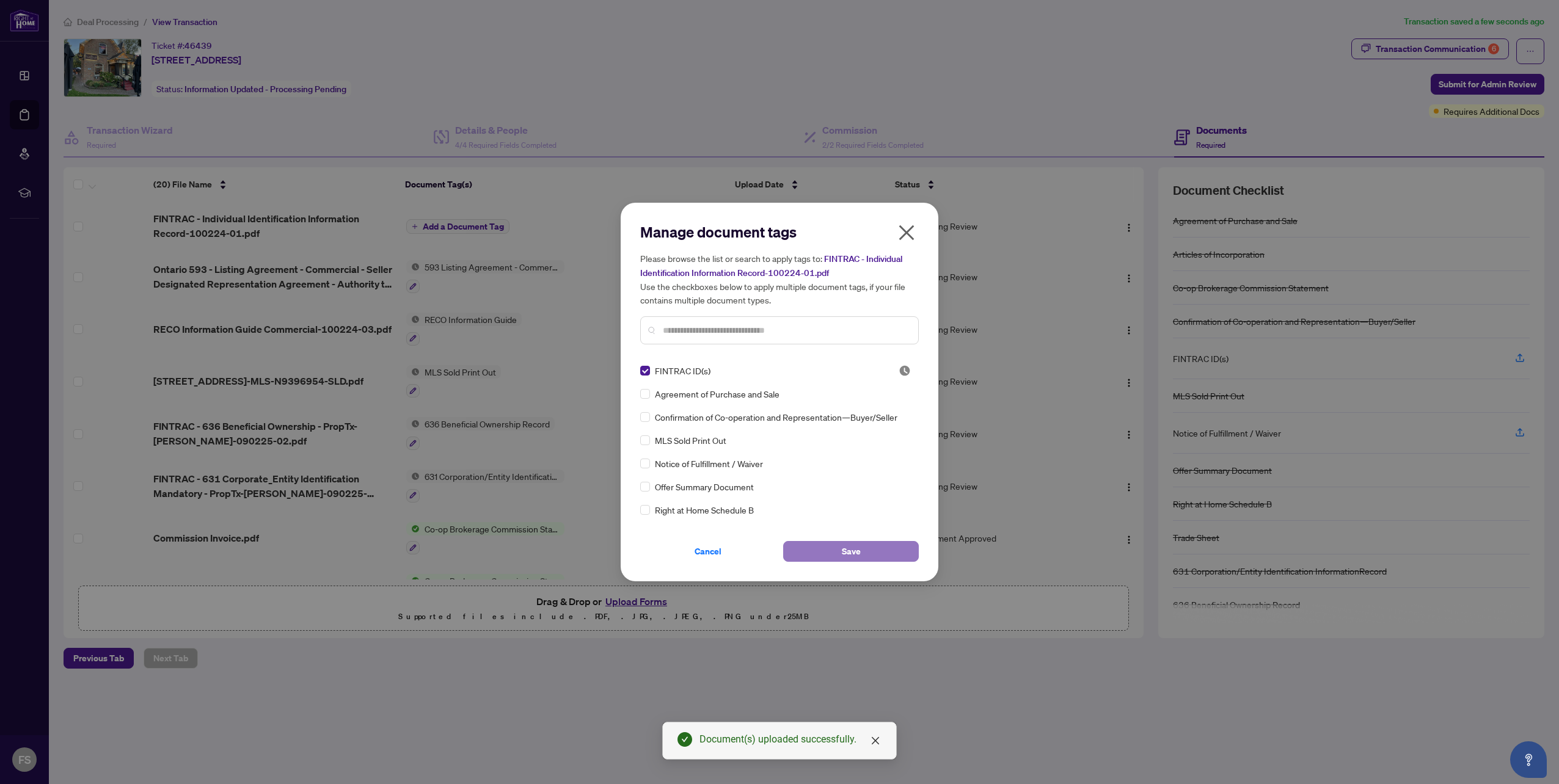
click at [826, 549] on button "Save" at bounding box center [851, 551] width 135 height 21
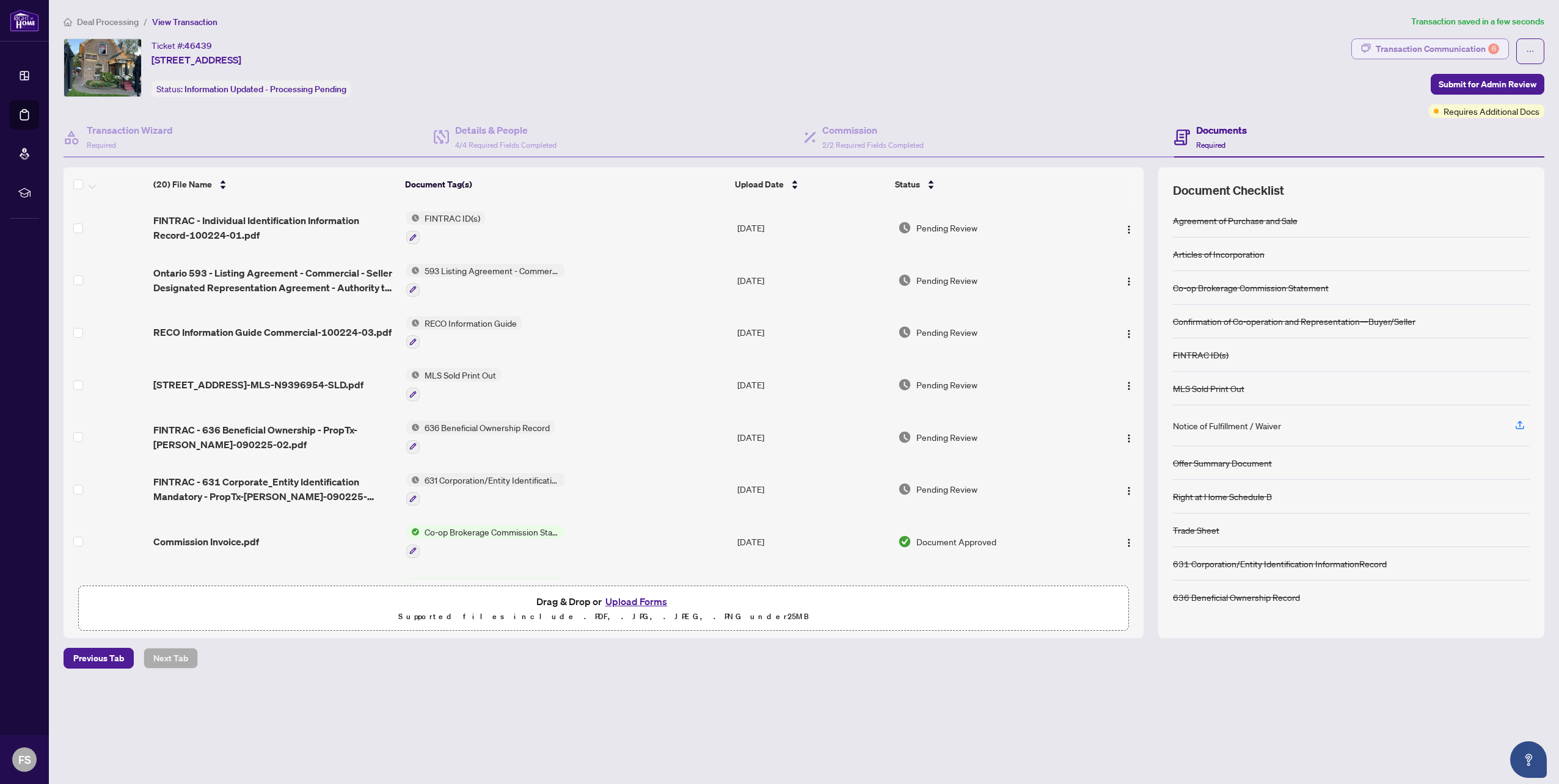
click at [1480, 50] on div "Transaction Communication 6" at bounding box center [1437, 49] width 123 height 19
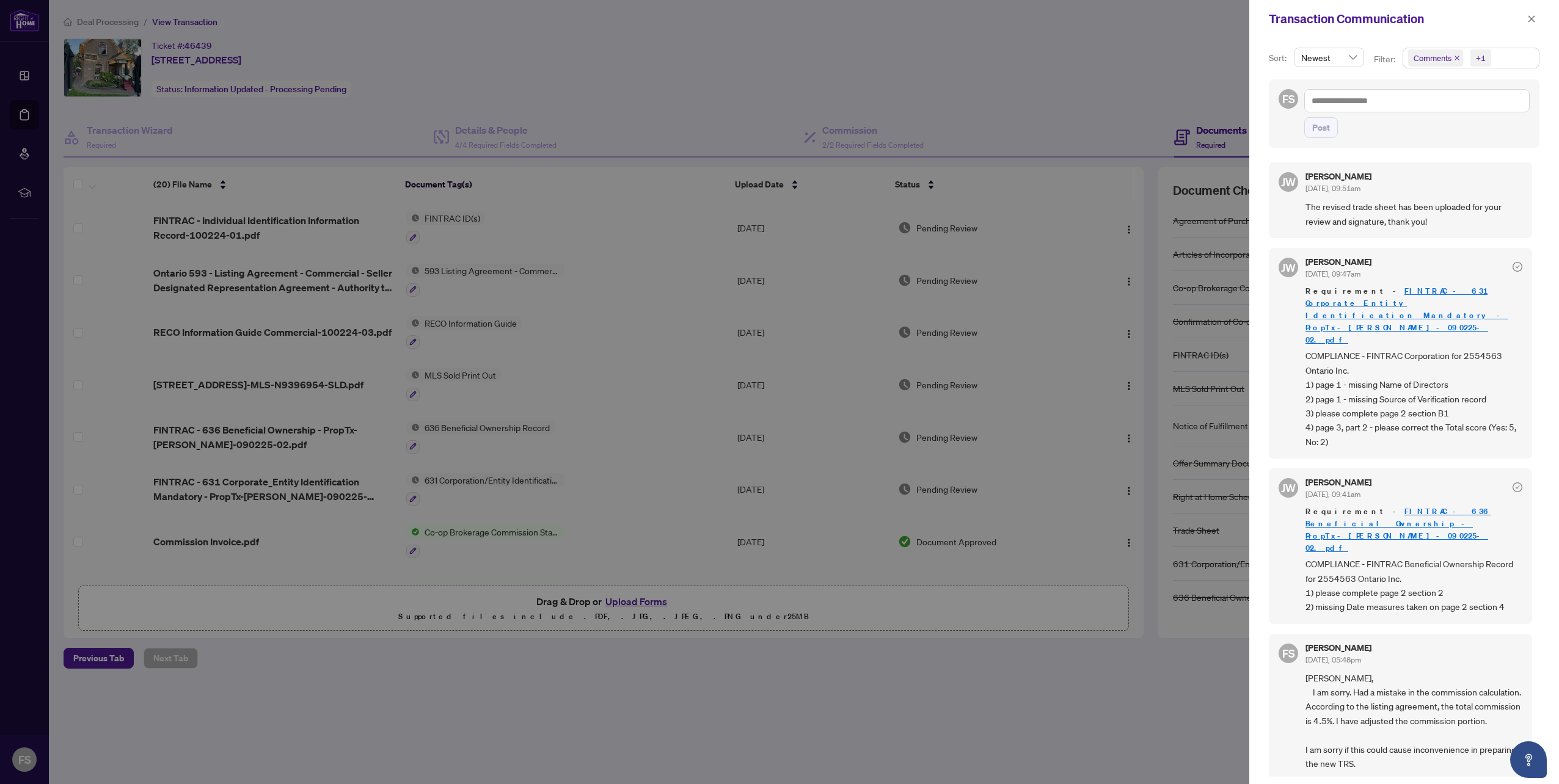
click at [1455, 54] on span "Comments" at bounding box center [1435, 58] width 55 height 17
click at [1413, 108] on span "Select Comments" at bounding box center [1414, 108] width 10 height 10
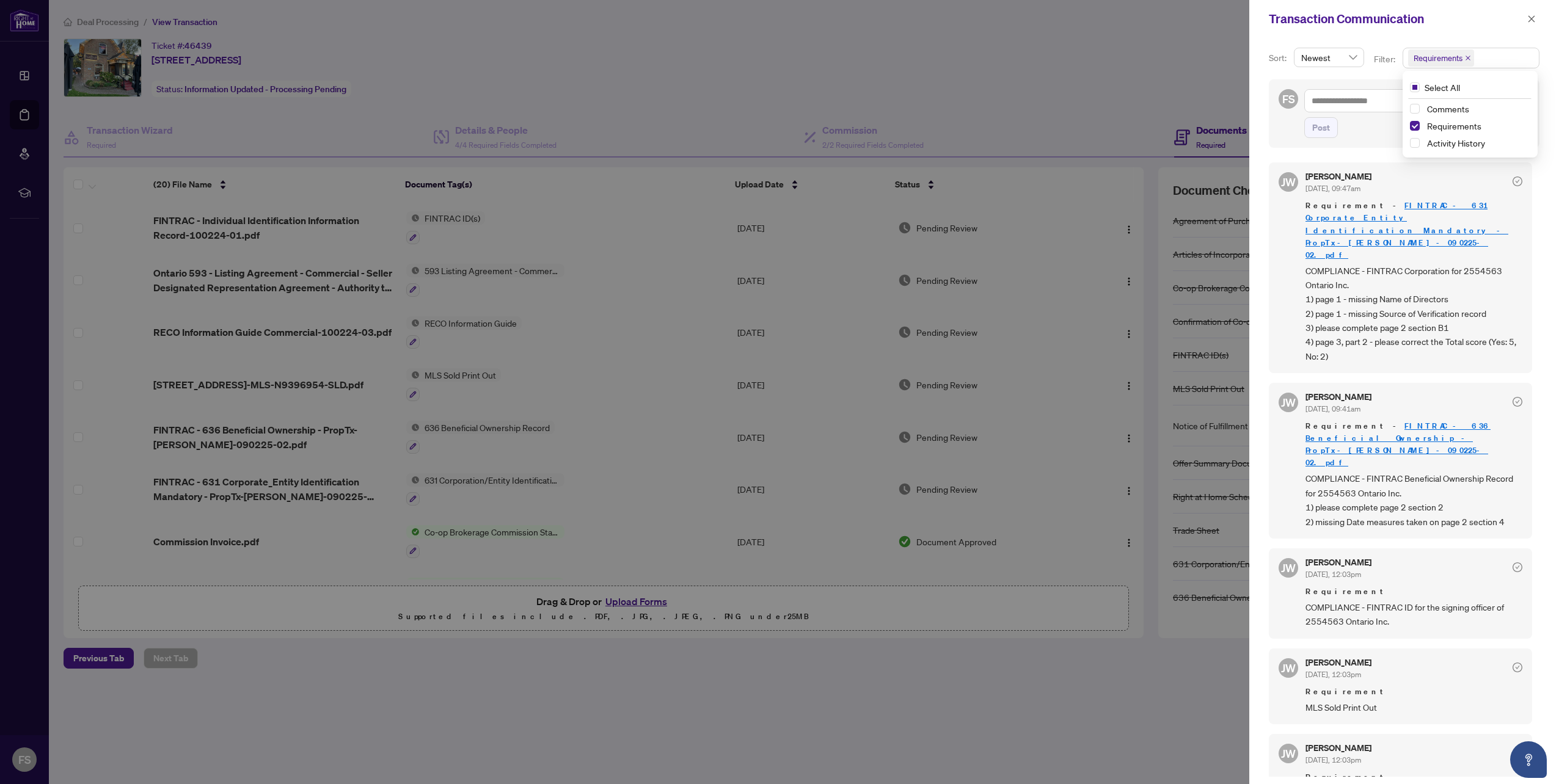
click at [1376, 44] on div "Sort: Newest Filter: Requirements Select All Comments Requirements Activity His…" at bounding box center [1404, 411] width 310 height 746
click at [1112, 694] on div at bounding box center [779, 392] width 1559 height 784
click at [1531, 17] on icon "close" at bounding box center [1531, 19] width 8 height 8
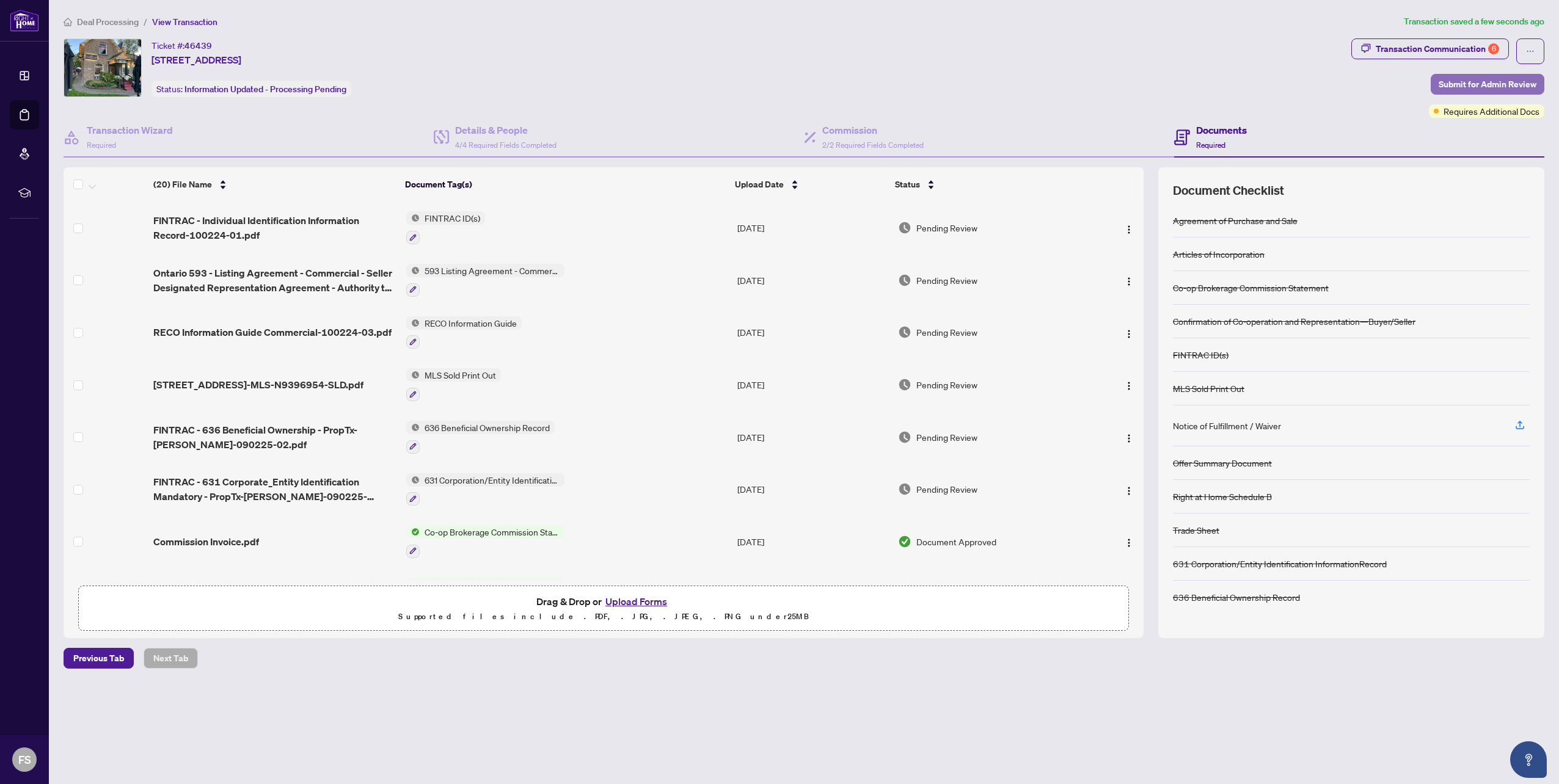
click at [1476, 82] on span "Submit for Admin Review" at bounding box center [1487, 84] width 98 height 19
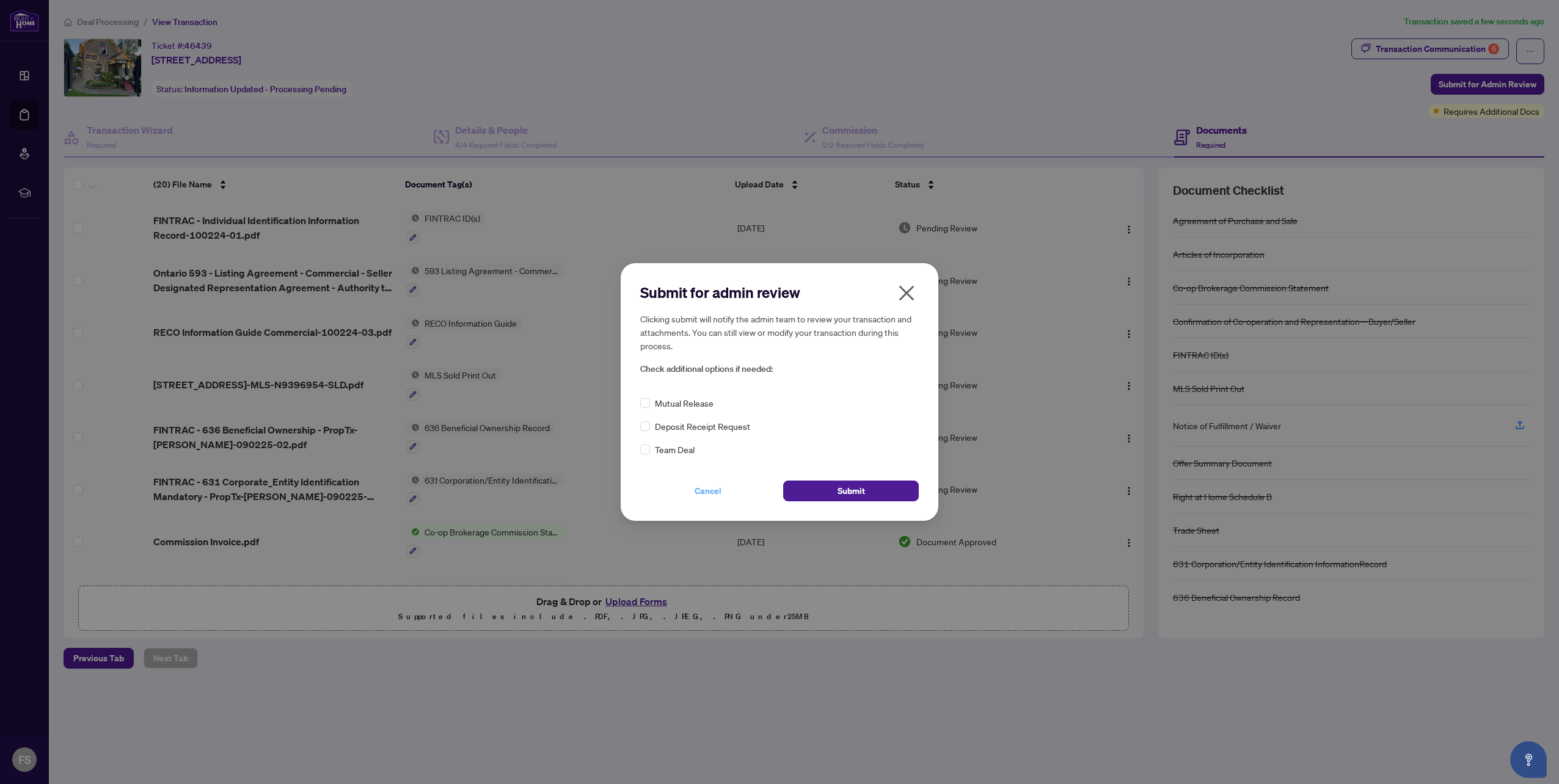
drag, startPoint x: 864, startPoint y: 491, endPoint x: 661, endPoint y: 493, distance: 203.0
click at [661, 493] on div "Cancel Submit" at bounding box center [779, 491] width 278 height 21
click at [848, 492] on span "Submit" at bounding box center [851, 491] width 28 height 19
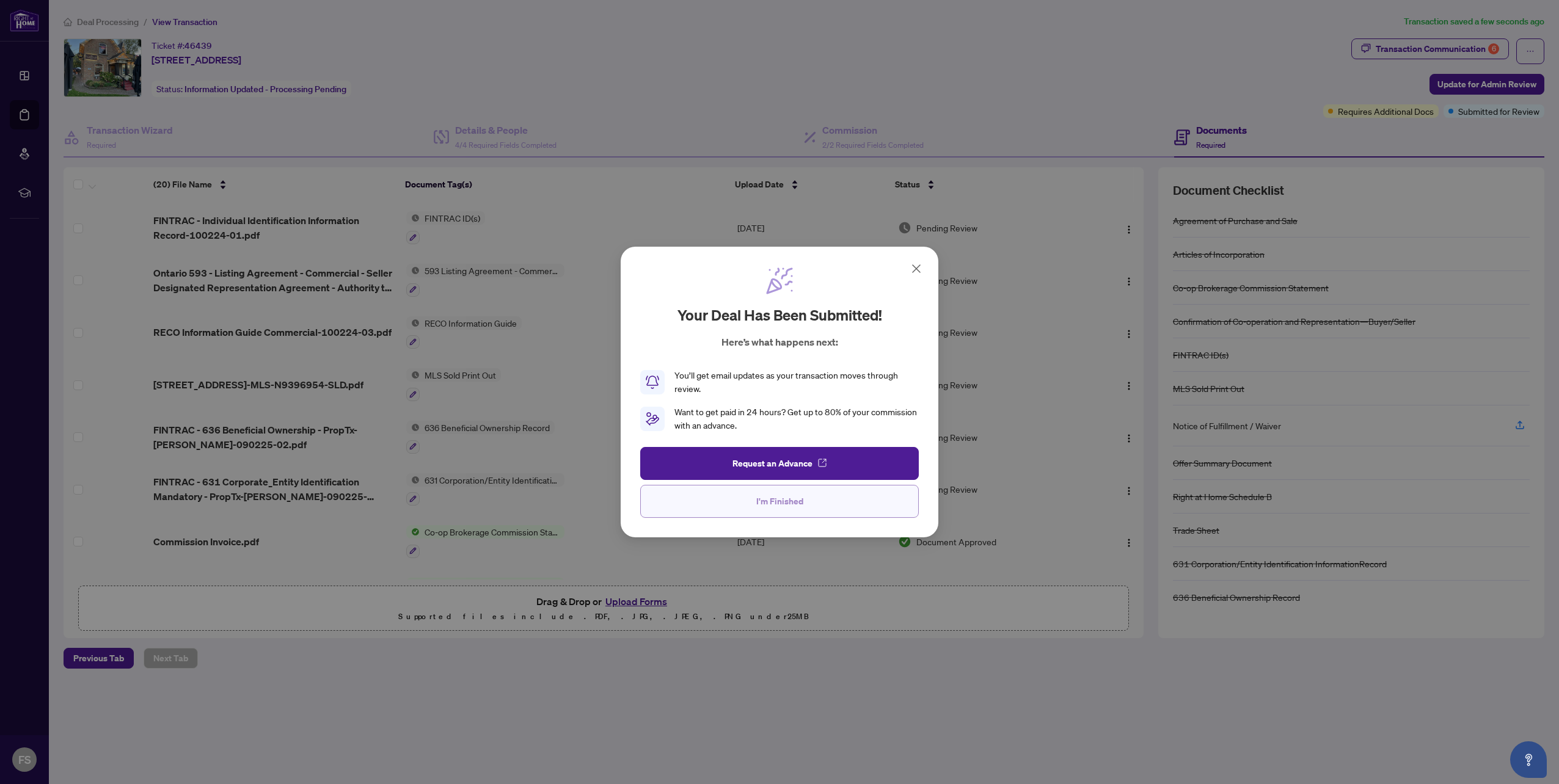
click at [773, 503] on span "I'm Finished" at bounding box center [779, 501] width 47 height 19
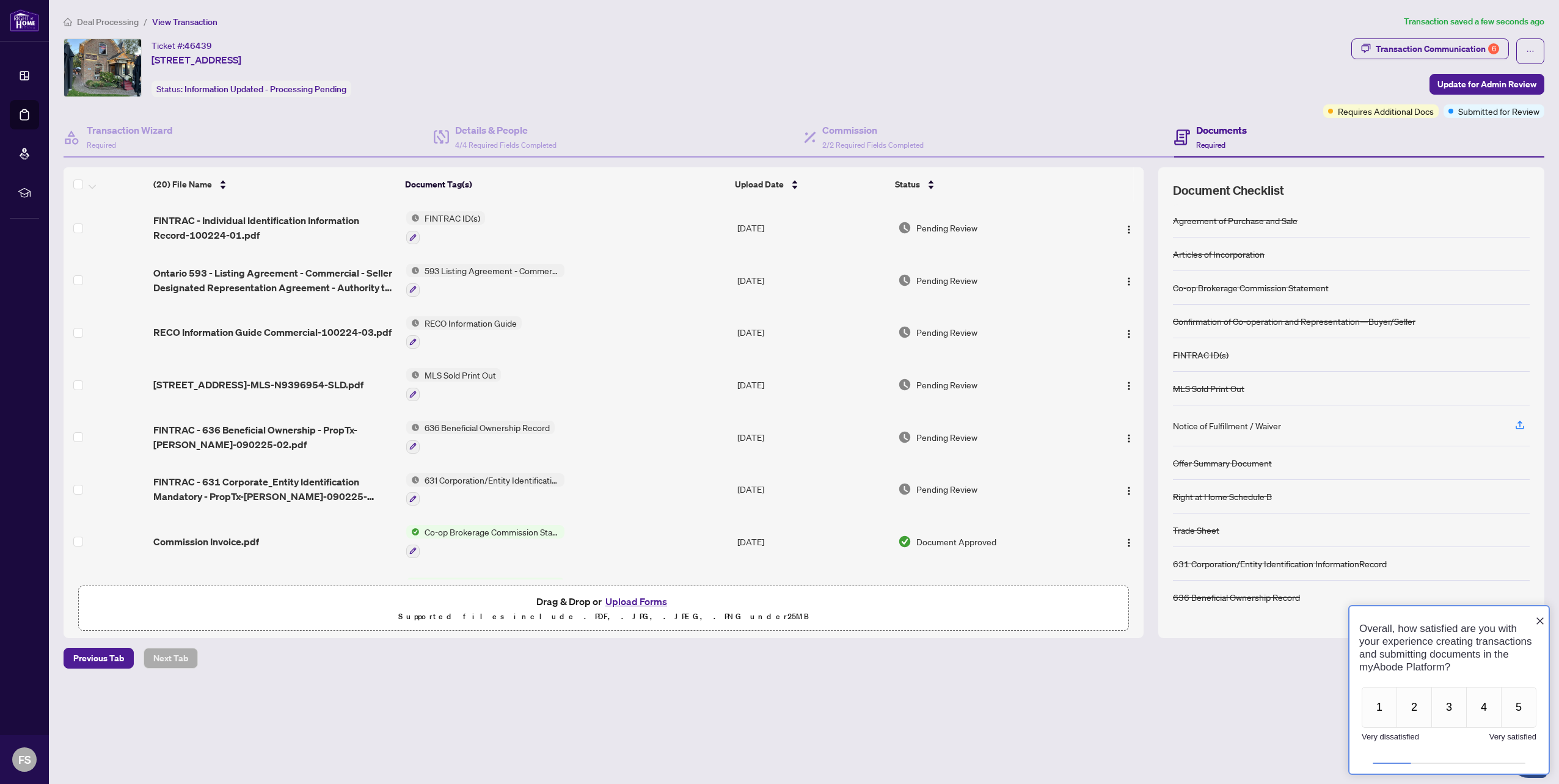
click at [1539, 617] on icon "Close button" at bounding box center [1540, 620] width 7 height 7
